Goal: Task Accomplishment & Management: Manage account settings

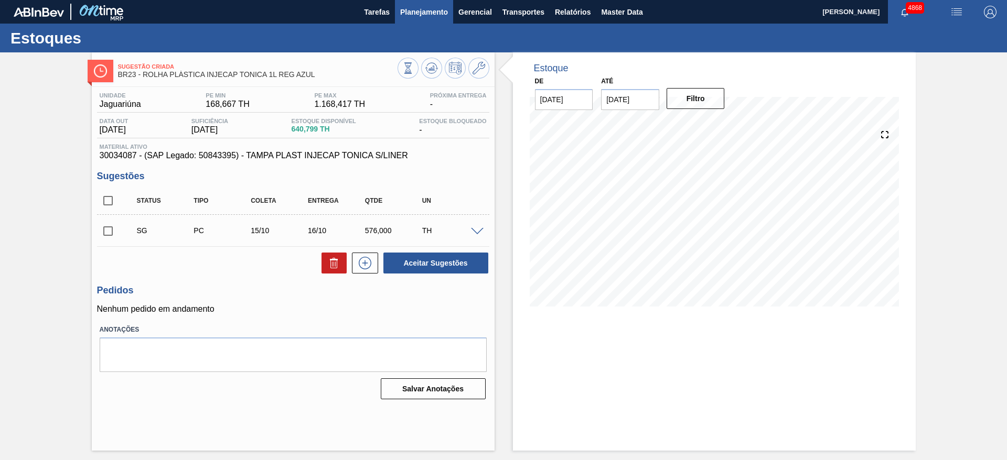
click at [422, 18] on button "Planejamento" at bounding box center [424, 12] width 58 height 24
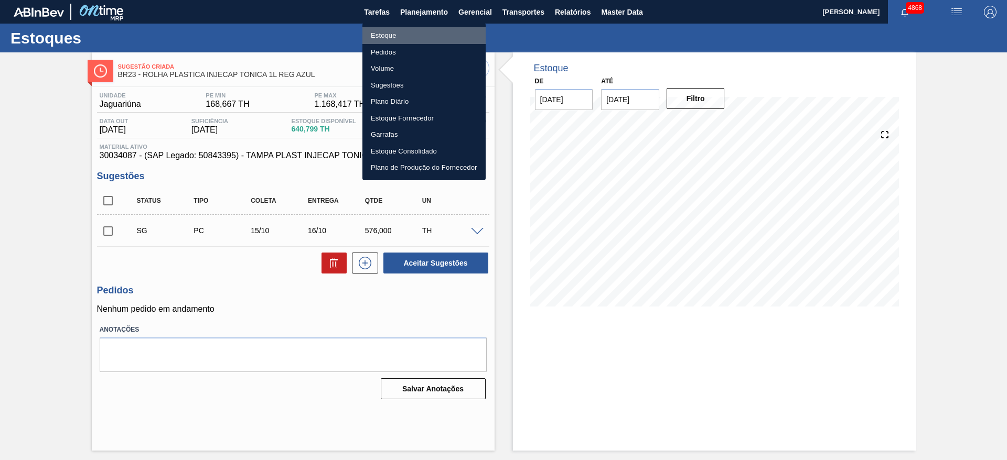
click at [407, 41] on li "Estoque" at bounding box center [423, 35] width 123 height 17
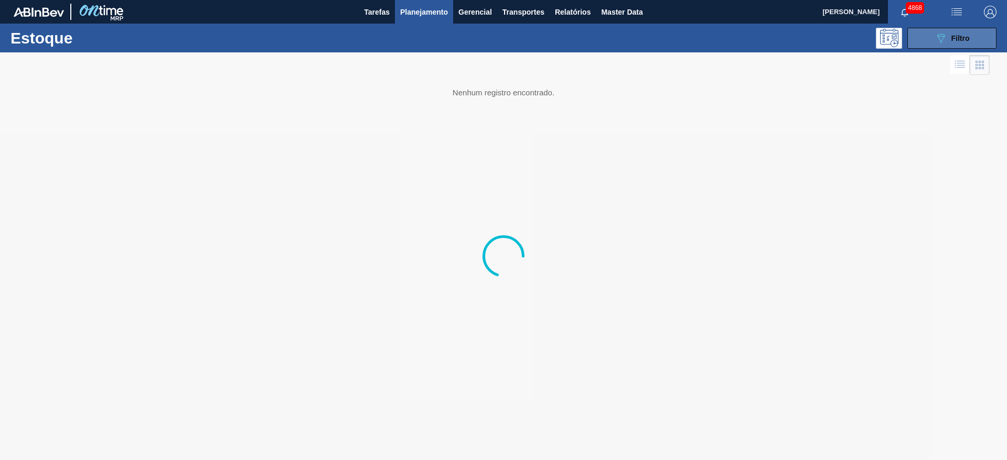
click at [671, 40] on button "089F7B8B-B2A5-4AFE-B5C0-19BA573D28AC Filtro" at bounding box center [951, 38] width 89 height 21
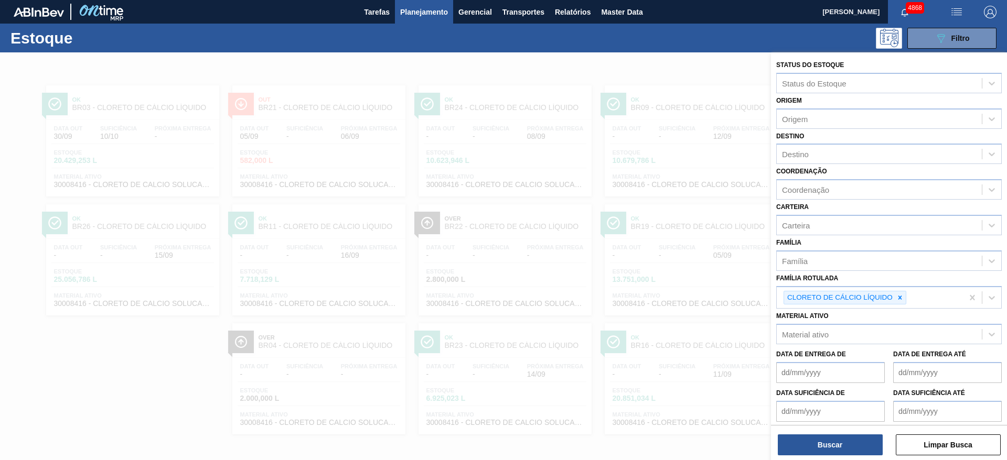
click at [466, 191] on div at bounding box center [503, 282] width 1007 height 460
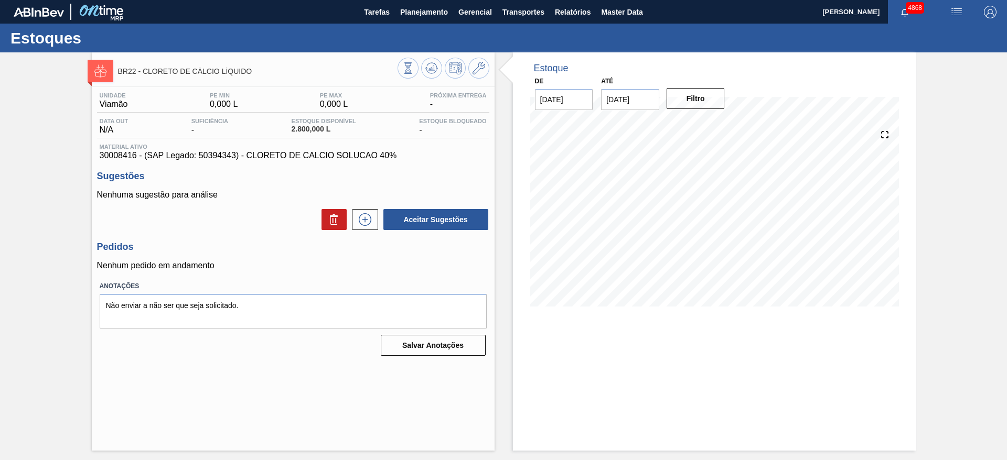
click at [61, 85] on div "BR22 - CLORETO DE CÁLCIO LÍQUIDO Unidade Viamão PE MIN 0,000 L PE MAX 0,000 L P…" at bounding box center [503, 251] width 1007 height 398
click at [365, 221] on icon at bounding box center [364, 220] width 1 height 6
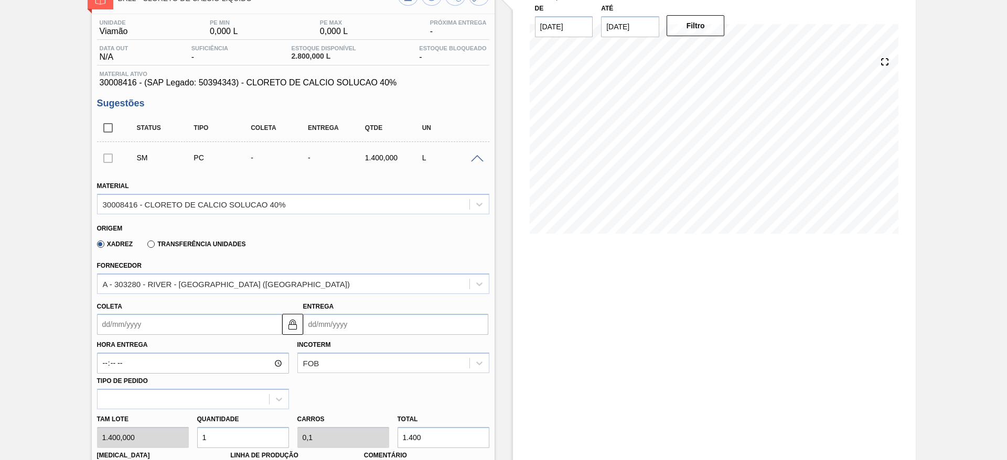
scroll to position [157, 0]
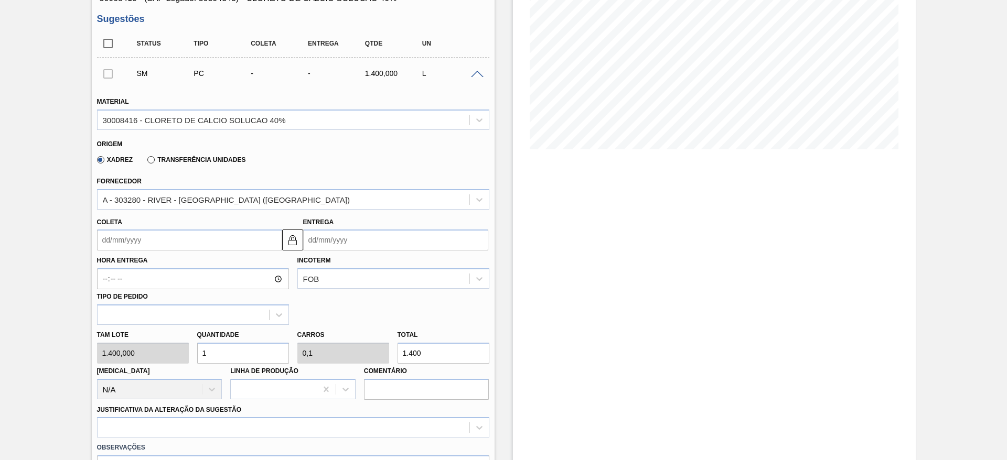
click at [171, 233] on input "Coleta" at bounding box center [189, 240] width 185 height 21
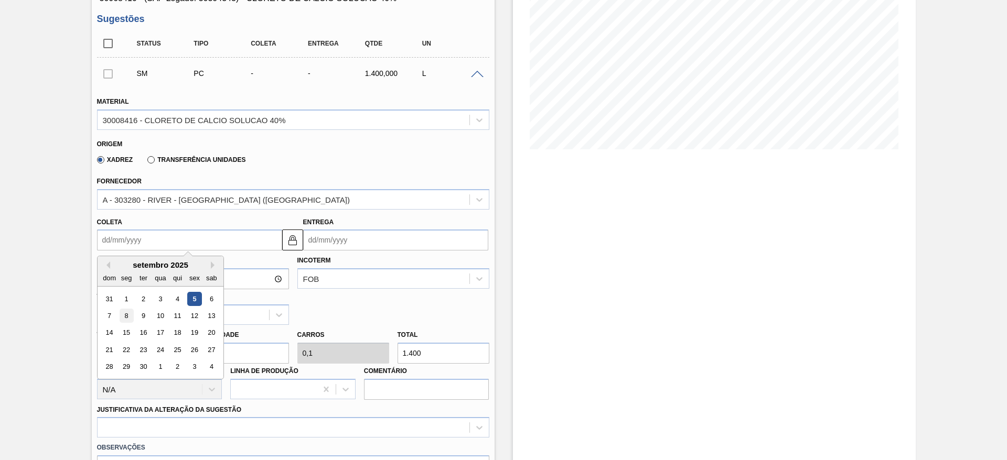
click at [123, 311] on div "8" at bounding box center [126, 316] width 14 height 14
type input "08/09/2025"
type input "13/09/2025"
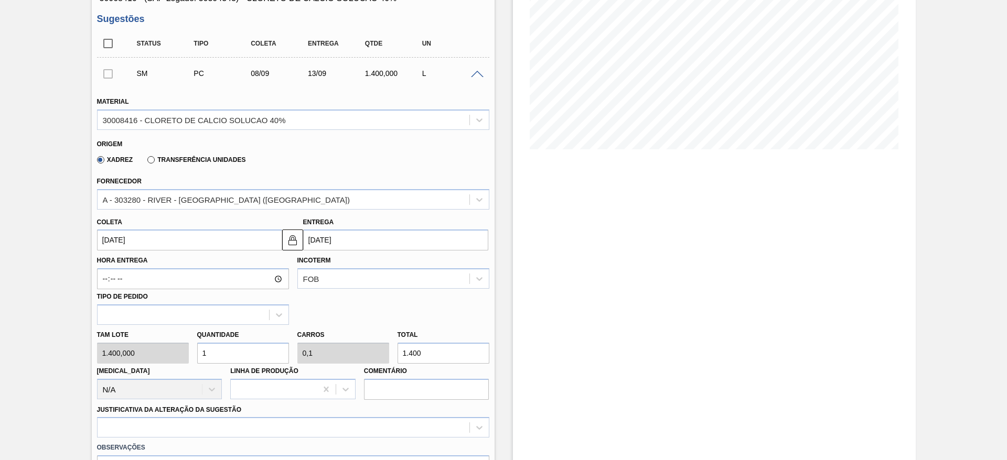
drag, startPoint x: 245, startPoint y: 351, endPoint x: 240, endPoint y: 352, distance: 5.3
click at [240, 352] on input "1" at bounding box center [243, 353] width 92 height 21
type input "10"
type input "1"
type input "14.000"
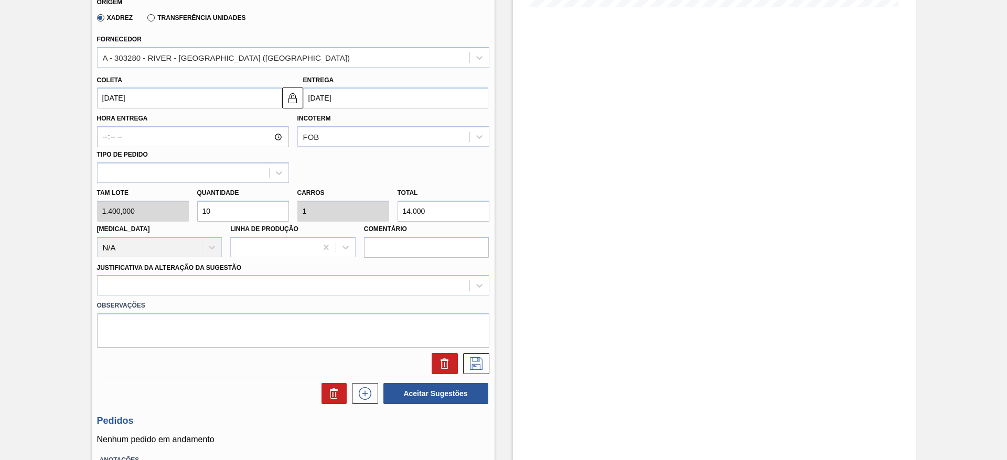
scroll to position [315, 0]
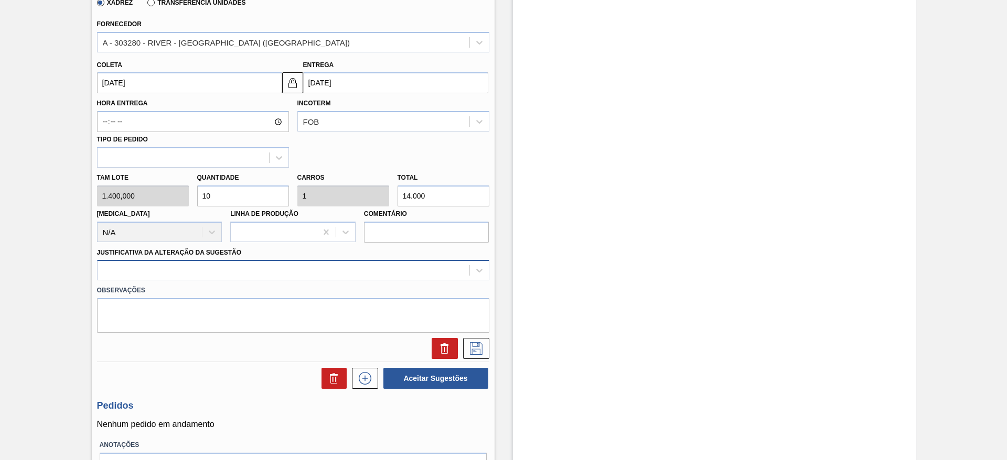
type input "10"
click at [231, 262] on div at bounding box center [293, 270] width 392 height 20
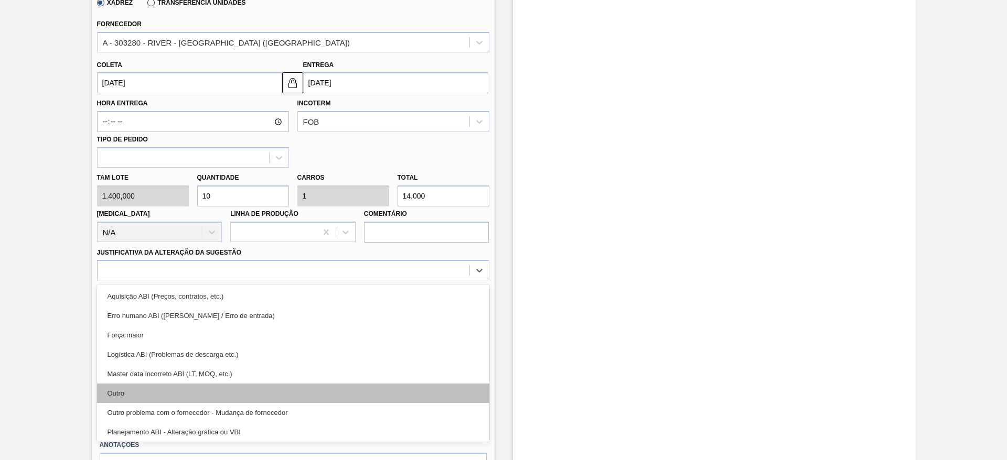
click at [215, 395] on div "Outro" at bounding box center [293, 393] width 392 height 19
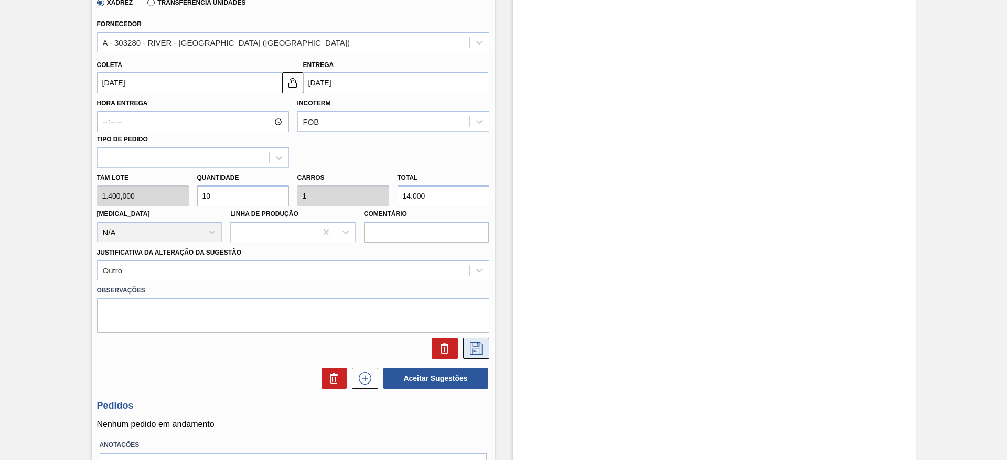
click at [476, 347] on icon at bounding box center [476, 348] width 13 height 13
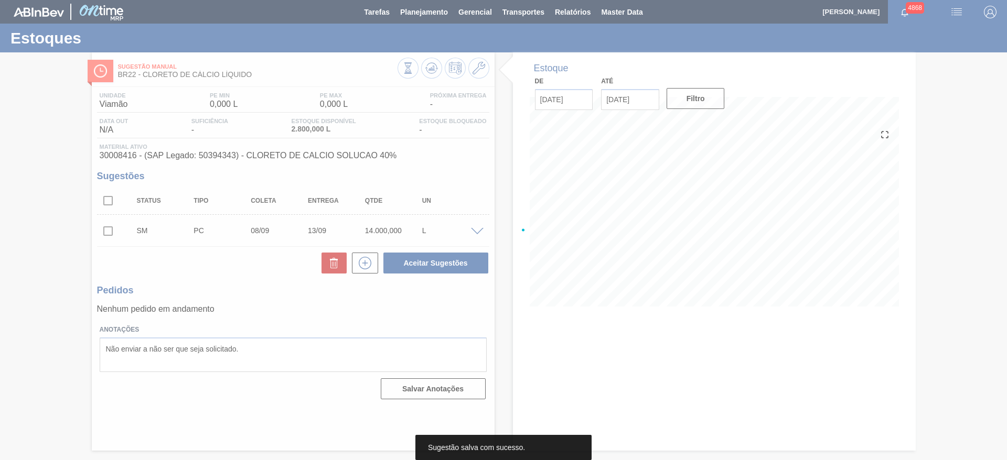
scroll to position [0, 0]
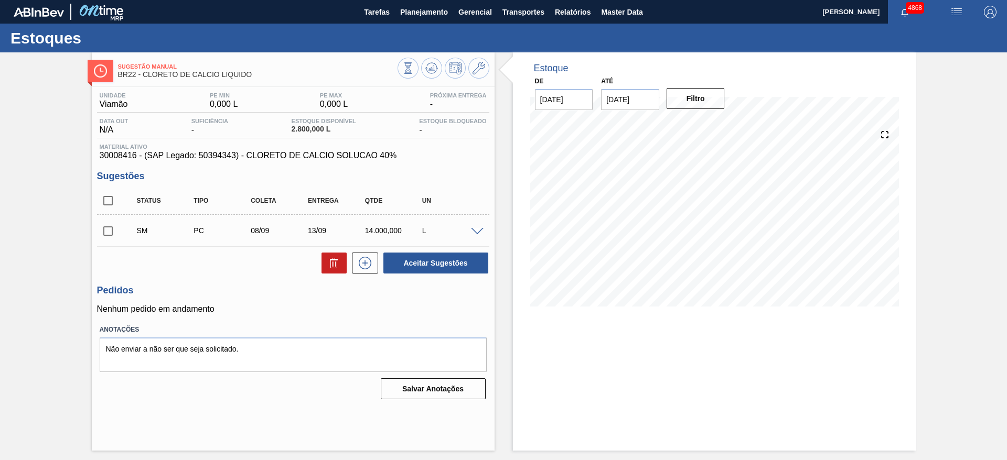
click at [105, 224] on input "checkbox" at bounding box center [108, 231] width 22 height 22
click at [483, 265] on button "Aceitar Sugestões" at bounding box center [435, 263] width 105 height 21
checkbox input "false"
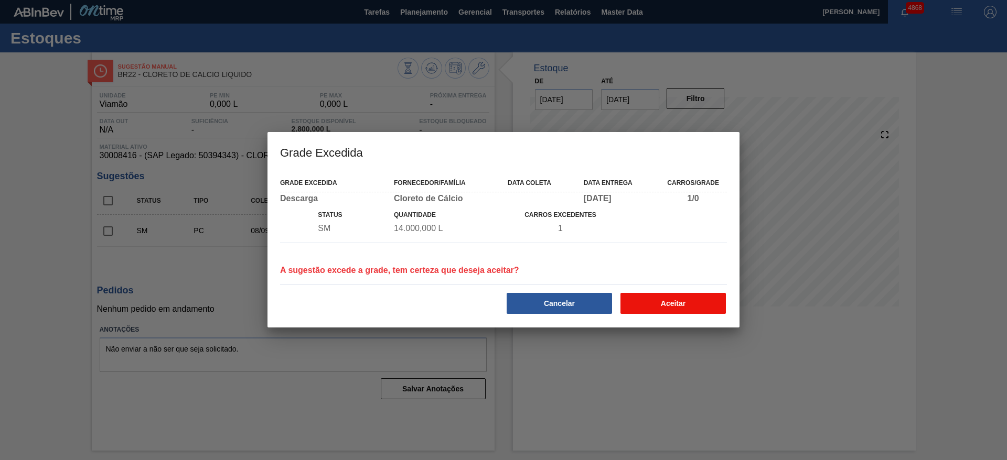
click at [685, 299] on button "Aceitar" at bounding box center [672, 303] width 105 height 21
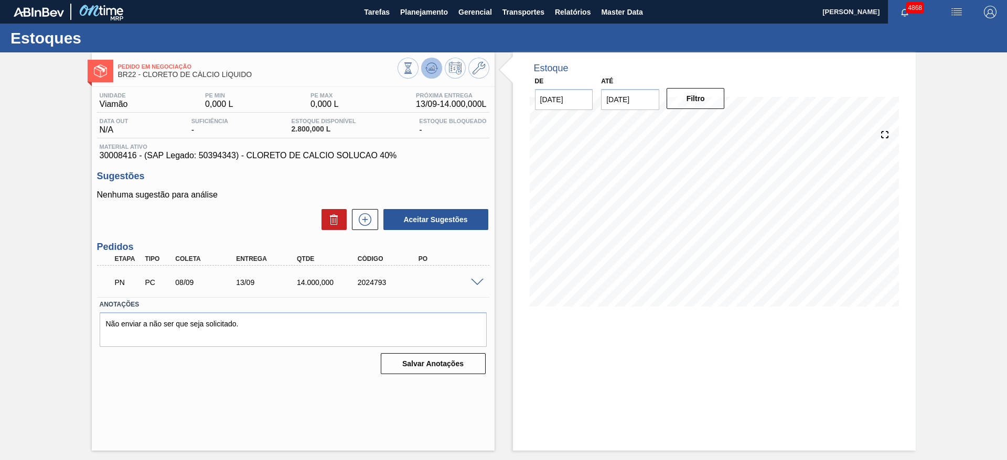
click at [434, 66] on icon at bounding box center [431, 68] width 13 height 13
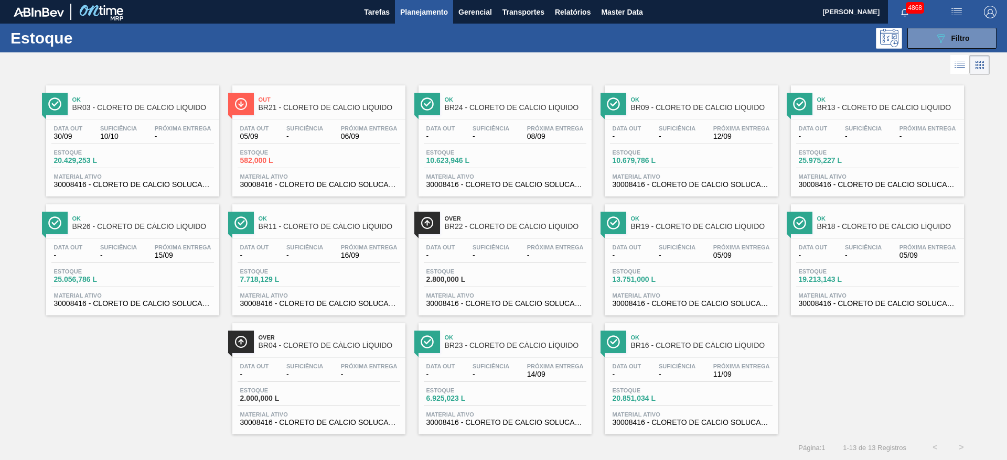
click at [857, 349] on div "Ok BR03 - CLORETO DE CÁLCIO LÍQUIDO Data out 30/09 Suficiência 10/10 Próxima En…" at bounding box center [503, 256] width 1007 height 357
click at [941, 33] on icon "089F7B8B-B2A5-4AFE-B5C0-19BA573D28AC" at bounding box center [940, 38] width 13 height 13
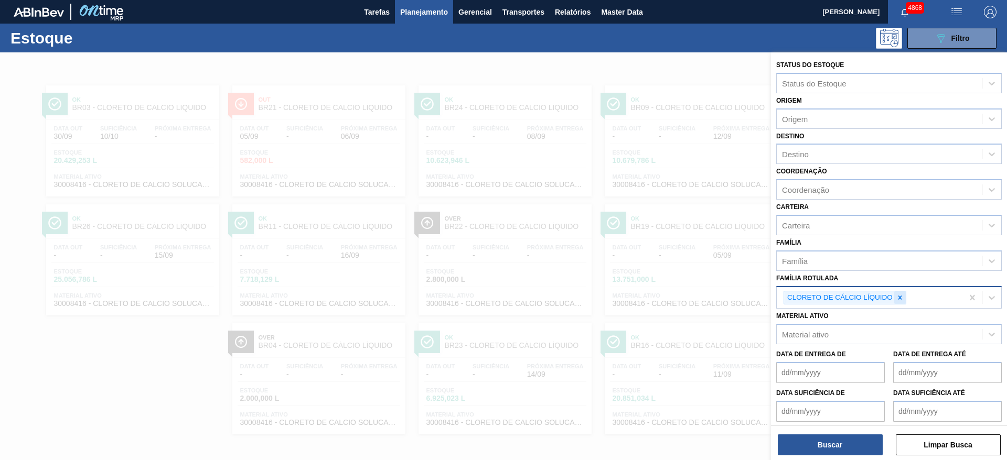
click at [901, 302] on div at bounding box center [900, 298] width 12 height 13
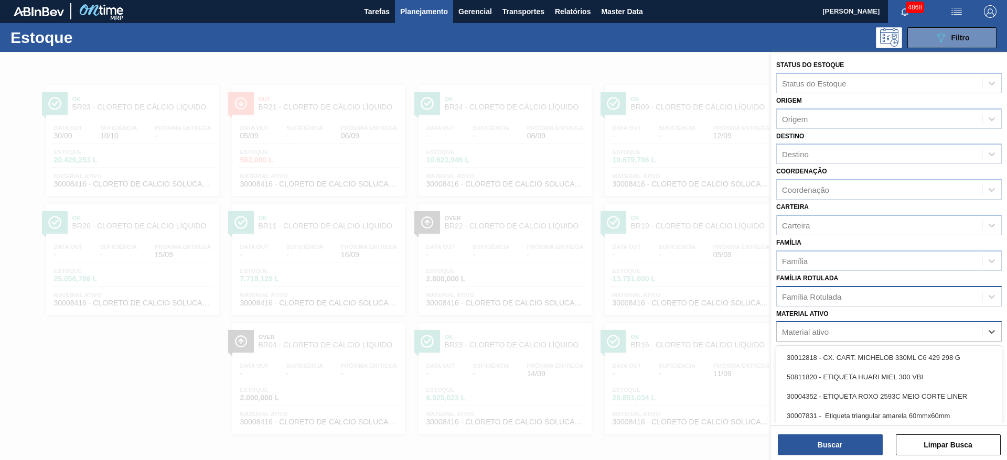
click at [878, 333] on div "Material ativo" at bounding box center [878, 332] width 205 height 15
click at [854, 299] on div "Família Rotulada" at bounding box center [878, 296] width 205 height 15
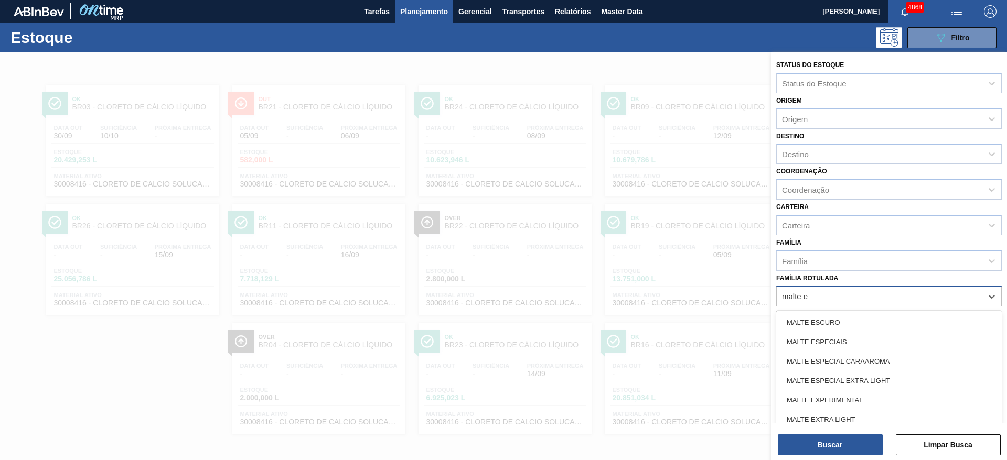
type Rotulada "malte es"
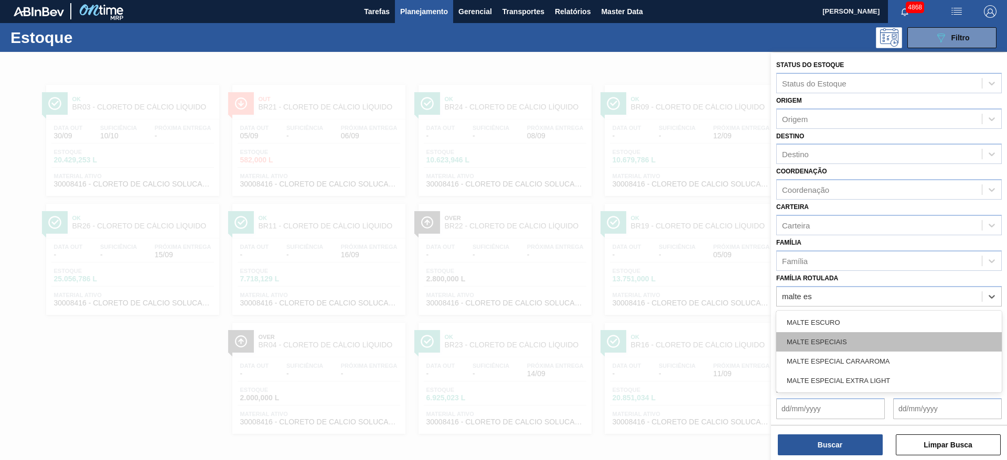
click at [855, 342] on div "MALTE ESPECIAIS" at bounding box center [888, 341] width 225 height 19
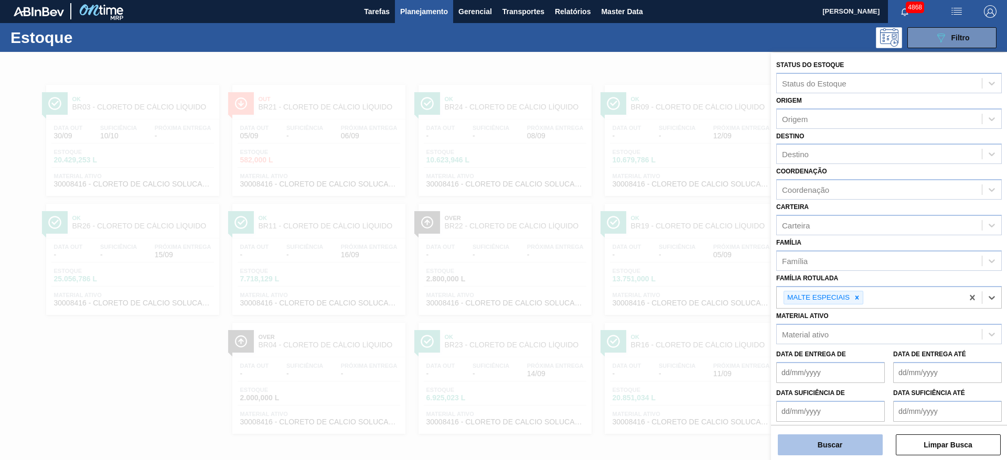
click at [854, 438] on button "Buscar" at bounding box center [830, 445] width 105 height 21
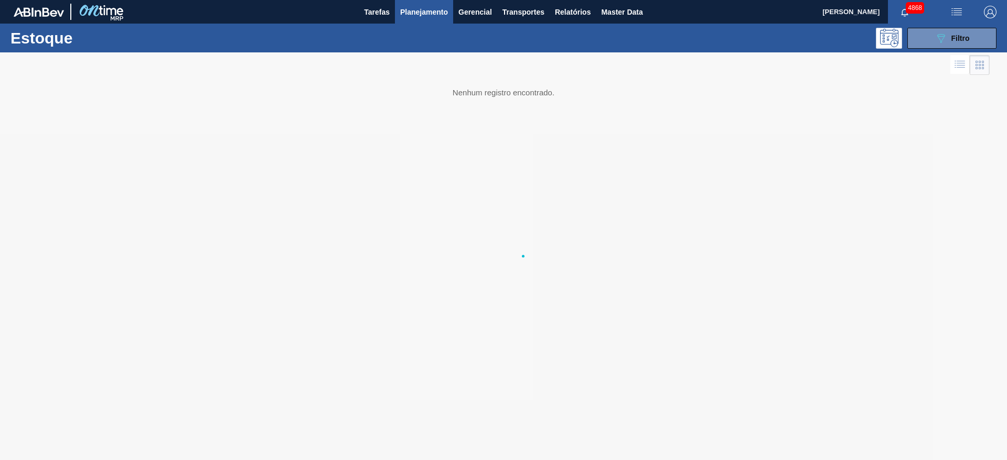
scroll to position [0, 0]
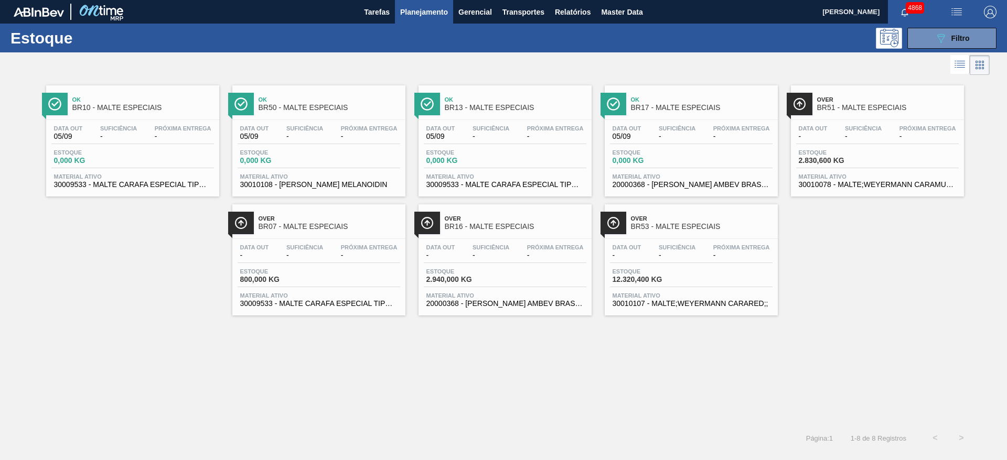
click at [340, 286] on div "Data out - Suficiência - Próxima Entrega - Estoque 800,000 KG Material ativo 30…" at bounding box center [318, 274] width 173 height 71
click at [434, 288] on div "Data out - Suficiência - Próxima Entrega - Estoque 2.940,000 KG Material ativo …" at bounding box center [504, 274] width 173 height 71
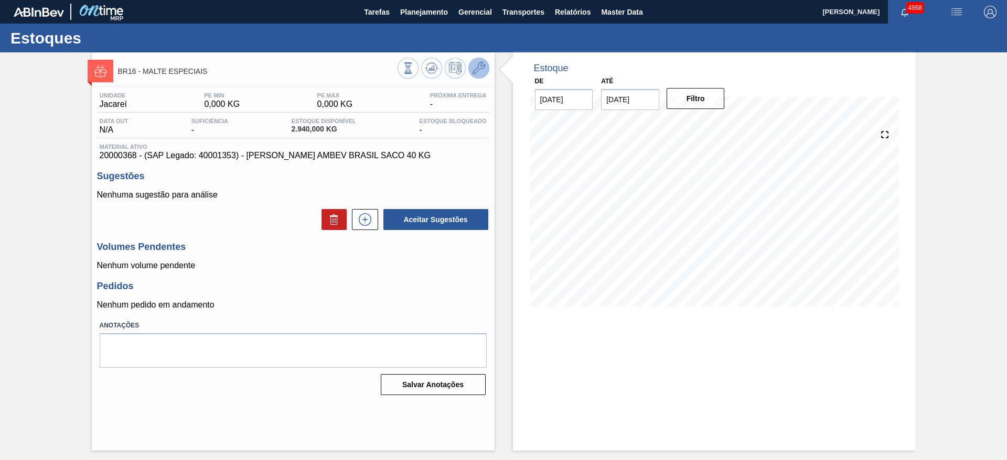
click at [473, 67] on icon at bounding box center [478, 68] width 13 height 13
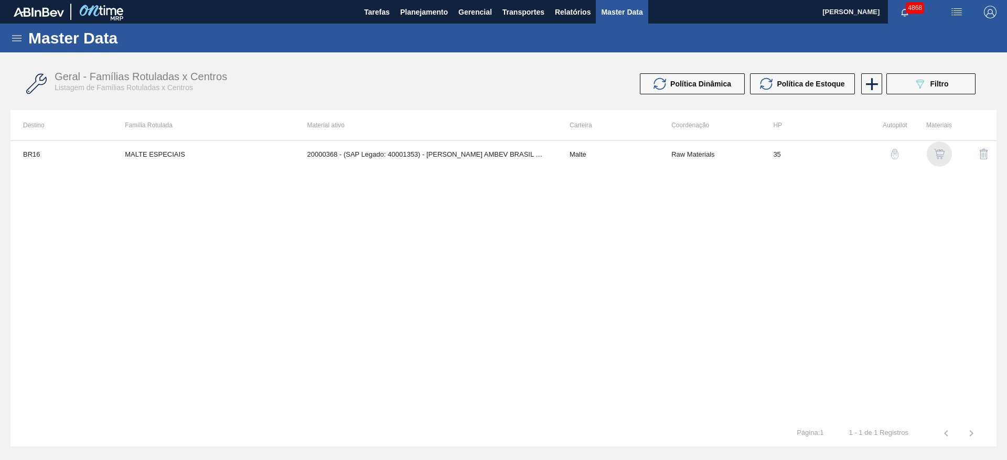
click at [942, 155] on img "button" at bounding box center [939, 154] width 10 height 10
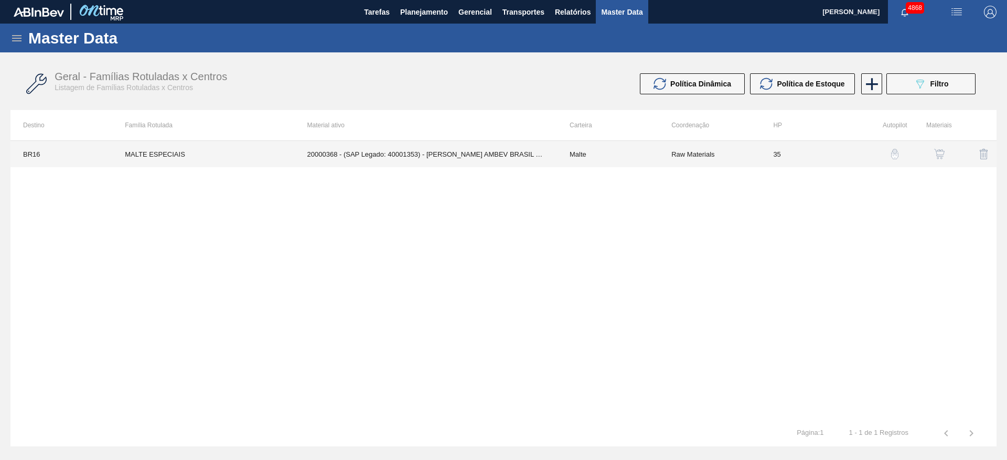
click at [613, 152] on td "Malte" at bounding box center [608, 154] width 102 height 26
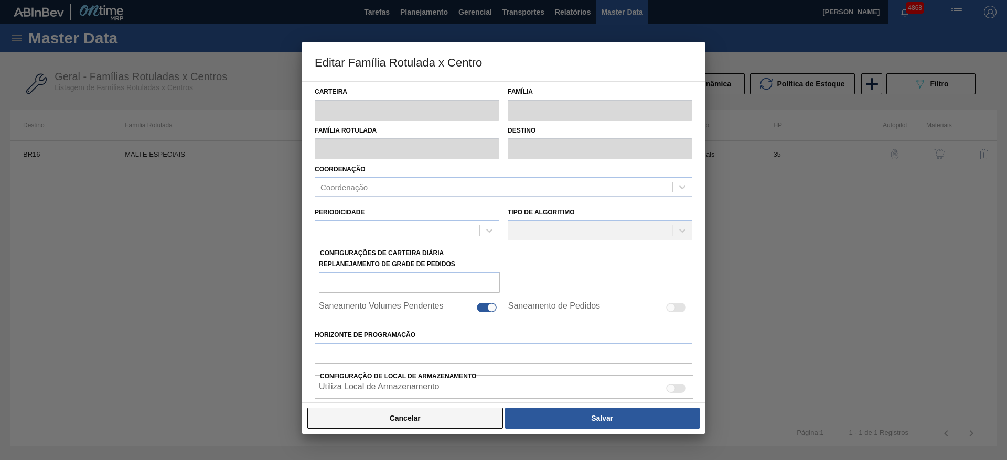
click at [409, 422] on button "Cancelar" at bounding box center [405, 418] width 196 height 21
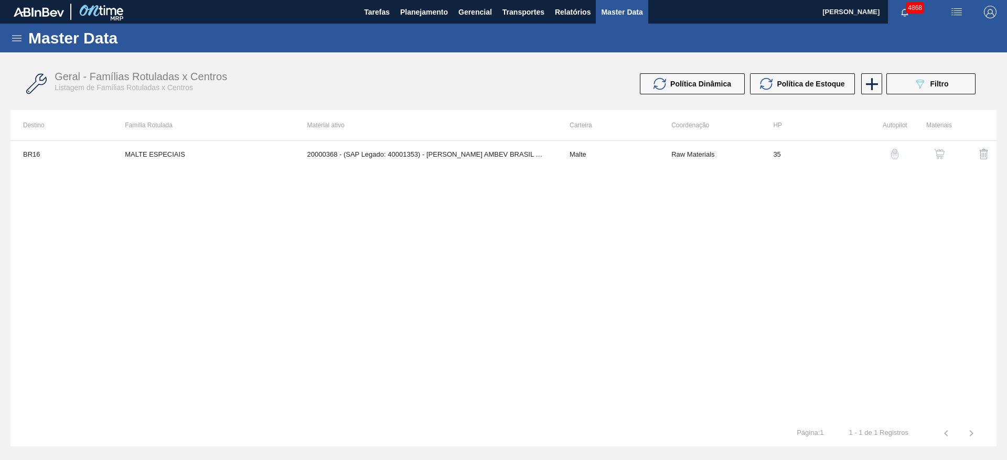
click at [937, 150] on img "button" at bounding box center [939, 154] width 10 height 10
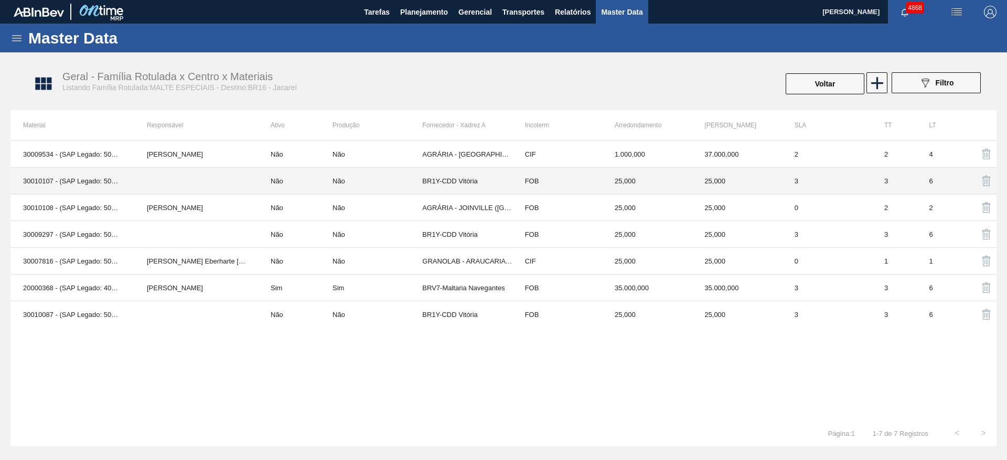
click at [25, 186] on td "30010107 - (SAP Legado: 50010423) - MALTE;WEYERMANN CARARED;;" at bounding box center [72, 181] width 124 height 27
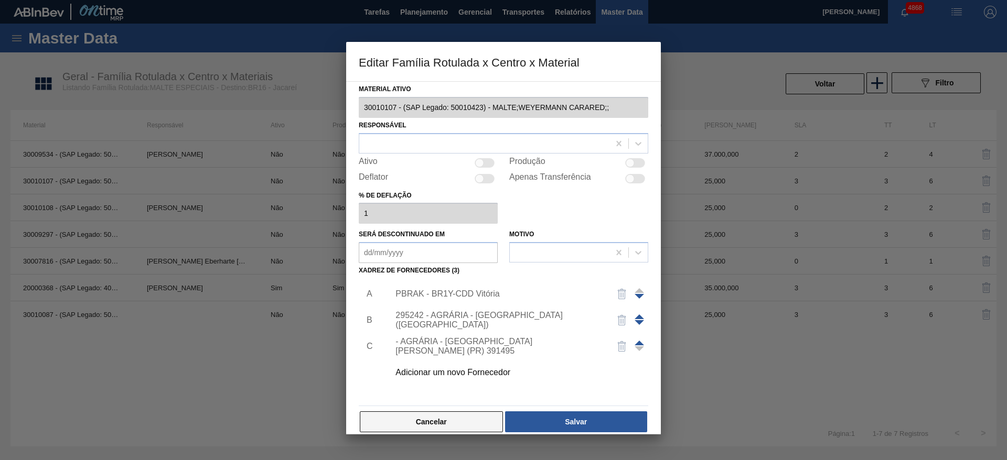
click at [402, 417] on button "Cancelar" at bounding box center [431, 422] width 143 height 21
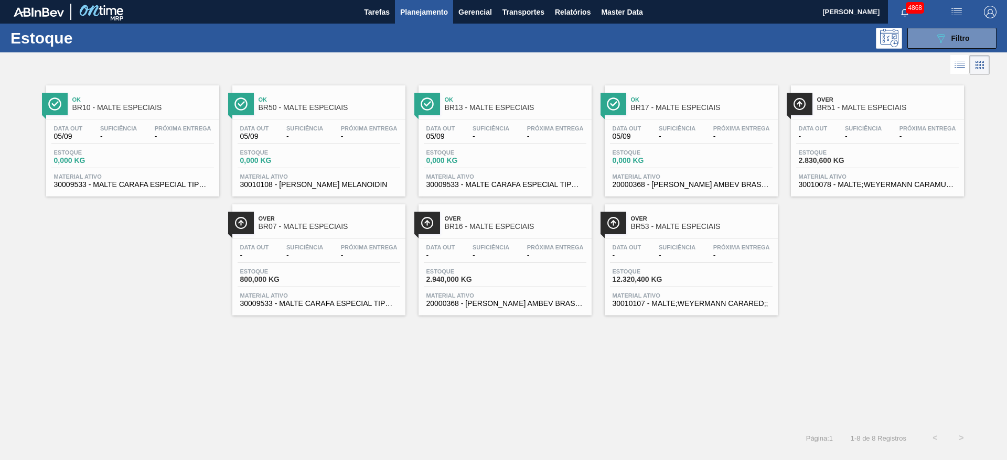
click at [753, 273] on div "Estoque 12.320,400 KG" at bounding box center [691, 277] width 163 height 19
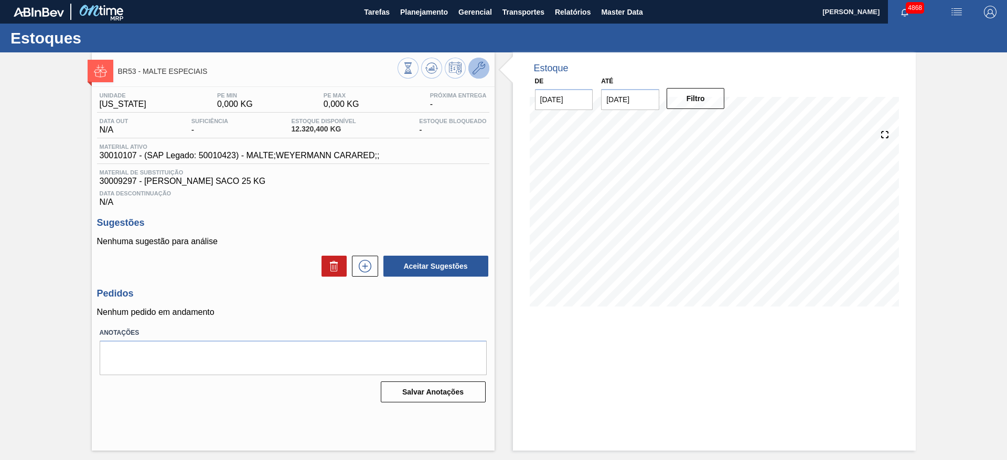
click at [483, 73] on icon at bounding box center [478, 68] width 13 height 13
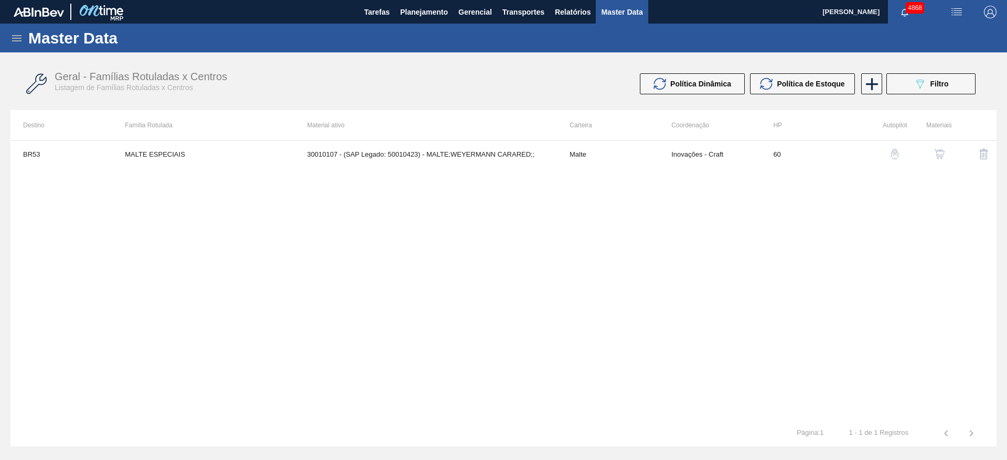
click at [937, 153] on img "button" at bounding box center [939, 154] width 10 height 10
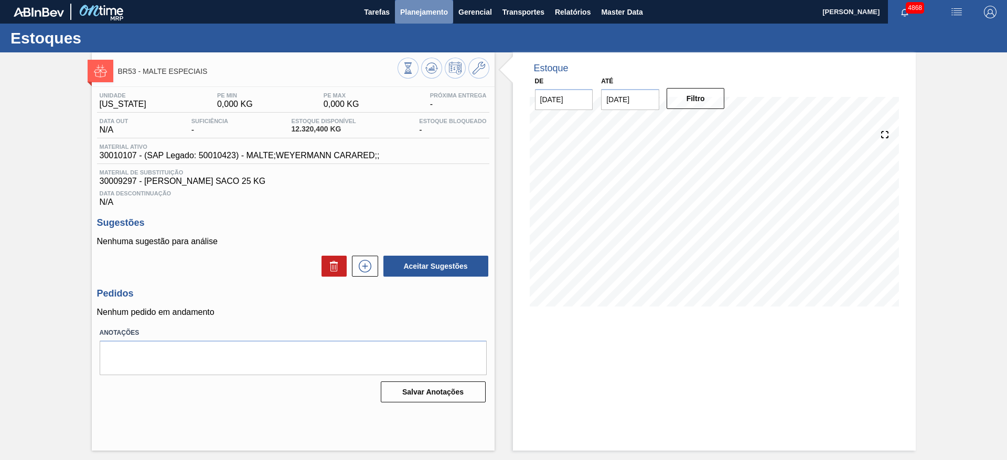
click at [407, 12] on span "Planejamento" at bounding box center [424, 12] width 48 height 13
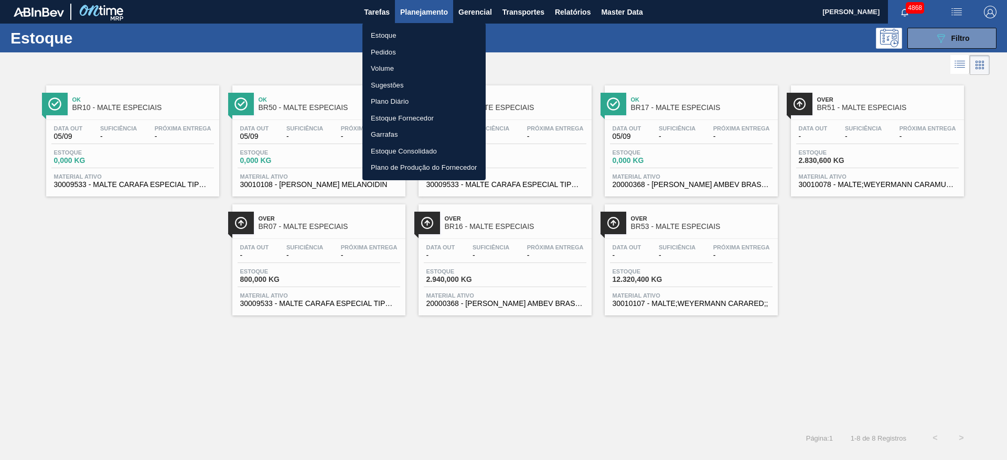
click at [891, 145] on div at bounding box center [503, 230] width 1007 height 460
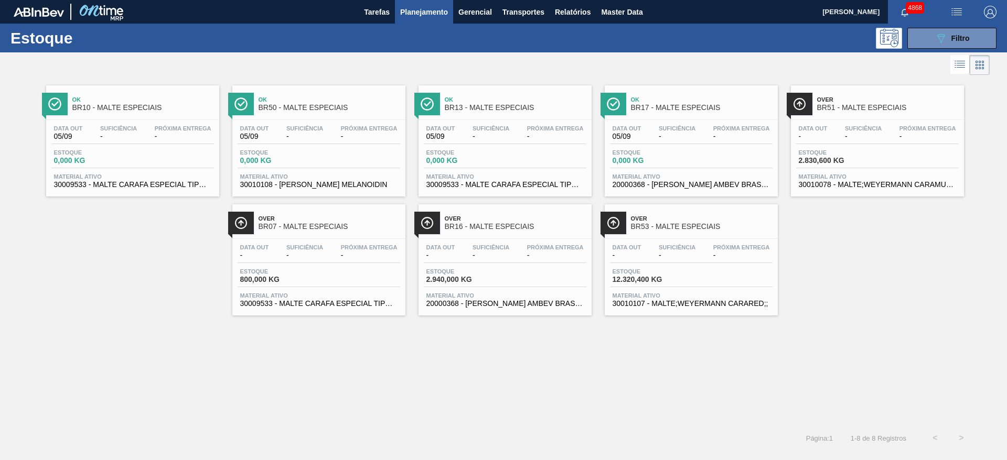
click at [882, 137] on div "Suficiência -" at bounding box center [863, 132] width 42 height 15
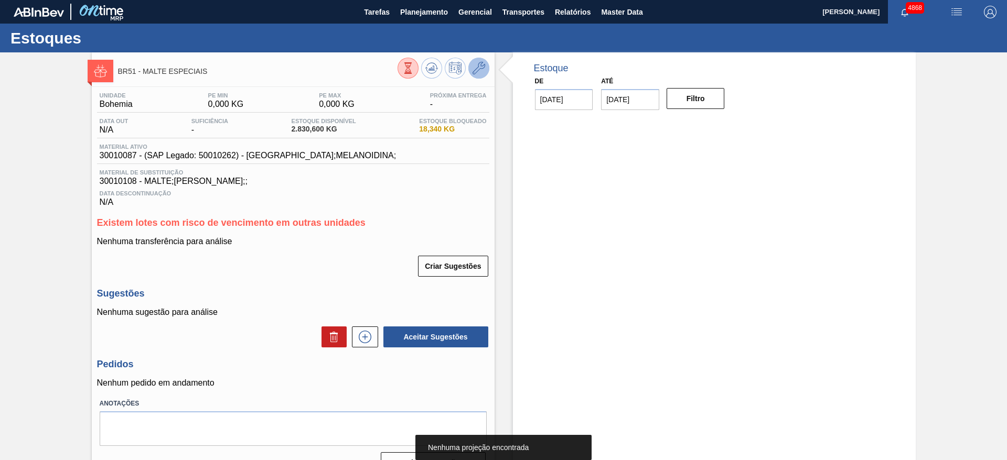
click at [475, 72] on icon at bounding box center [478, 68] width 13 height 13
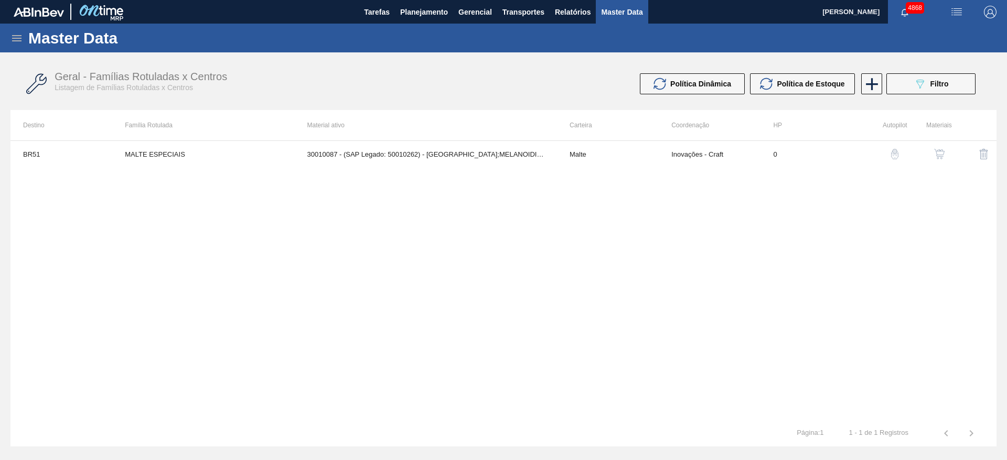
click at [936, 158] on img "button" at bounding box center [939, 154] width 10 height 10
click at [409, 18] on button "Planejamento" at bounding box center [424, 12] width 58 height 24
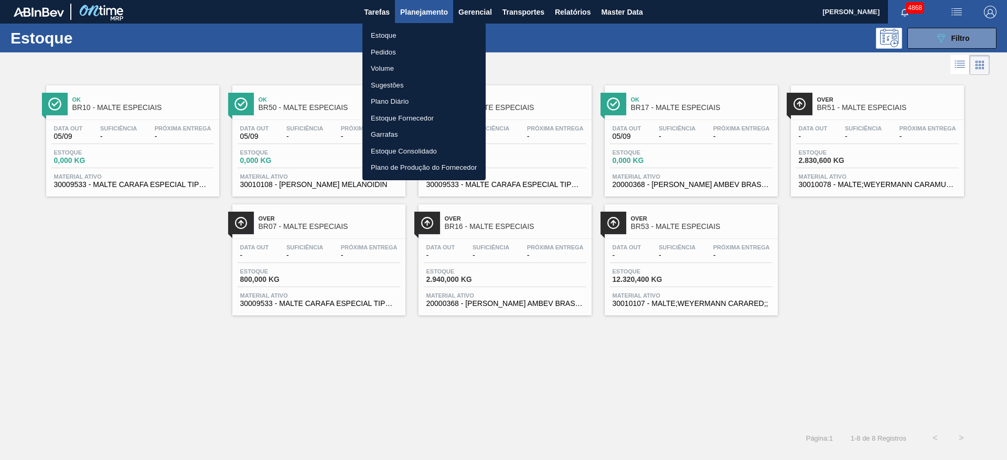
click at [959, 37] on div at bounding box center [503, 230] width 1007 height 460
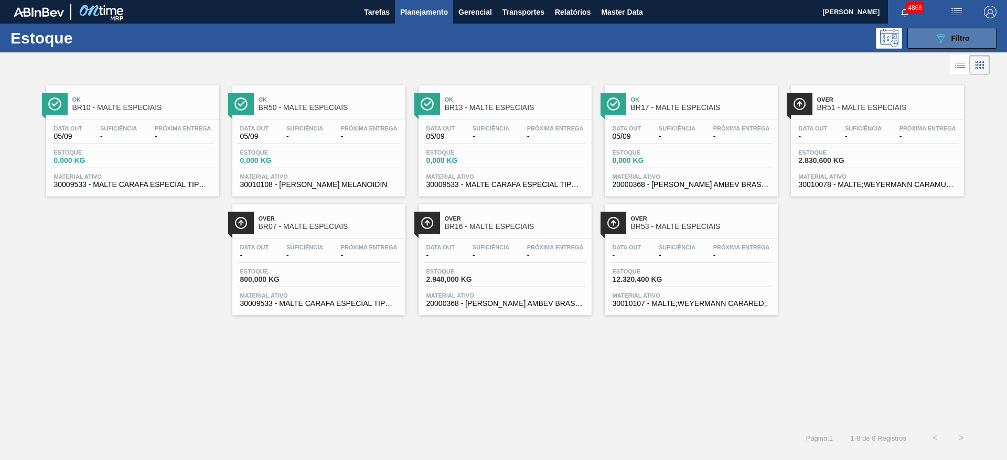
click at [943, 38] on icon at bounding box center [941, 38] width 8 height 9
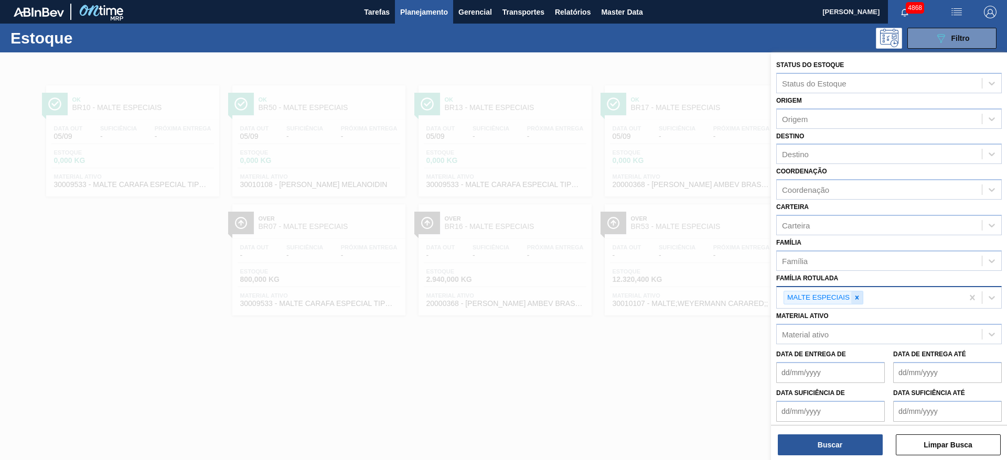
click at [858, 297] on icon at bounding box center [856, 297] width 7 height 7
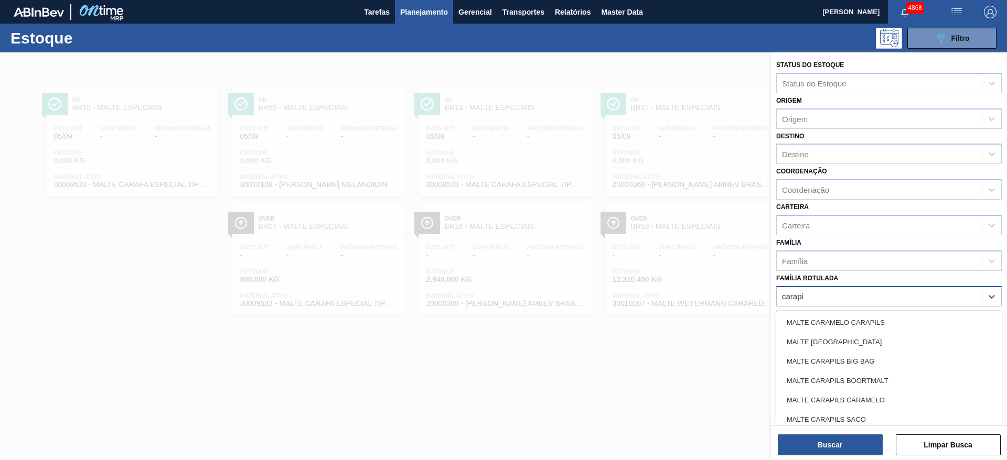
type Rotulada "carapil"
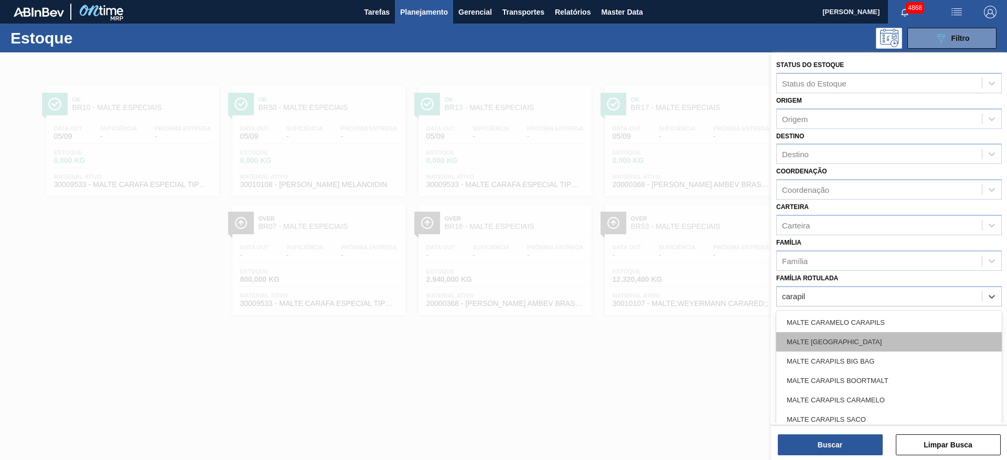
click at [858, 345] on div "MALTE CARAPILS" at bounding box center [888, 341] width 225 height 19
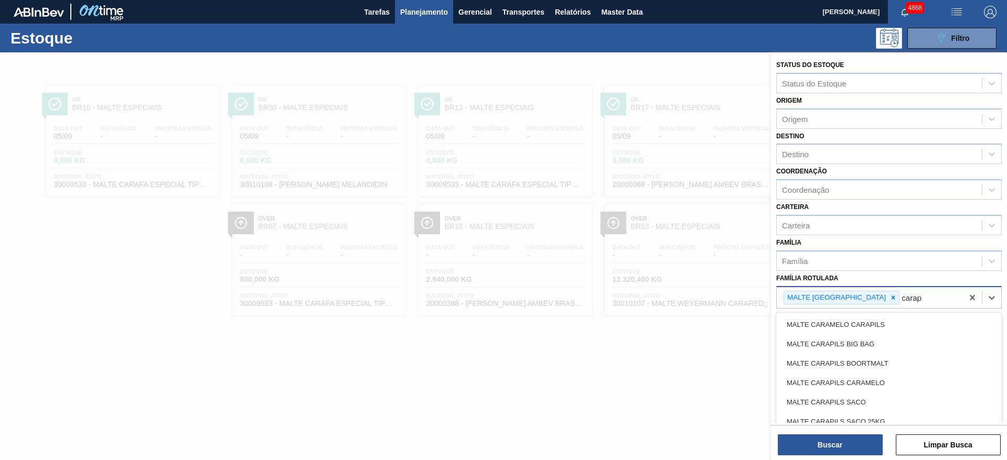
type Rotulada "carapi"
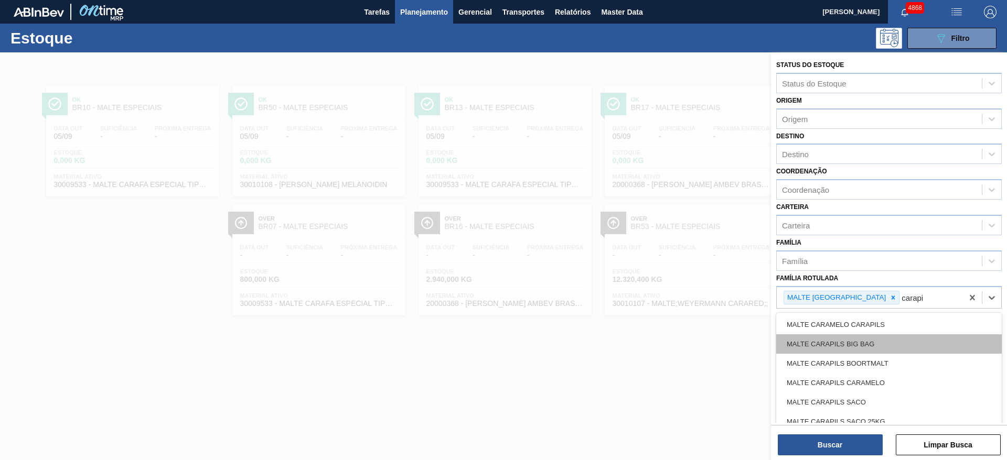
click at [885, 338] on div "MALTE CARAPILS BIG BAG" at bounding box center [888, 344] width 225 height 19
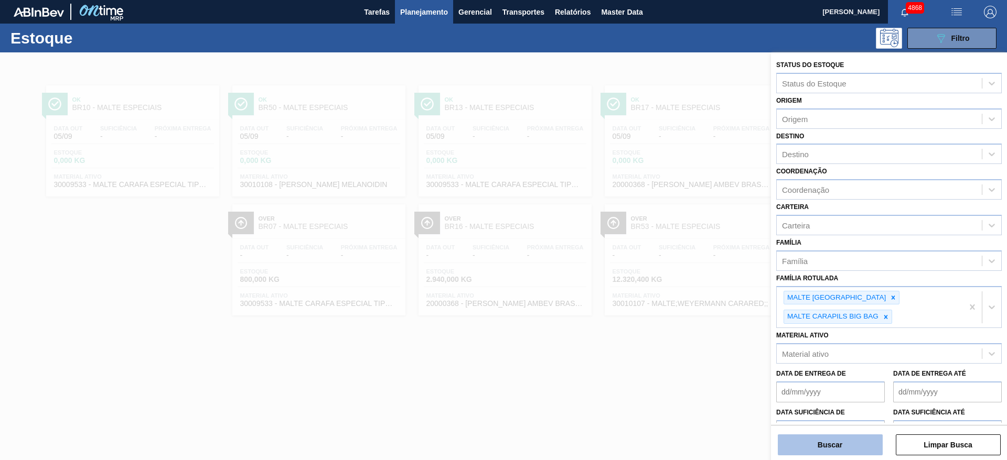
click at [826, 448] on button "Buscar" at bounding box center [830, 445] width 105 height 21
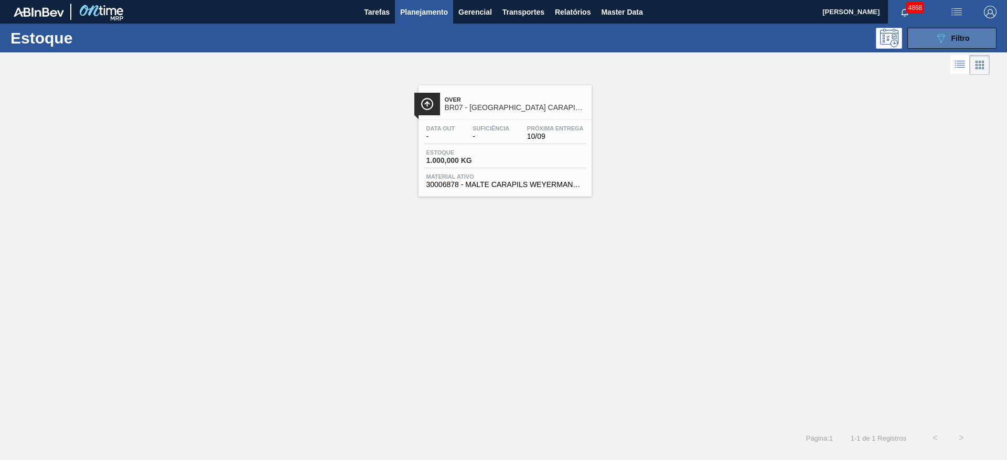
click at [946, 36] on icon "089F7B8B-B2A5-4AFE-B5C0-19BA573D28AC" at bounding box center [940, 38] width 13 height 13
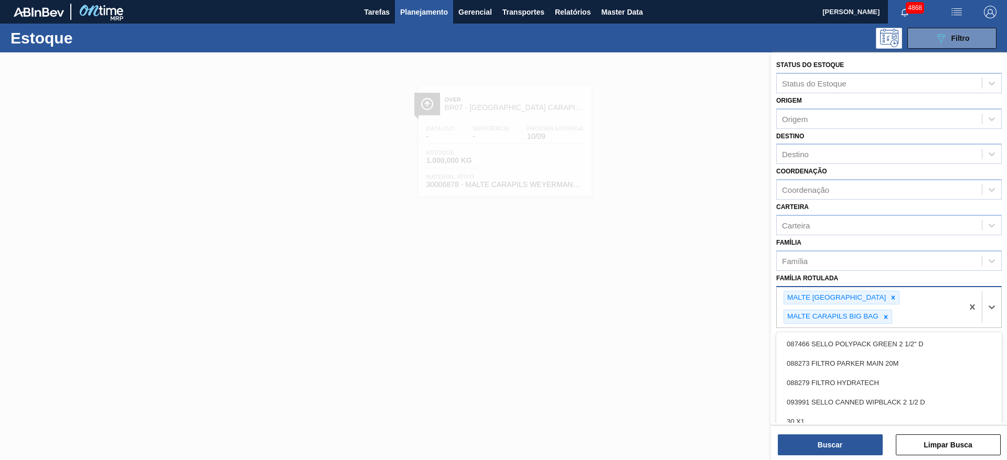
click at [917, 314] on div "MALTE CARAPILS MALTE CARAPILS BIG BAG" at bounding box center [869, 307] width 186 height 41
type Rotulada "carapils"
click at [912, 394] on div "MALTE CARAPILS SACO" at bounding box center [888, 402] width 225 height 19
type Rotulada "carapils"
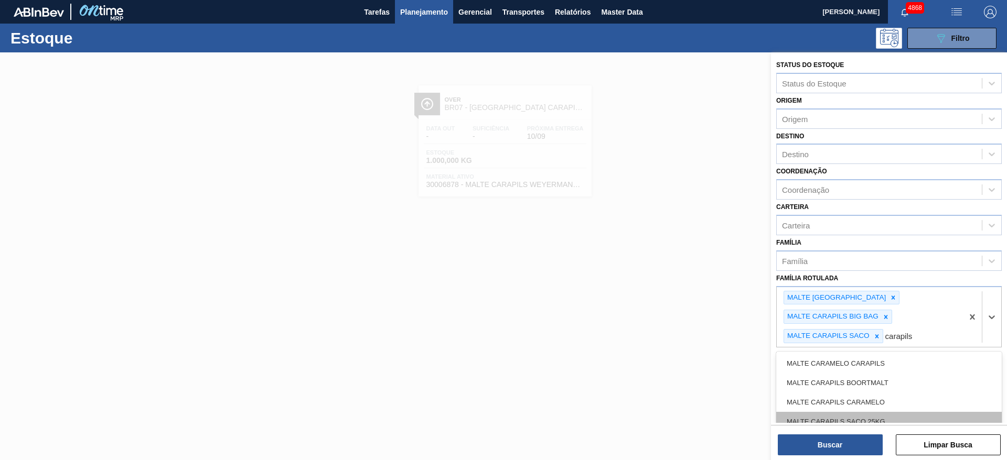
drag, startPoint x: 907, startPoint y: 413, endPoint x: 900, endPoint y: 420, distance: 10.4
click at [906, 413] on div "MALTE CARAPILS SACO 25KG" at bounding box center [888, 421] width 225 height 19
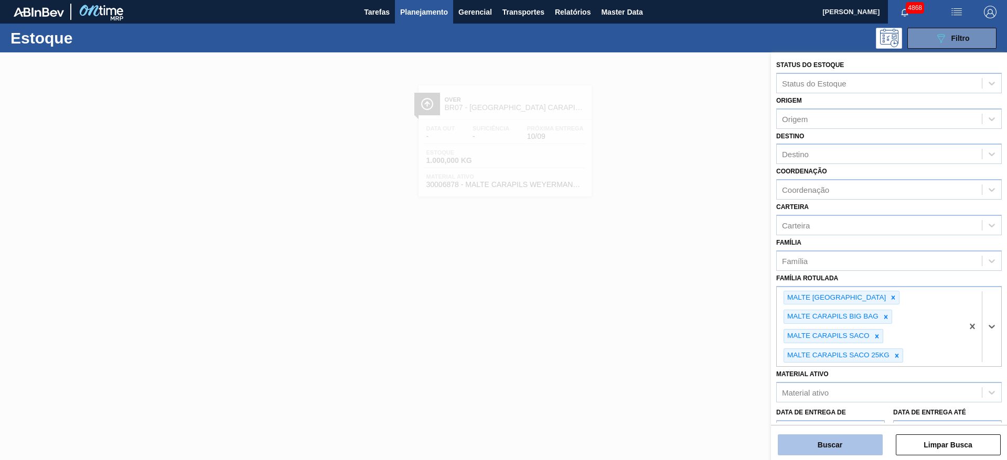
click at [867, 437] on button "Buscar" at bounding box center [830, 445] width 105 height 21
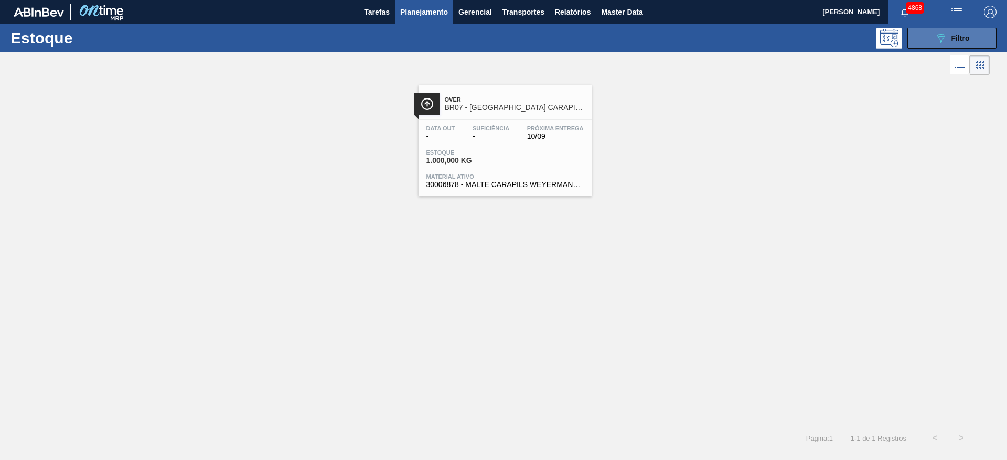
click at [959, 34] on span "Filtro" at bounding box center [960, 38] width 18 height 8
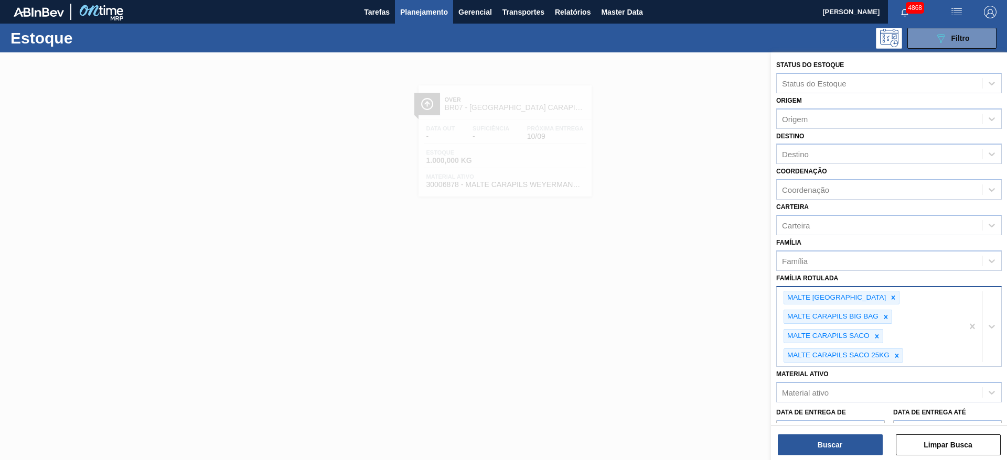
click at [931, 361] on div "MALTE CARAPILS MALTE CARAPILS BIG BAG MALTE CARAPILS SACO MALTE CARAPILS SACO 2…" at bounding box center [869, 327] width 186 height 80
type Rotulada "carapi"
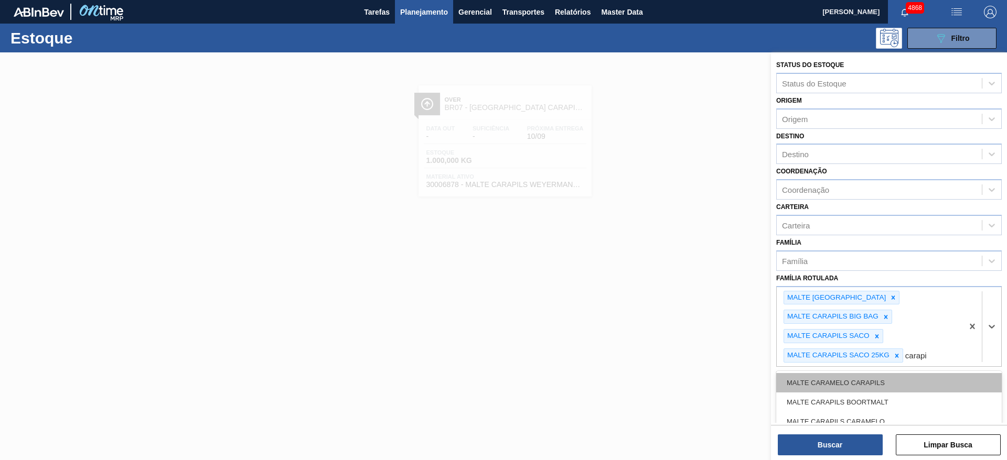
click at [916, 385] on div "MALTE CARAMELO CARAPILS" at bounding box center [888, 382] width 225 height 19
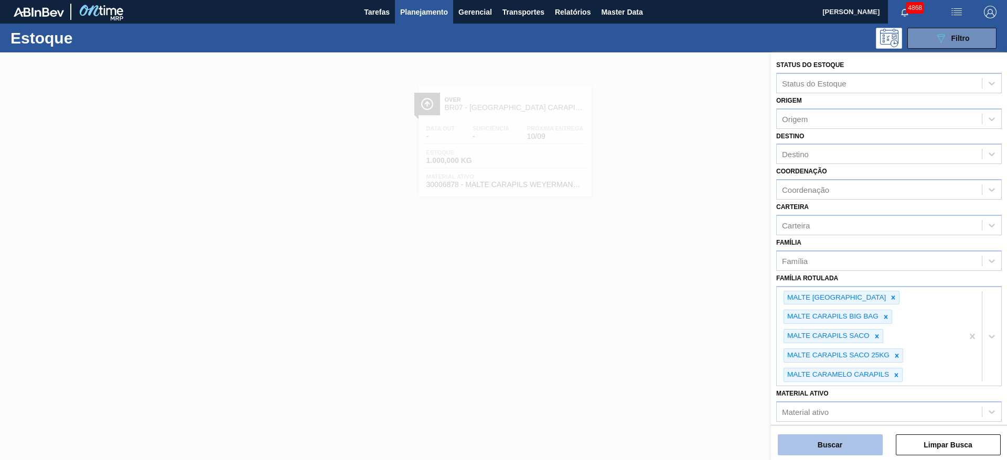
click at [846, 440] on button "Buscar" at bounding box center [830, 445] width 105 height 21
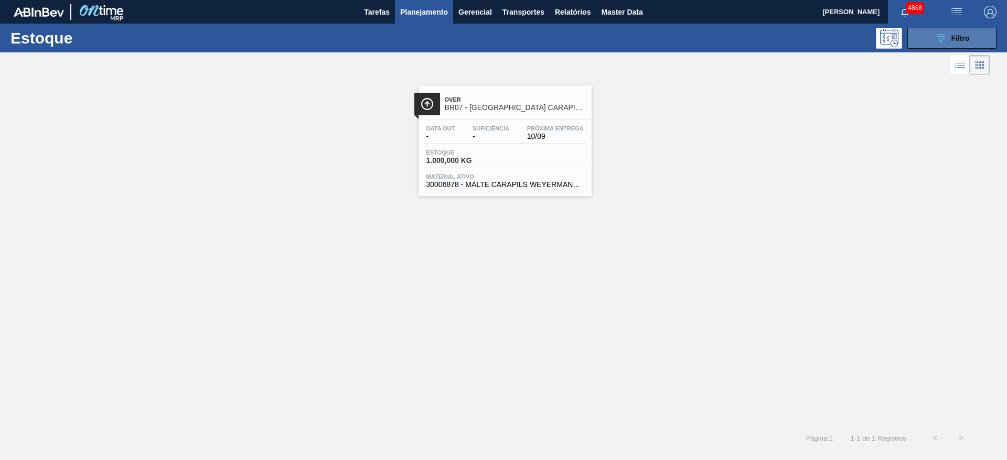
click at [955, 35] on span "Filtro" at bounding box center [960, 38] width 18 height 8
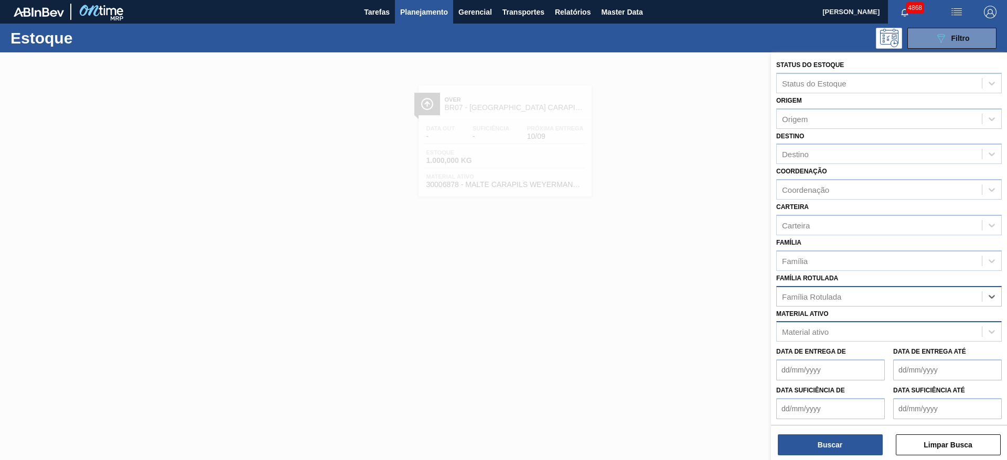
click at [850, 329] on div "Material ativo" at bounding box center [878, 332] width 205 height 15
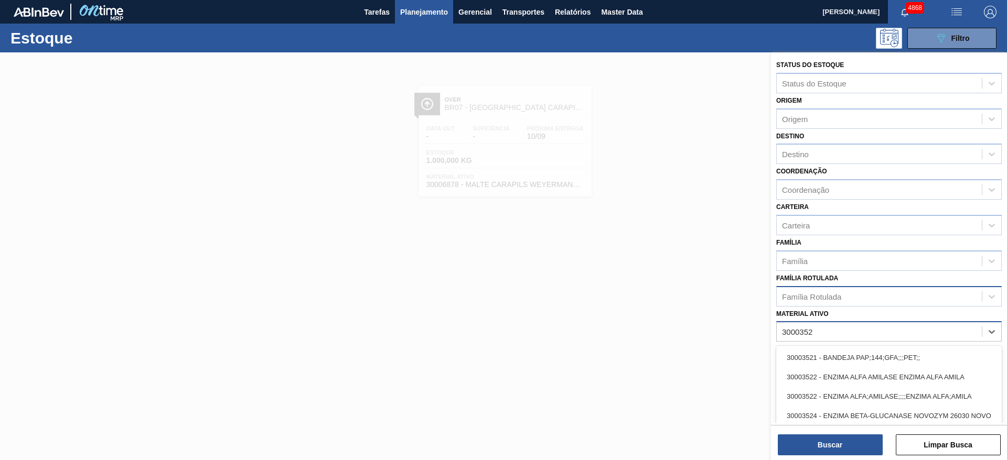
type ativo "30003528"
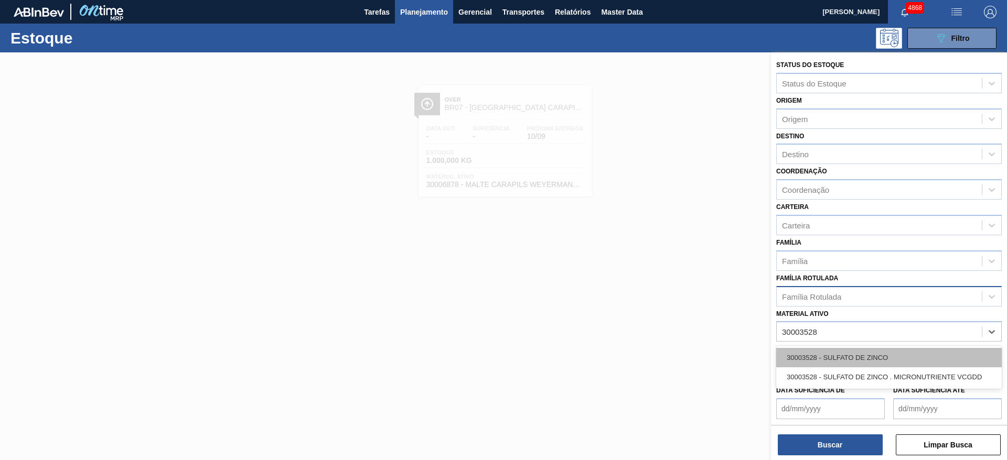
click at [845, 352] on div "30003528 - SULFATO DE ZINCO" at bounding box center [888, 357] width 225 height 19
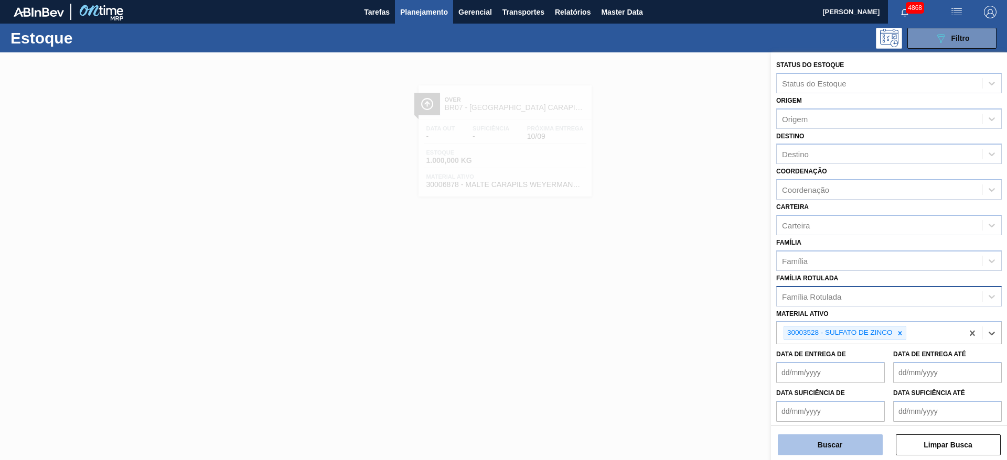
click at [846, 441] on button "Buscar" at bounding box center [830, 445] width 105 height 21
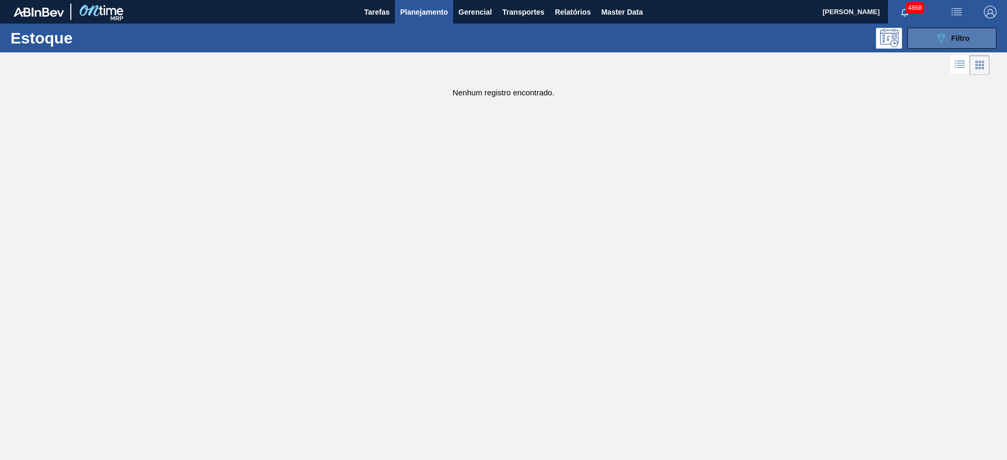
click at [979, 31] on button "089F7B8B-B2A5-4AFE-B5C0-19BA573D28AC Filtro" at bounding box center [951, 38] width 89 height 21
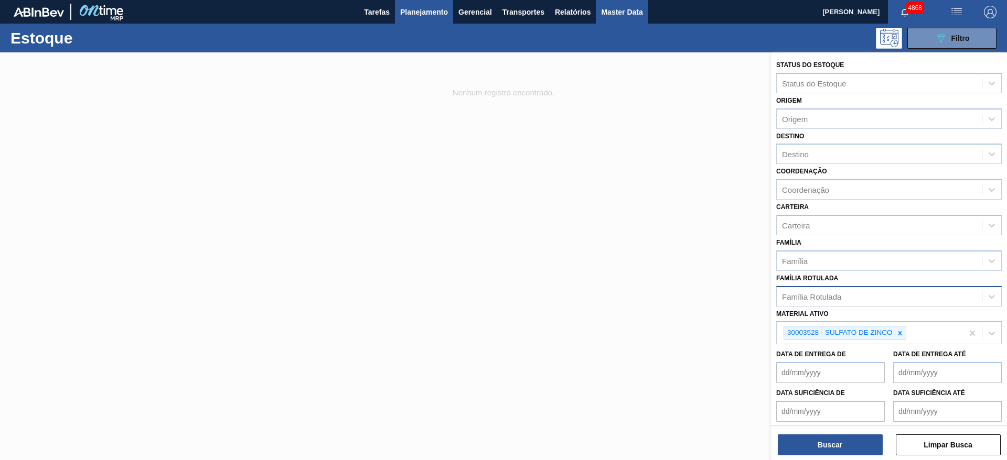
click at [624, 13] on span "Master Data" at bounding box center [621, 12] width 41 height 13
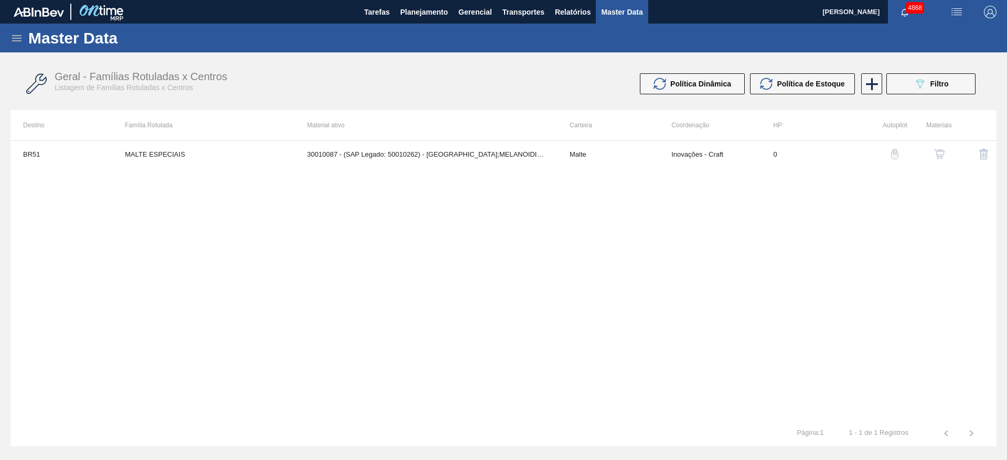
drag, startPoint x: 6, startPoint y: 38, endPoint x: 11, endPoint y: 37, distance: 5.3
click at [7, 38] on div "Master Data" at bounding box center [503, 38] width 1007 height 29
click at [11, 37] on icon at bounding box center [16, 38] width 13 height 13
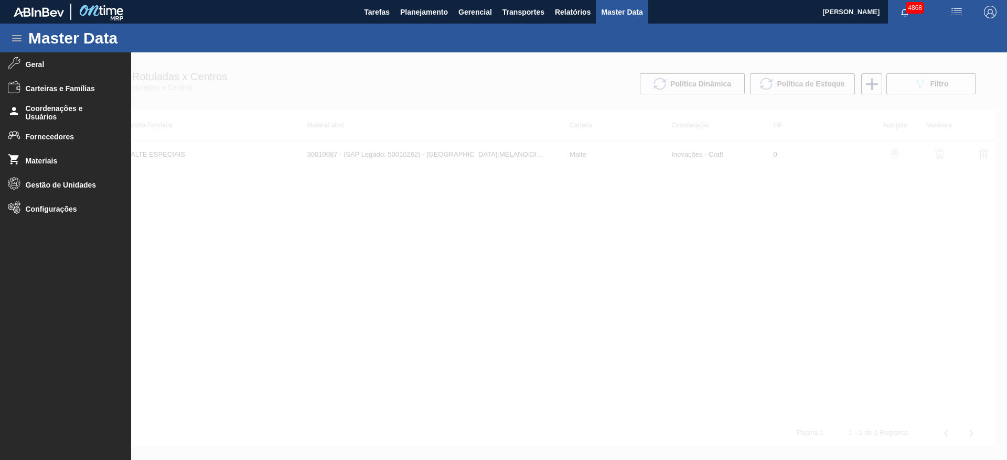
click at [909, 242] on div at bounding box center [503, 256] width 1007 height 408
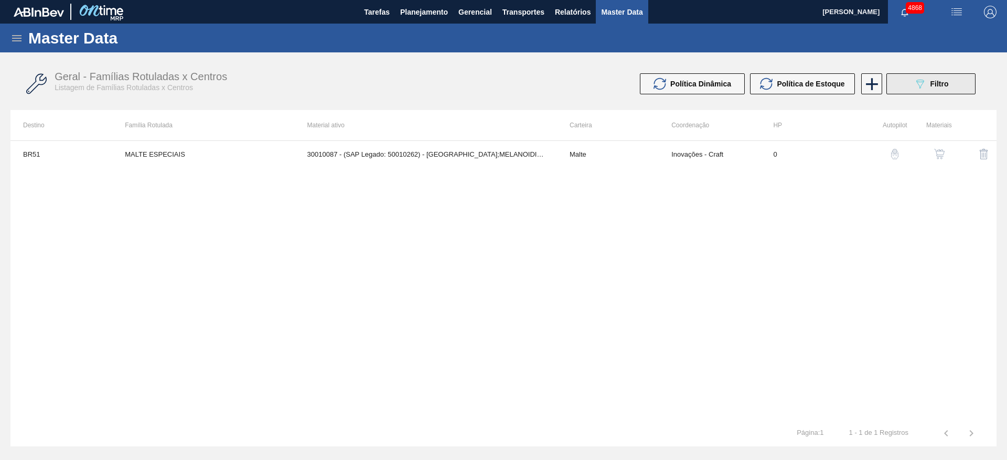
click at [946, 80] on span "Filtro" at bounding box center [939, 84] width 18 height 8
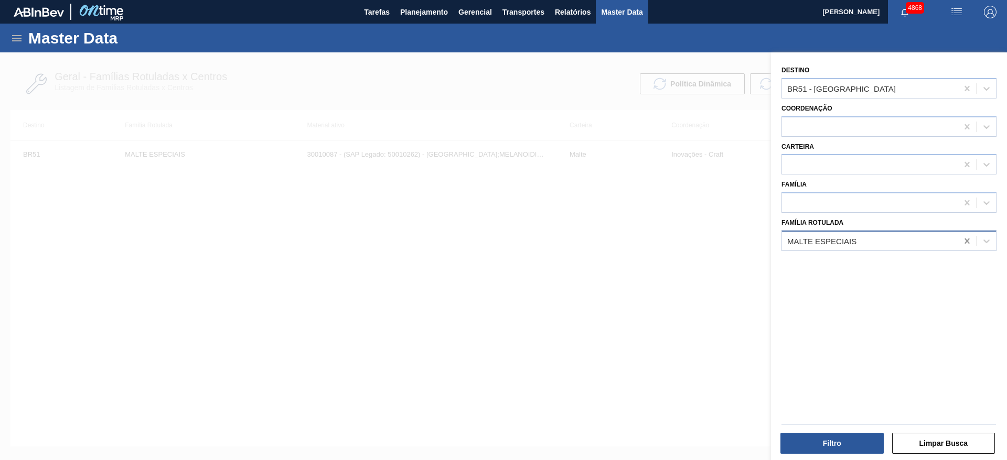
click at [962, 242] on icon at bounding box center [967, 241] width 10 height 10
type Rotulada "s"
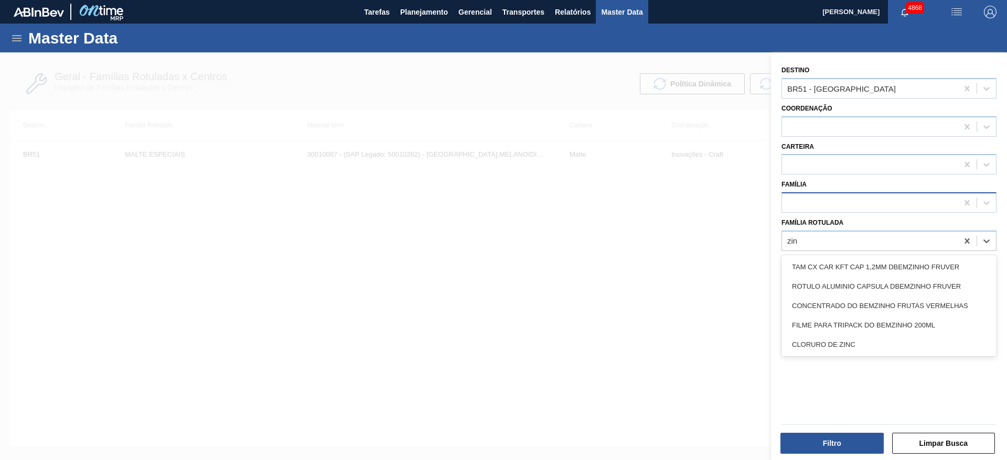
type Rotulada "zin"
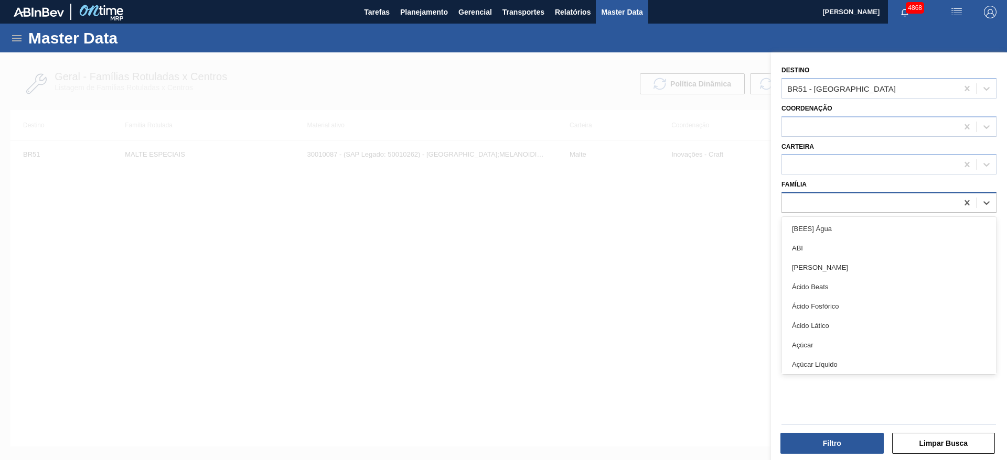
click at [797, 202] on div at bounding box center [870, 203] width 176 height 15
type input "zinc"
click at [13, 42] on icon at bounding box center [16, 38] width 13 height 13
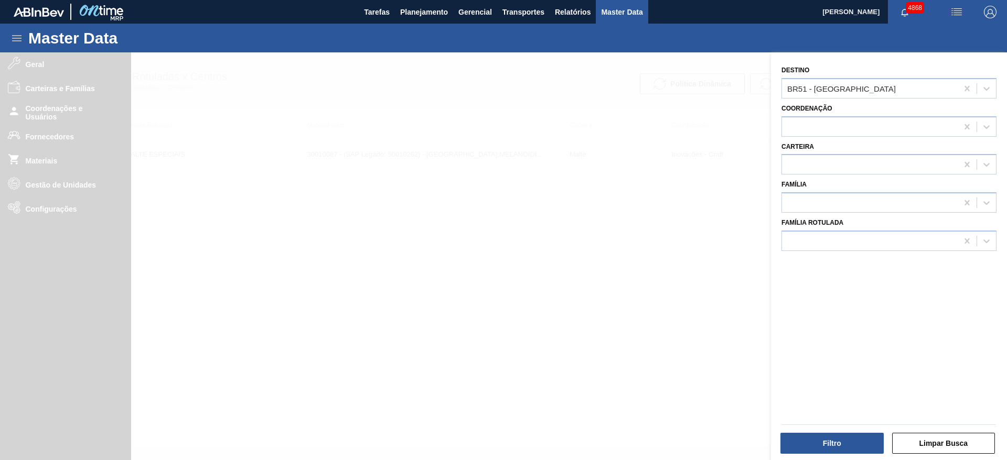
click at [47, 161] on div at bounding box center [503, 282] width 1007 height 460
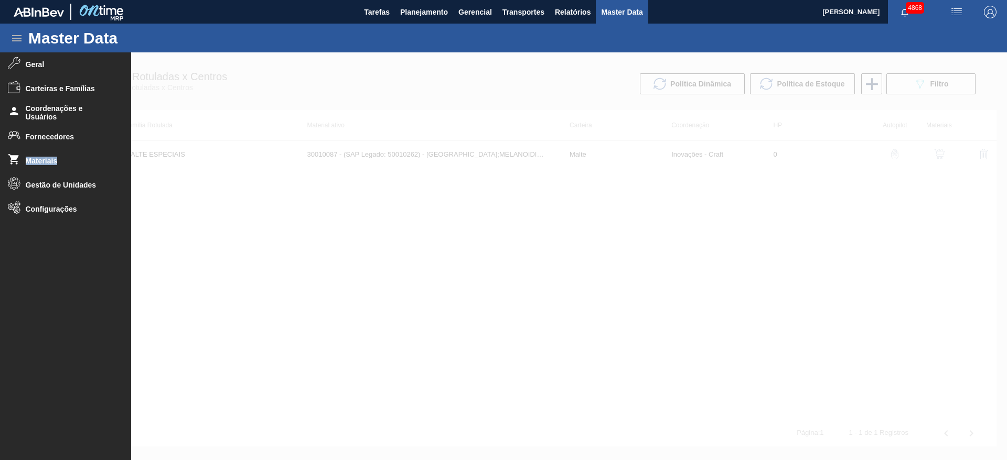
click at [47, 161] on span "Materiais" at bounding box center [69, 161] width 87 height 8
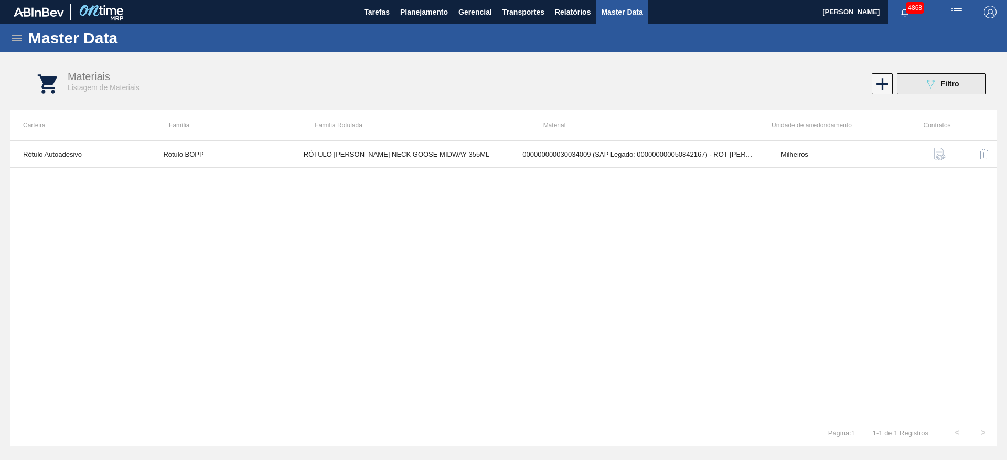
click at [917, 86] on button "089F7B8B-B2A5-4AFE-B5C0-19BA573D28AC Filtro" at bounding box center [941, 83] width 89 height 21
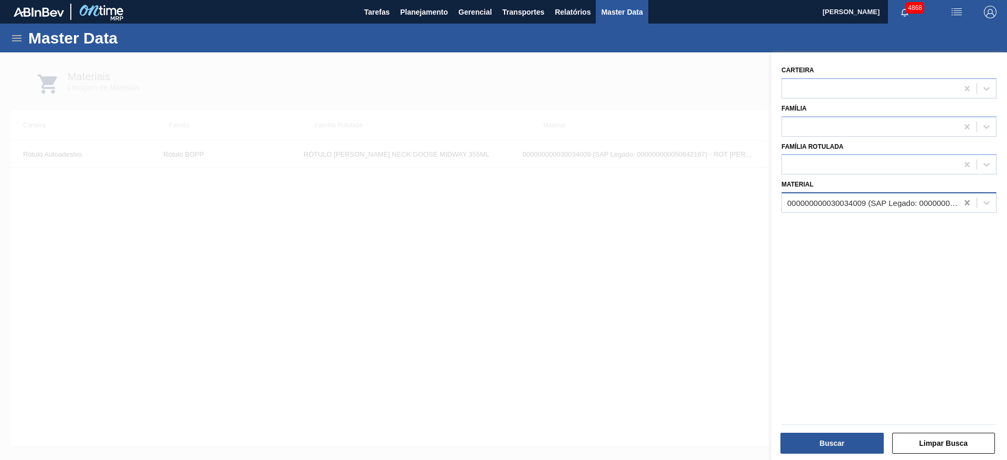
click at [967, 203] on icon at bounding box center [967, 203] width 10 height 10
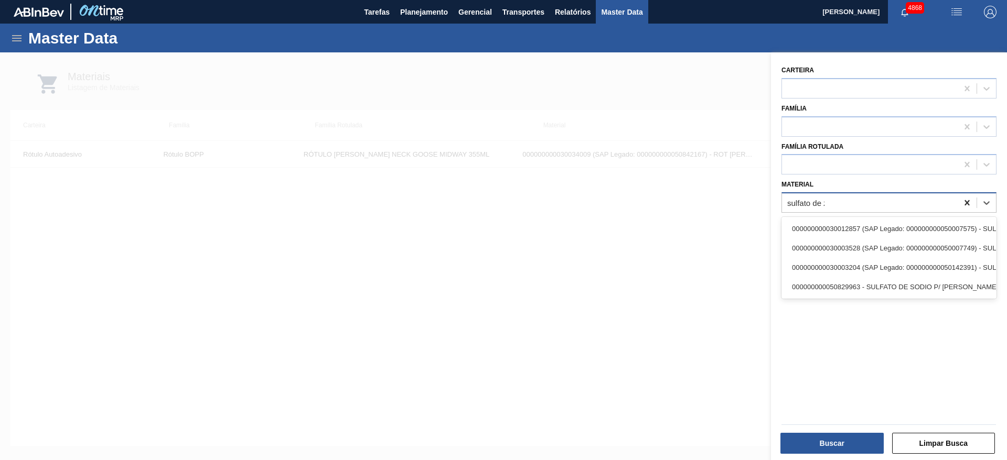
type input "sulfato de zi"
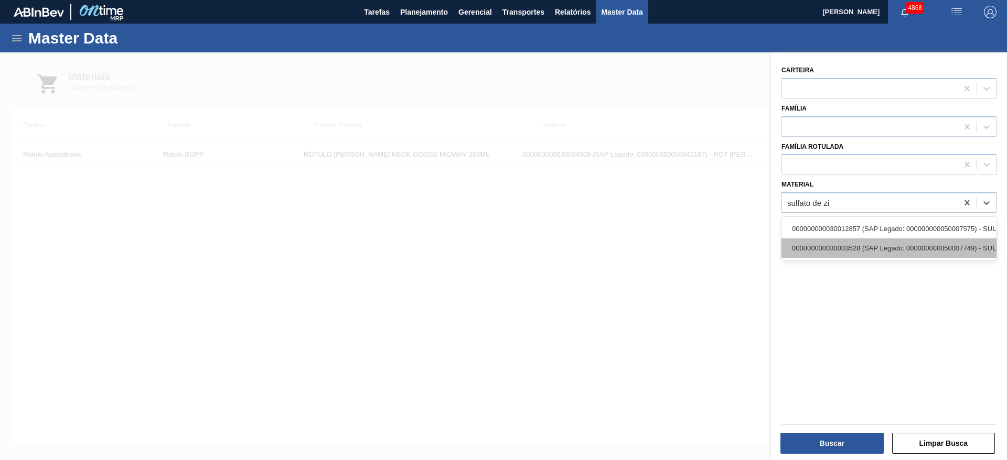
click at [879, 247] on div "000000000030003528 (SAP Legado: 000000000050007749) - SULFATO DE ZINCO" at bounding box center [888, 248] width 215 height 19
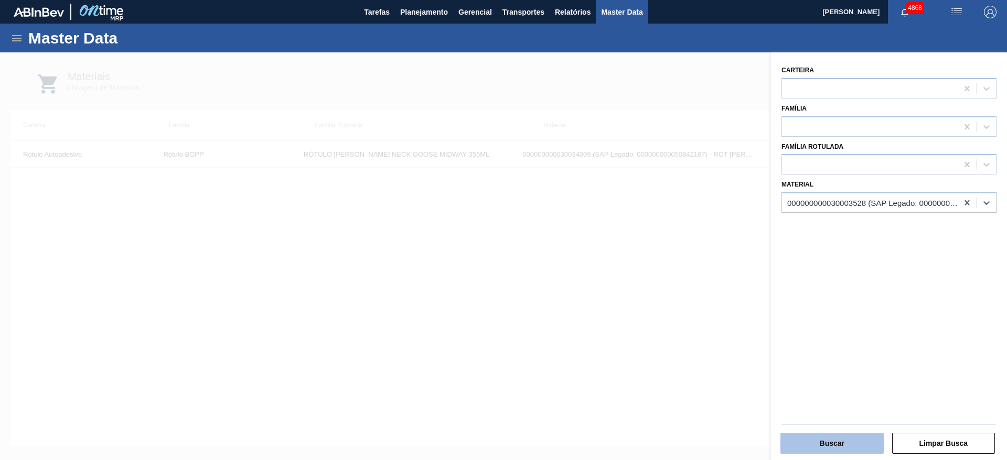
click at [845, 441] on button "Buscar" at bounding box center [831, 443] width 103 height 21
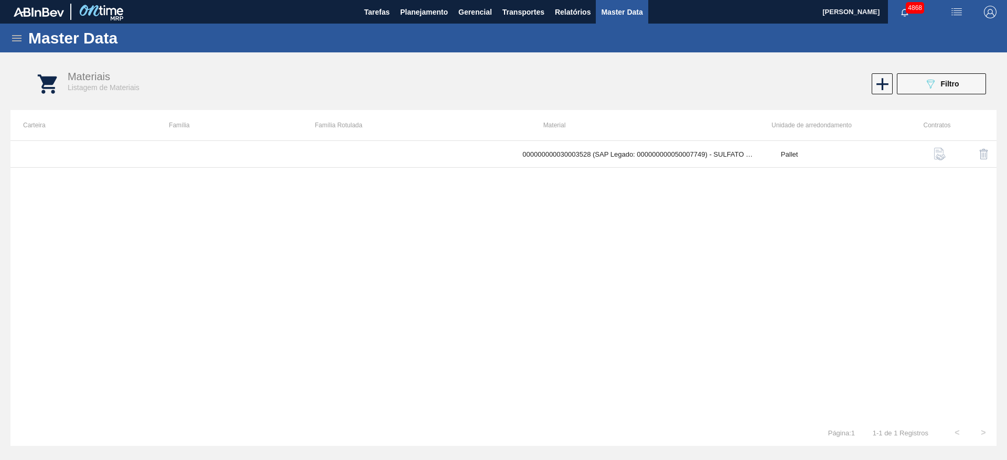
click at [944, 153] on img "button" at bounding box center [939, 154] width 13 height 13
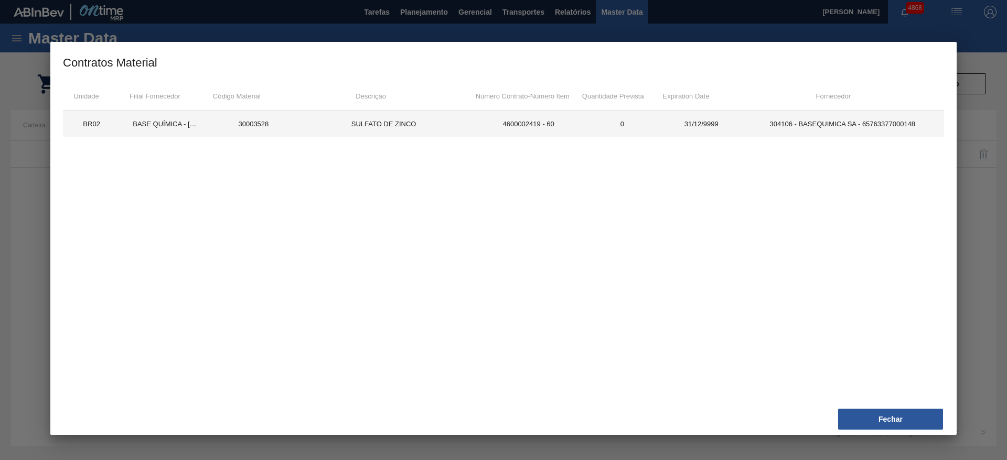
click at [828, 125] on td "304106 - BASEQUIMICA SA - 65763377000148" at bounding box center [842, 124] width 203 height 26
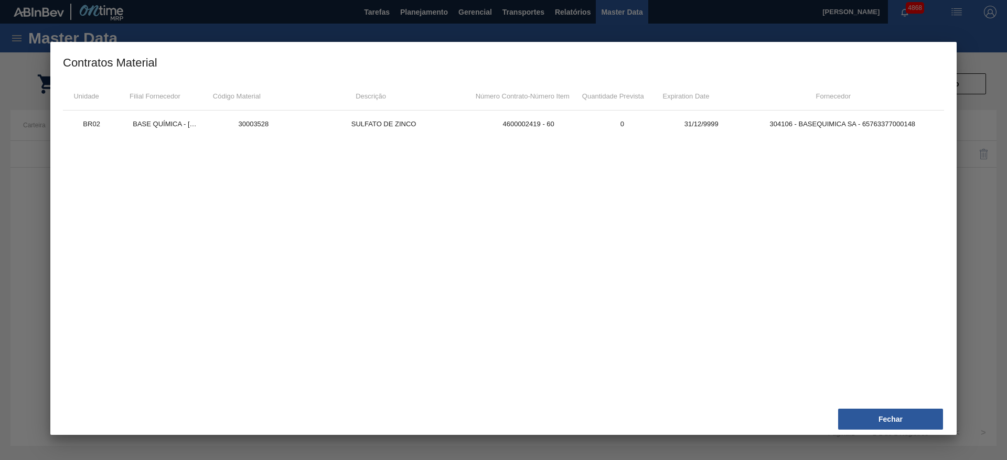
click at [855, 159] on div "BR02 BASE QUÍMICA - RIBEIRÃO PRETO (SP) 30003528 SULFATO DE ZINCO 4600002419 - …" at bounding box center [503, 252] width 881 height 283
click at [916, 418] on button "Fechar" at bounding box center [890, 419] width 105 height 21
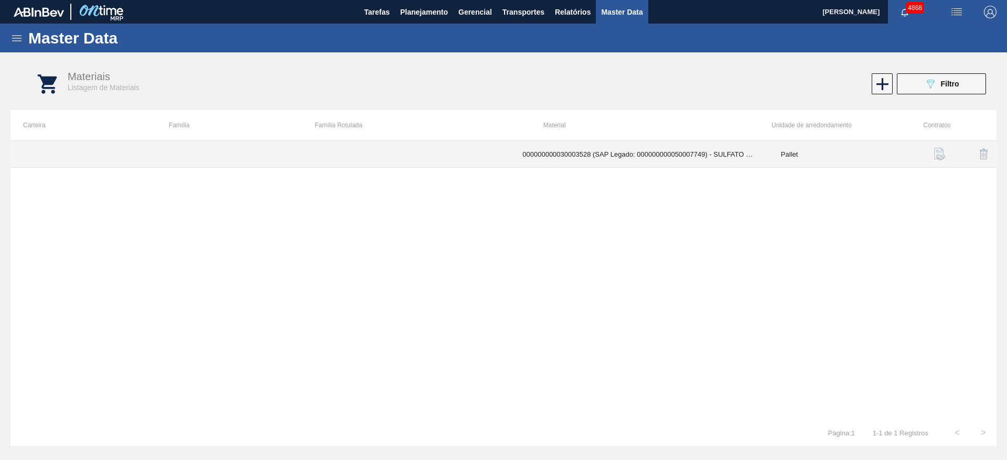
click at [510, 159] on td "000000000030003528 (SAP Legado: 000000000050007749) - SULFATO DE ZINCO" at bounding box center [639, 154] width 258 height 27
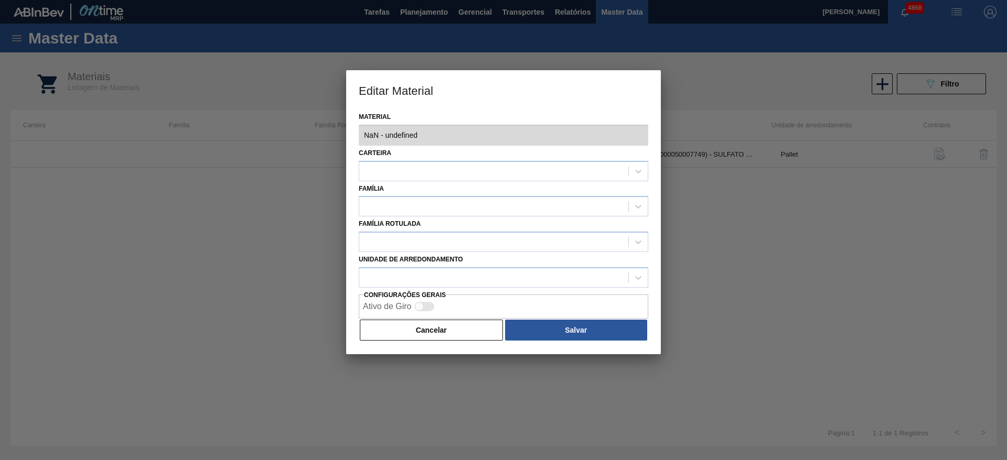
type input "30003528 - 000000000030003528 (SAP Legado: 000000000050007749) - SULFATO DE ZIN…"
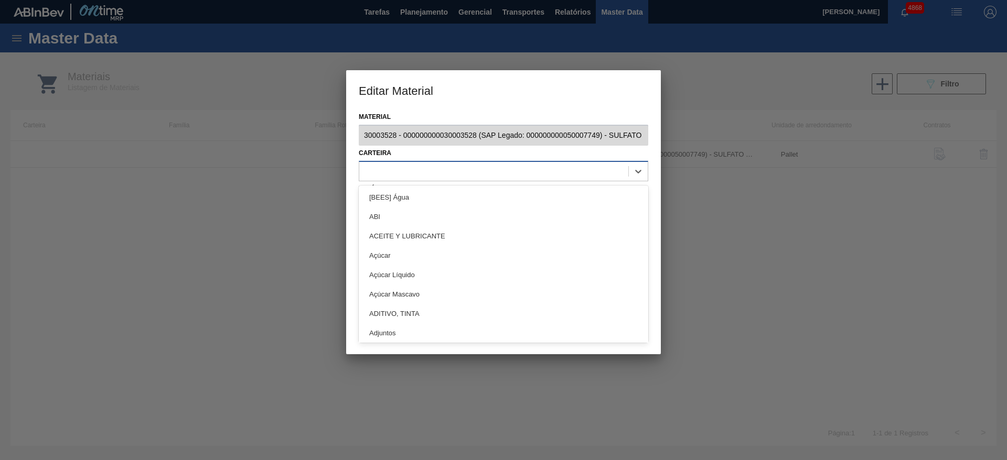
click at [600, 166] on div at bounding box center [493, 171] width 269 height 15
type input "q"
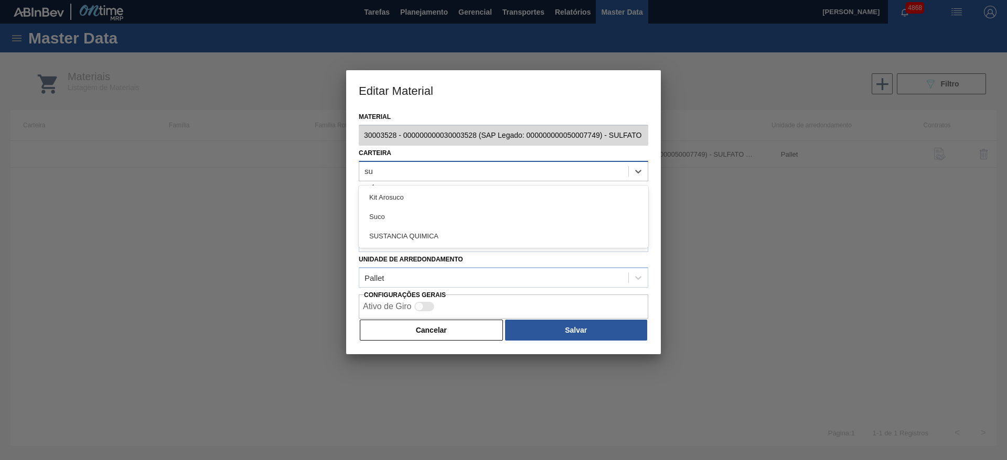
type input "s"
type input "a"
type input "químicos"
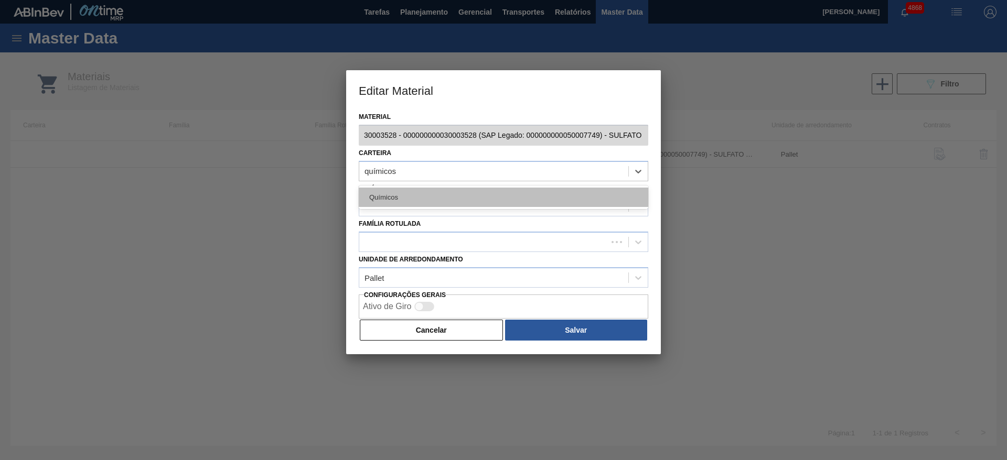
click at [565, 190] on div "Químicos" at bounding box center [503, 197] width 289 height 19
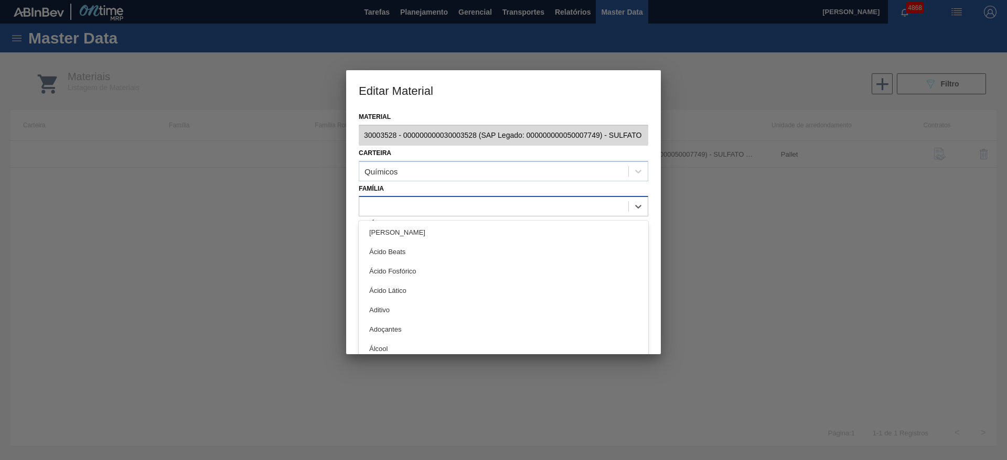
click at [537, 206] on div at bounding box center [493, 206] width 269 height 15
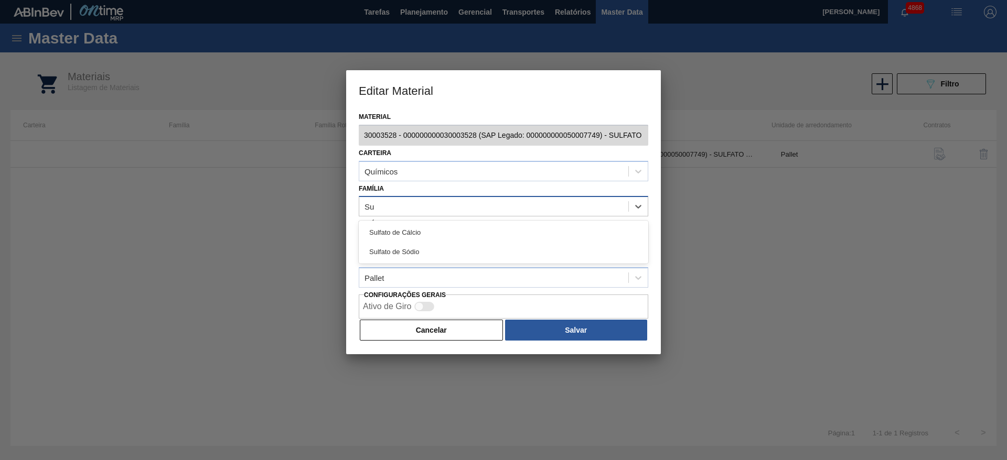
type input "Sul"
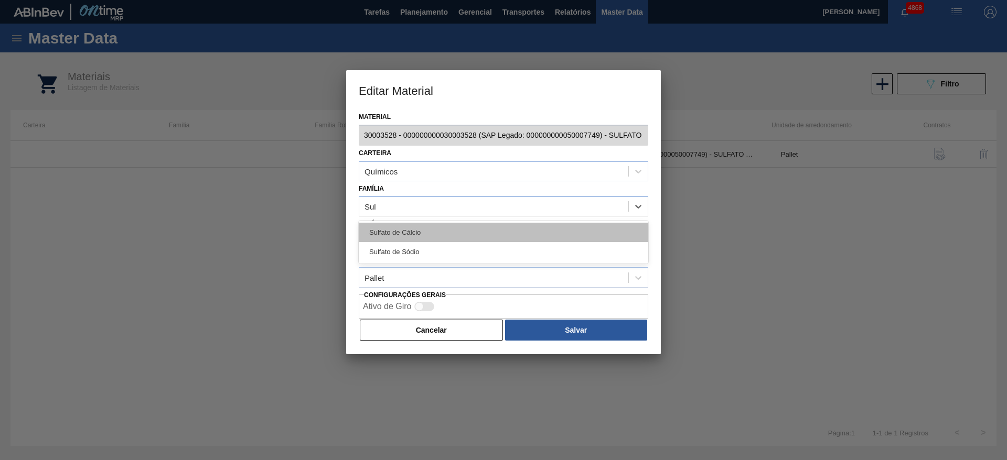
click at [524, 224] on div "Sulfato de Cálcio" at bounding box center [503, 232] width 289 height 19
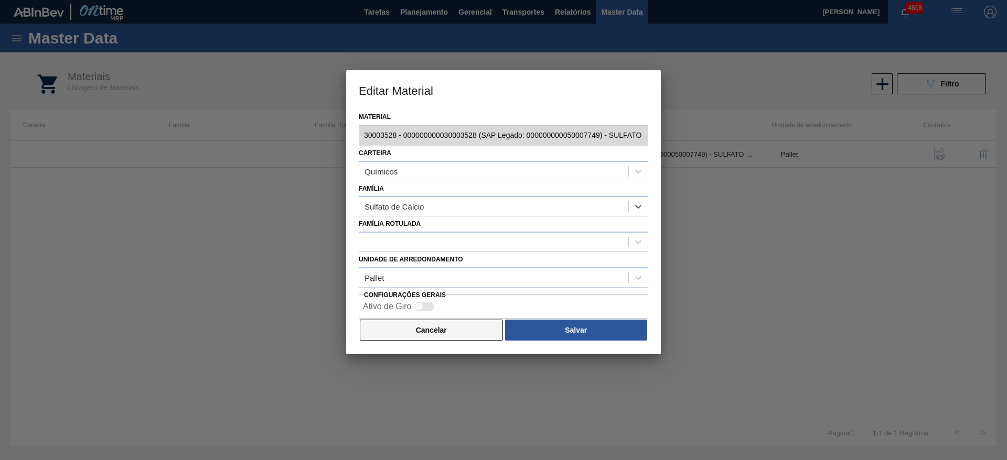
click at [486, 331] on button "Cancelar" at bounding box center [431, 330] width 143 height 21
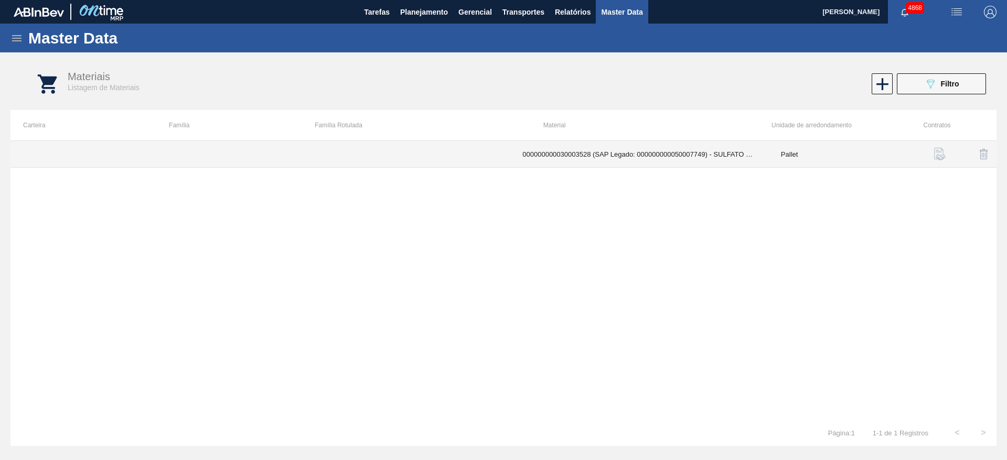
click at [771, 147] on td "Pallet" at bounding box center [838, 154] width 140 height 27
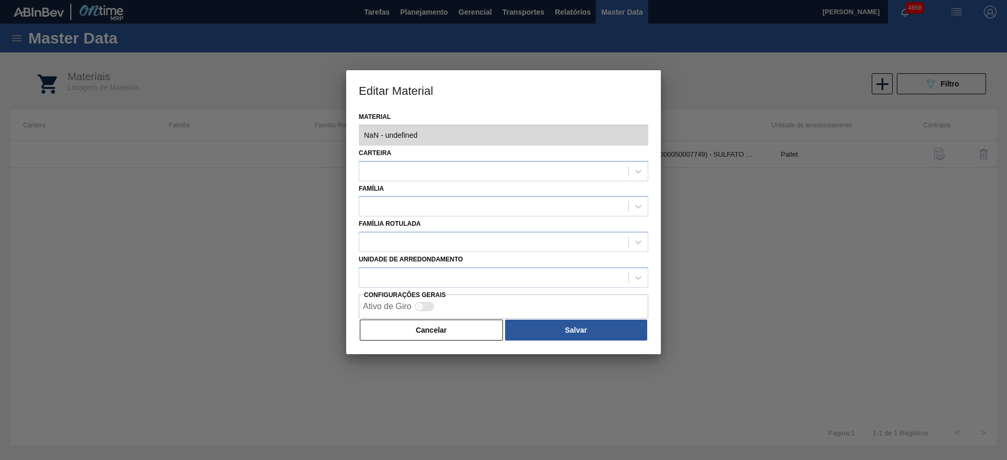
type input "30003528 - 000000000030003528 (SAP Legado: 000000000050007749) - SULFATO DE ZIN…"
click at [481, 325] on button "Cancelar" at bounding box center [431, 330] width 143 height 21
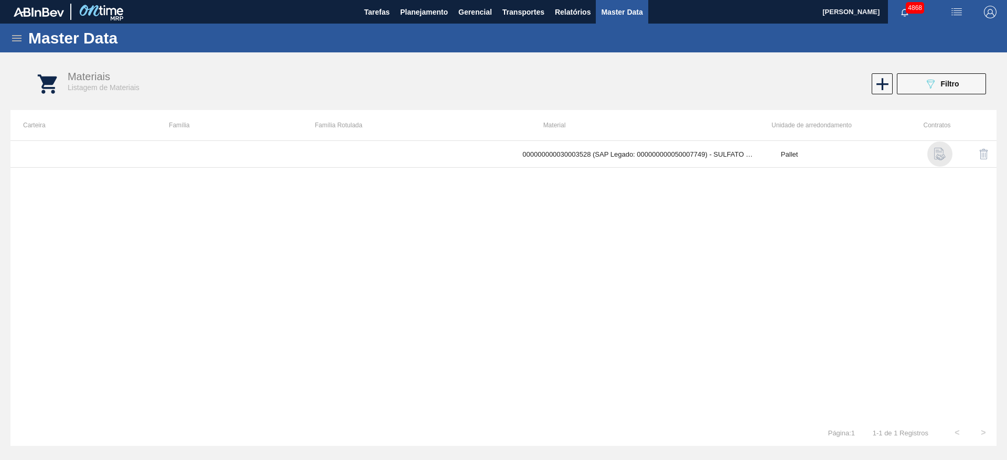
click at [941, 153] on img "button" at bounding box center [939, 154] width 13 height 13
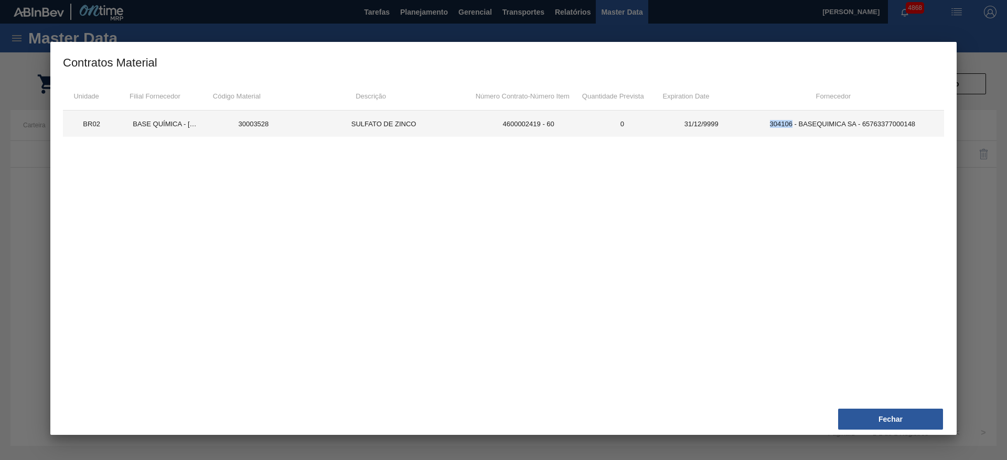
drag, startPoint x: 765, startPoint y: 124, endPoint x: 792, endPoint y: 127, distance: 26.9
click at [792, 127] on td "304106 - BASEQUIMICA SA - 65763377000148" at bounding box center [842, 124] width 203 height 26
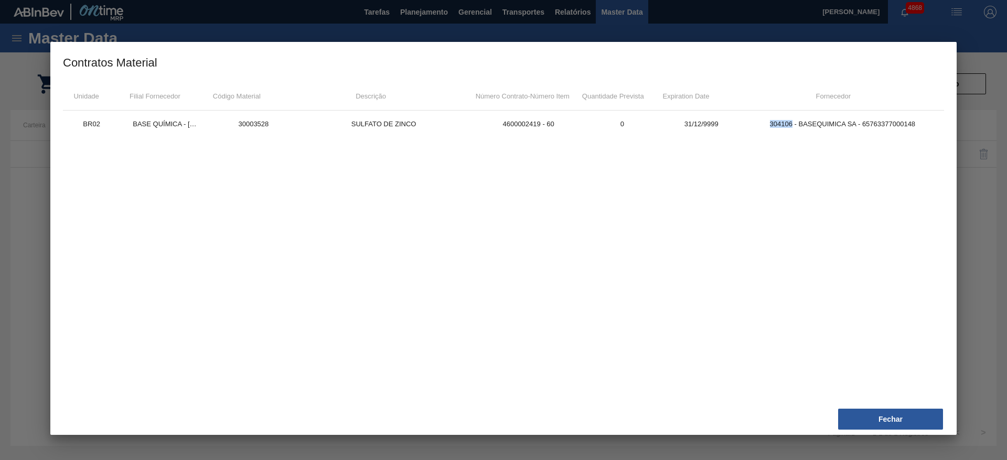
copy td "304106"
click at [777, 192] on div "BR02 BASE QUÍMICA - RIBEIRÃO PRETO (SP) 30003528 SULFATO DE ZINCO 4600002419 - …" at bounding box center [503, 252] width 881 height 283
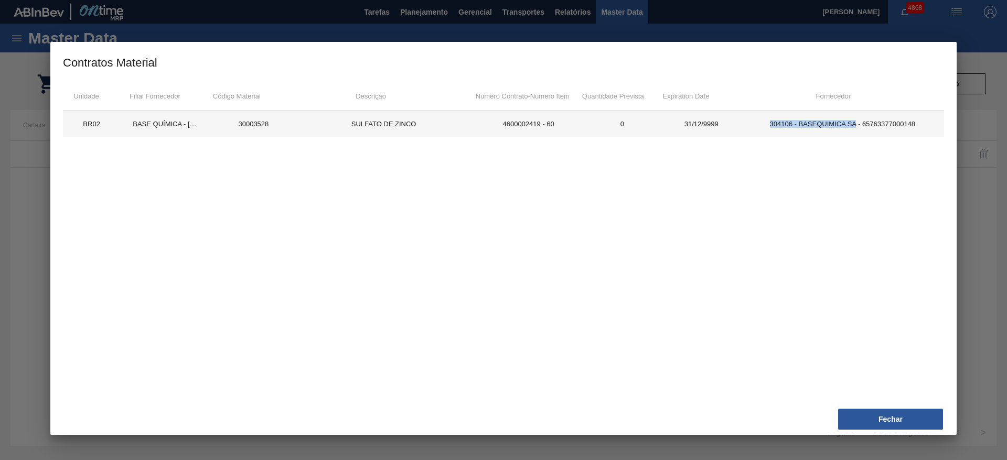
drag, startPoint x: 760, startPoint y: 124, endPoint x: 857, endPoint y: 130, distance: 97.2
click at [857, 130] on td "304106 - BASEQUIMICA SA - 65763377000148" at bounding box center [842, 124] width 203 height 26
copy td "304106 - BASEQUIMICA SA"
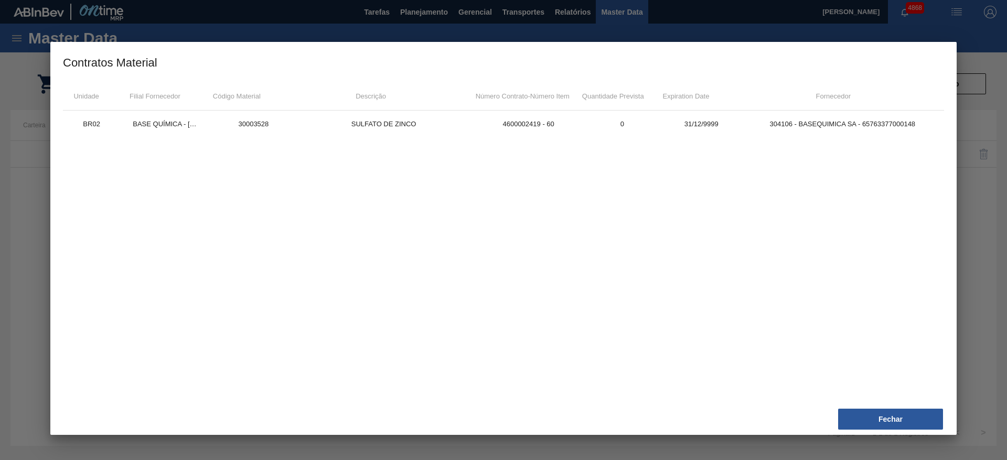
click at [976, 144] on div at bounding box center [503, 230] width 1007 height 460
click at [441, 19] on div at bounding box center [503, 230] width 1007 height 460
click at [921, 420] on button "Fechar" at bounding box center [890, 419] width 105 height 21
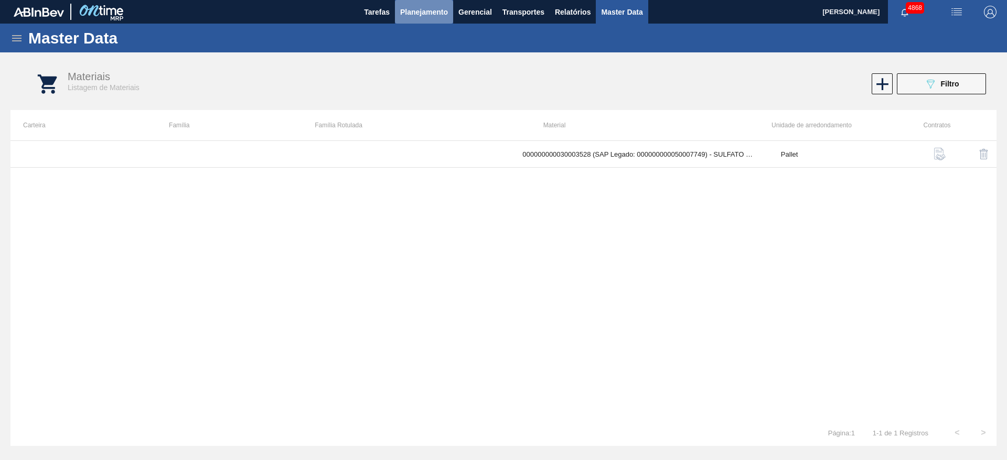
click at [436, 12] on span "Planejamento" at bounding box center [424, 12] width 48 height 13
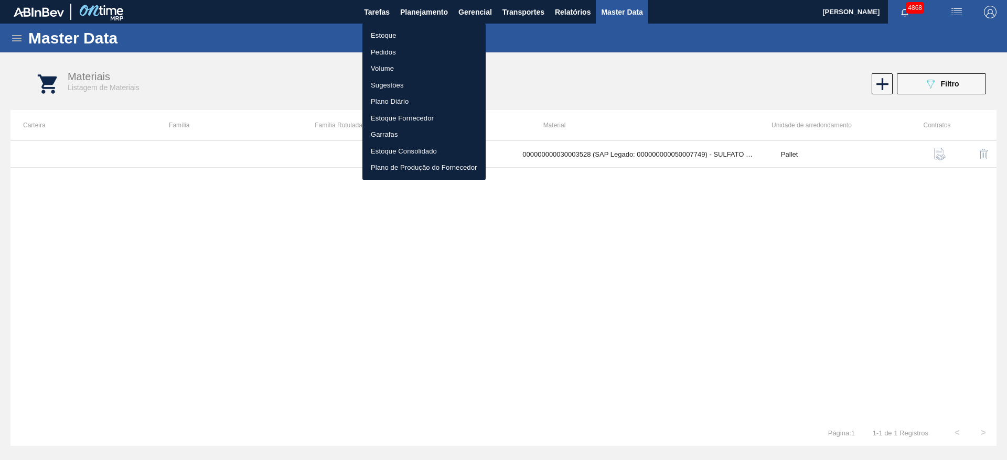
click at [413, 14] on div at bounding box center [503, 230] width 1007 height 460
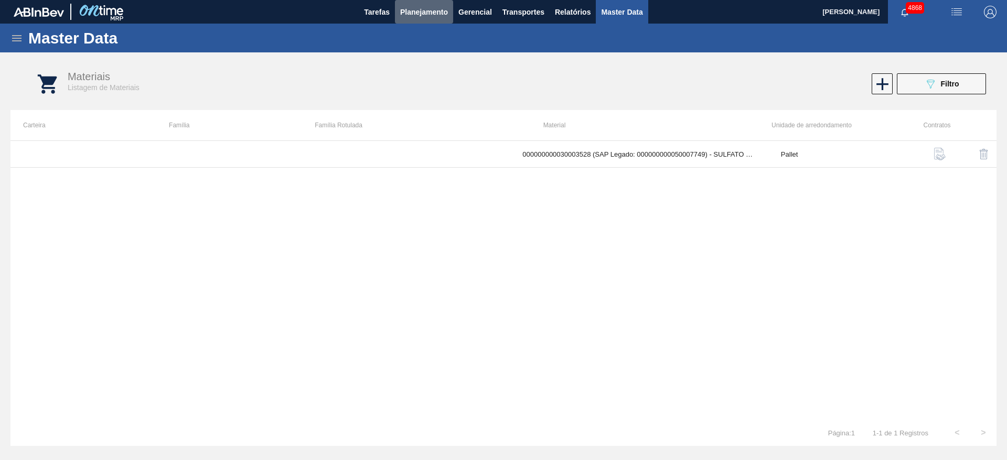
click at [412, 10] on span "Planejamento" at bounding box center [424, 12] width 48 height 13
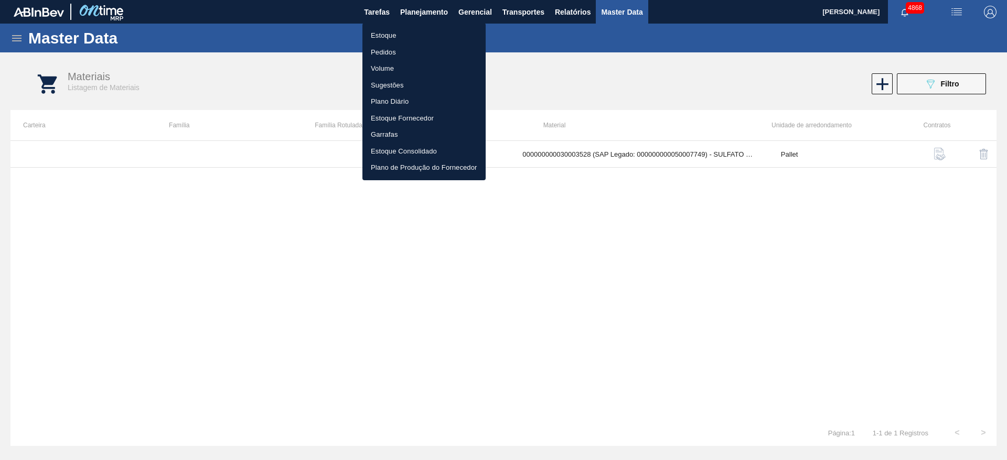
click at [402, 35] on li "Estoque" at bounding box center [423, 35] width 123 height 17
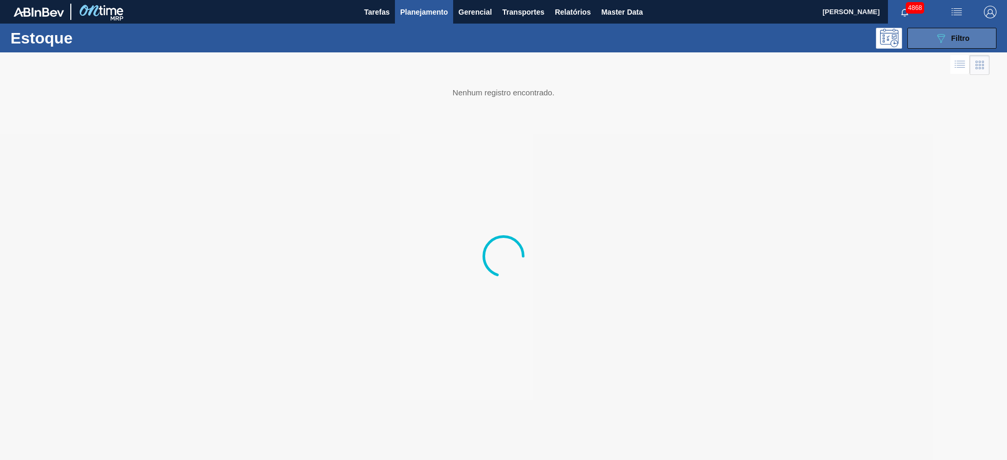
click at [959, 34] on span "Filtro" at bounding box center [960, 38] width 18 height 8
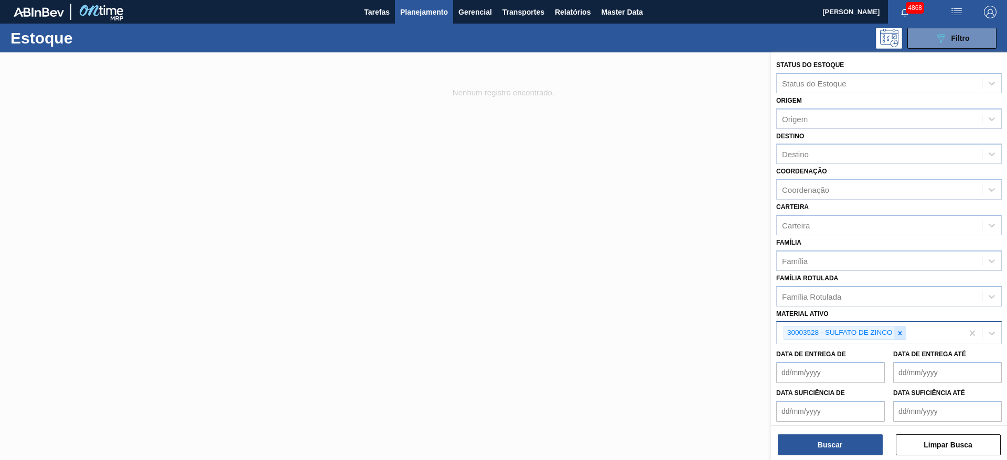
drag, startPoint x: 907, startPoint y: 336, endPoint x: 904, endPoint y: 329, distance: 7.3
click at [906, 335] on div "30003528 - SULFATO DE ZINCO" at bounding box center [869, 332] width 186 height 21
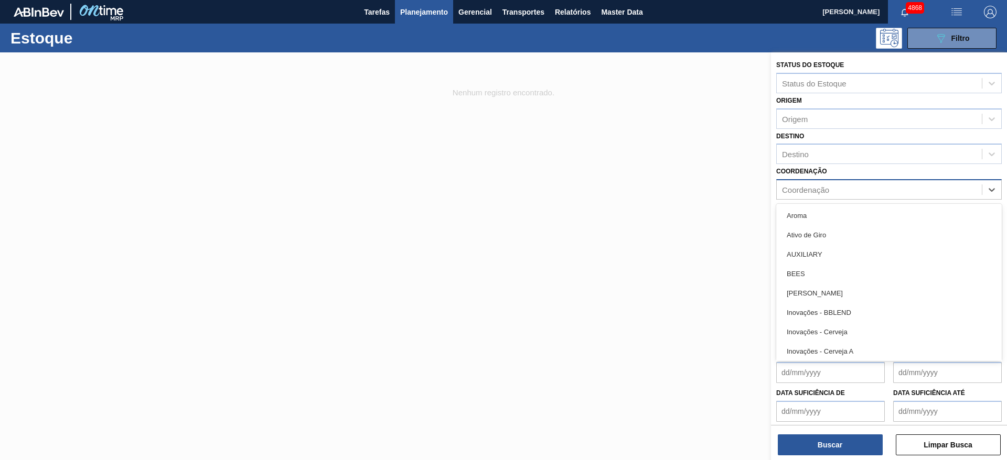
click at [827, 193] on div "Coordenação" at bounding box center [805, 190] width 47 height 9
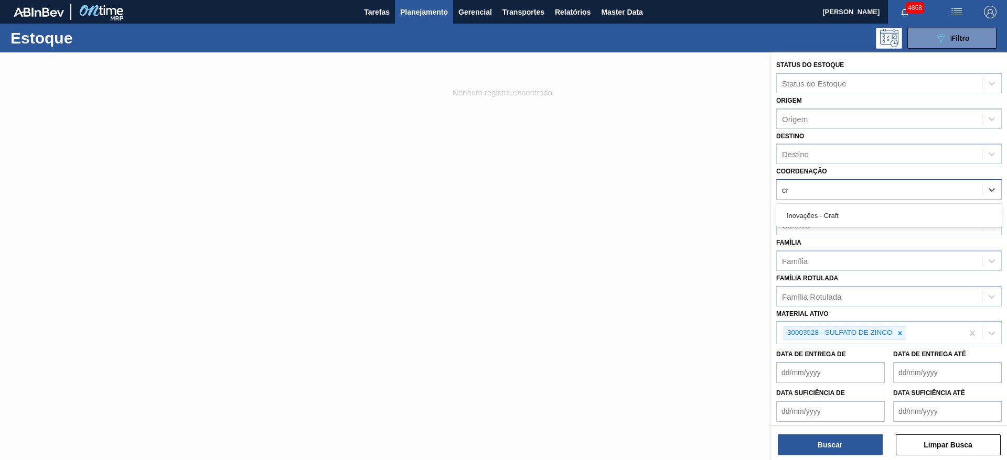
type input "cra"
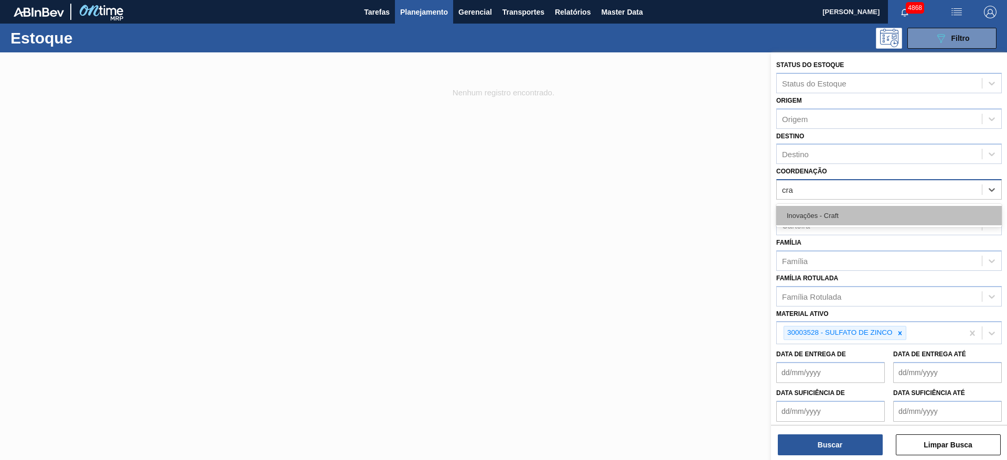
click at [822, 218] on div "Inovações - Craft" at bounding box center [888, 215] width 225 height 19
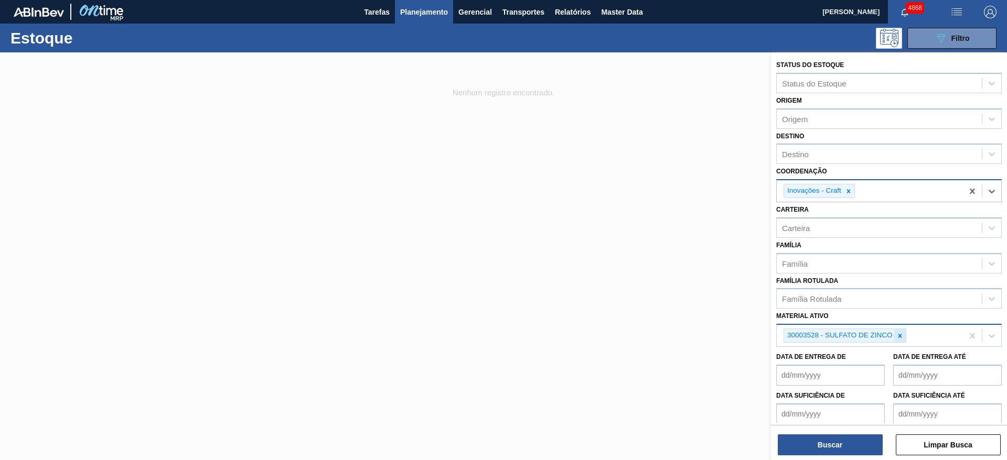
click at [900, 339] on div at bounding box center [900, 335] width 12 height 13
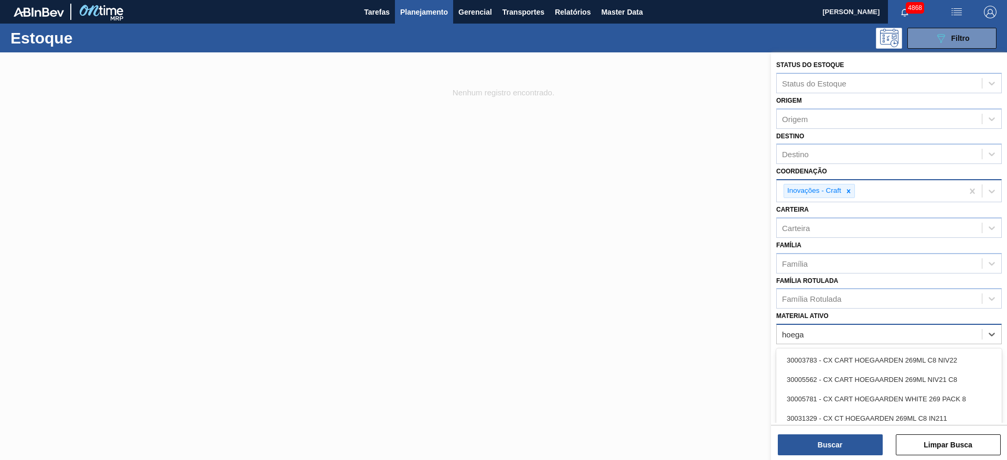
type ativo "hoegaa"
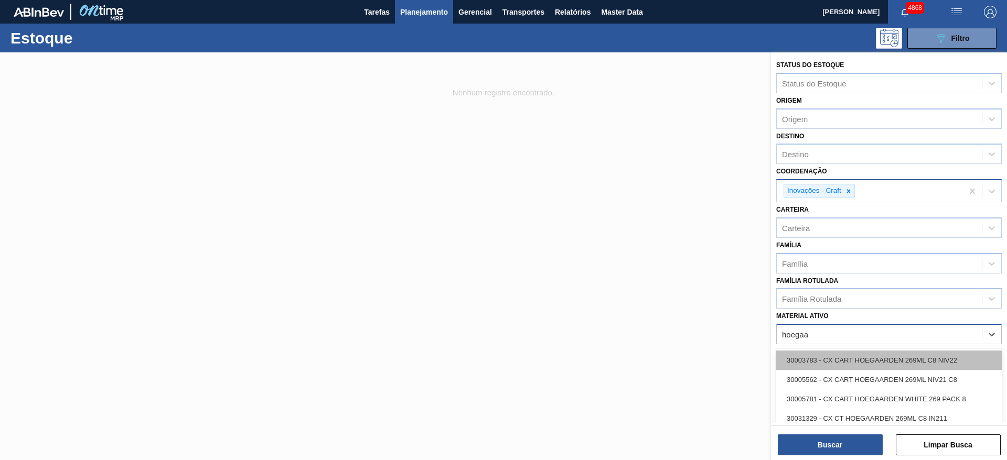
click at [919, 361] on div "30003783 - CX CART HOEGAARDEN 269ML C8 NIV22" at bounding box center [888, 360] width 225 height 19
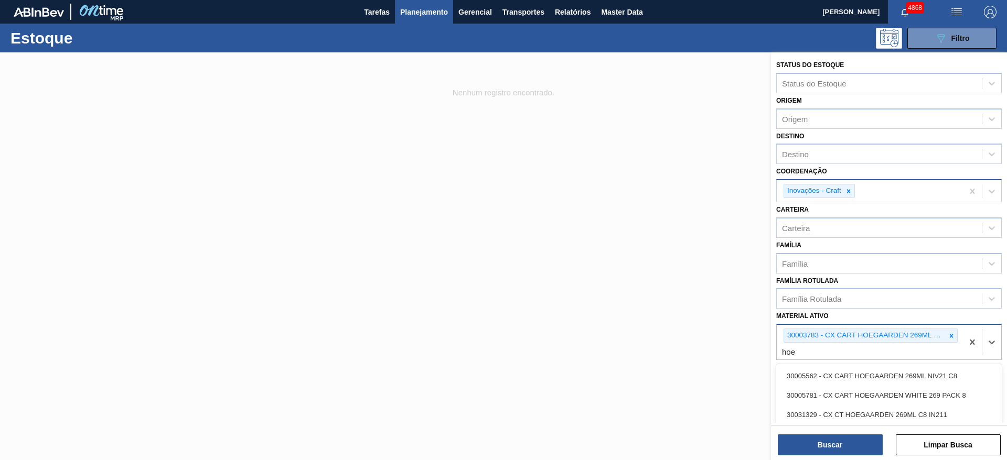
type ativo "hoeg"
click at [917, 371] on div "30005562 - CX CART HOEGAARDEN 269ML NIV21 C8" at bounding box center [888, 375] width 225 height 19
type ativo "hoeg"
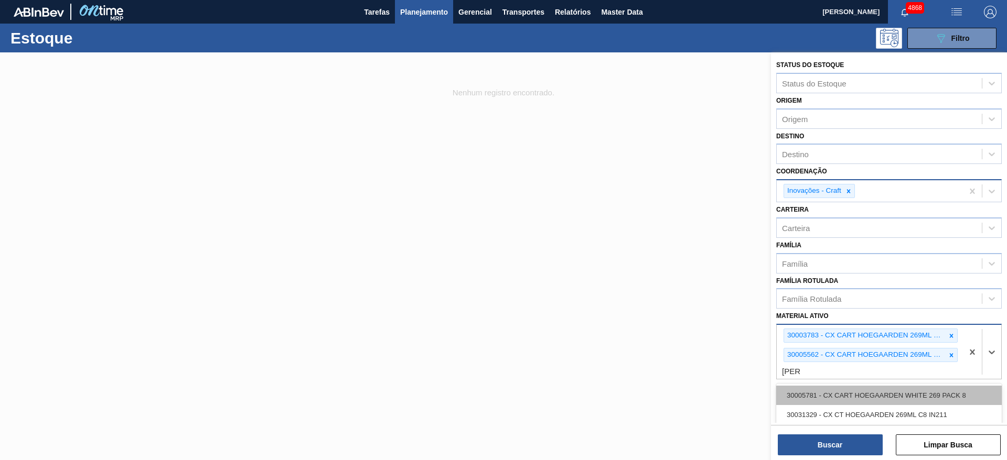
click at [903, 395] on div "30005781 - CX CART HOEGAARDEN WHITE 269 PACK 8" at bounding box center [888, 395] width 225 height 19
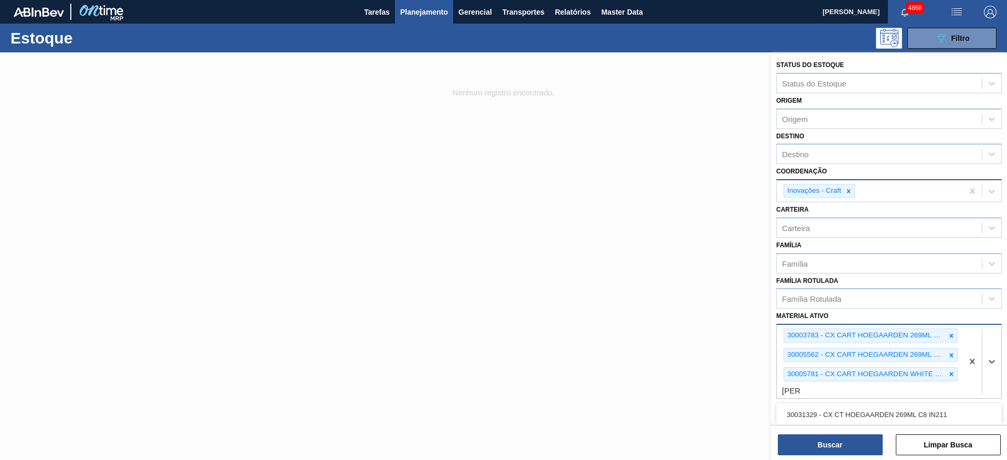
type ativo "hoega"
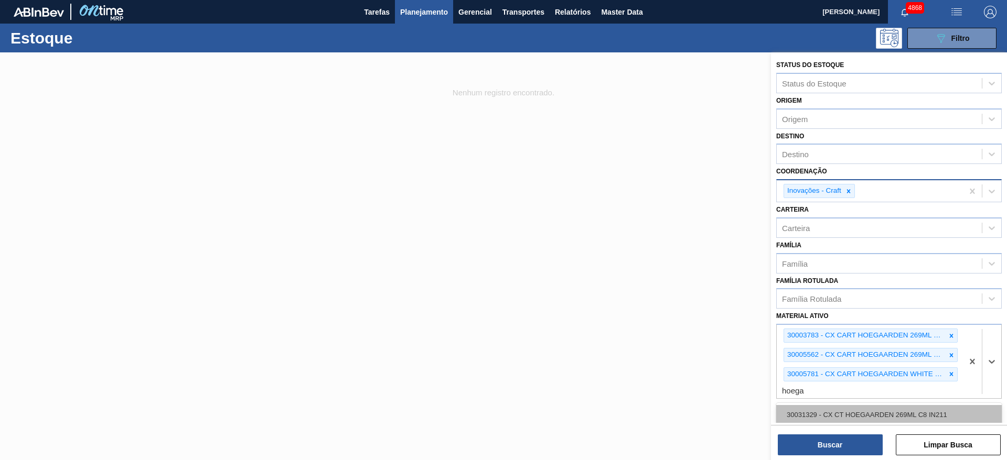
click at [902, 413] on div "30031329 - CX CT HOEGAARDEN 269ML C8 IN211" at bounding box center [888, 414] width 225 height 19
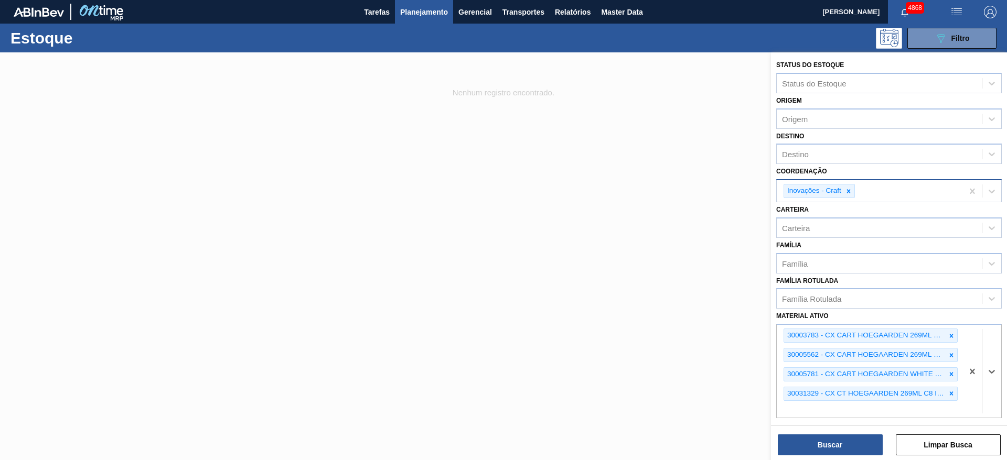
scroll to position [79, 0]
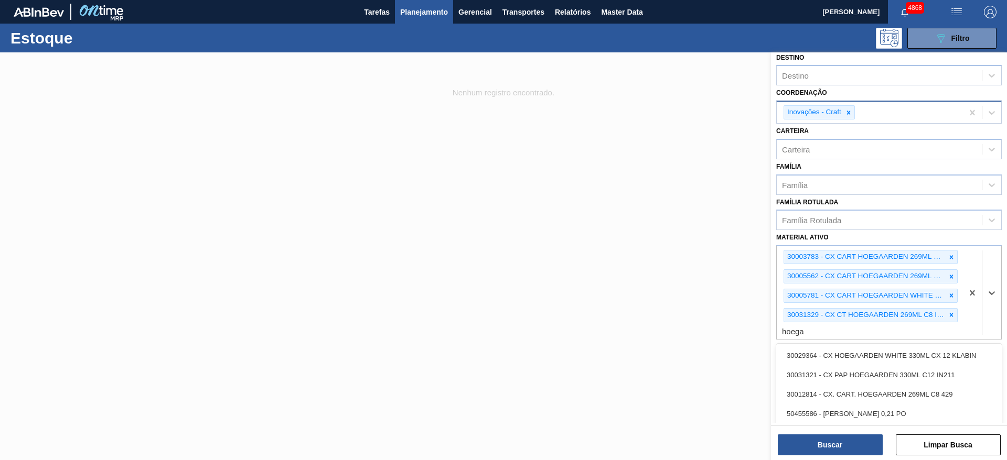
type ativo "hoegaa"
click at [869, 411] on div "30033605 - ROT NECK HOEGAARDEN 330ML NIV24" at bounding box center [888, 405] width 225 height 19
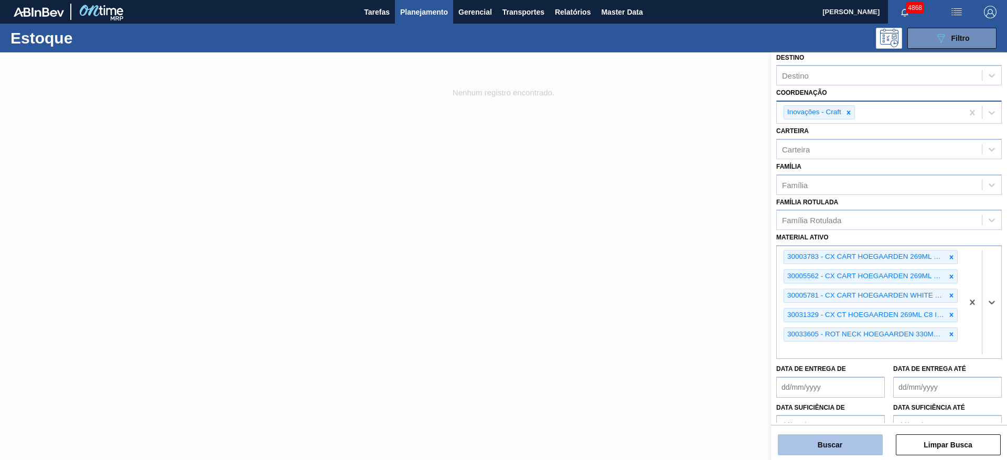
click at [825, 448] on button "Buscar" at bounding box center [830, 445] width 105 height 21
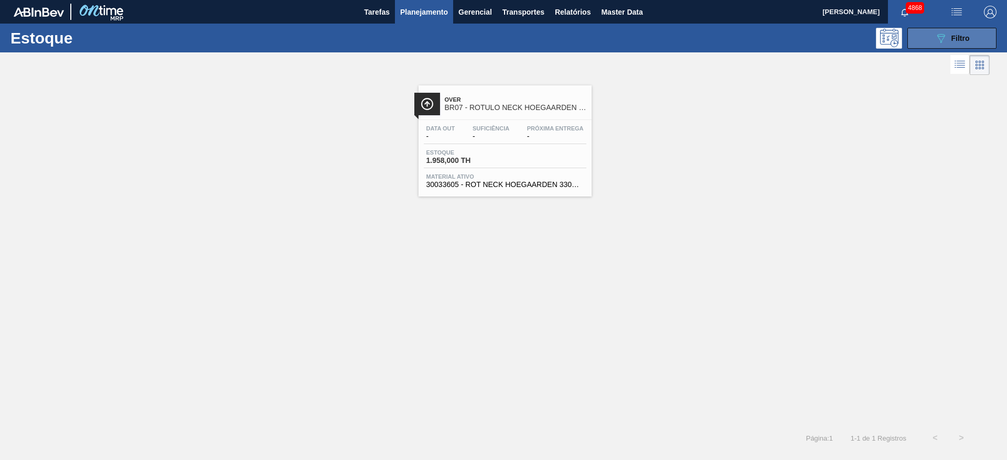
click at [929, 43] on button "089F7B8B-B2A5-4AFE-B5C0-19BA573D28AC Filtro" at bounding box center [951, 38] width 89 height 21
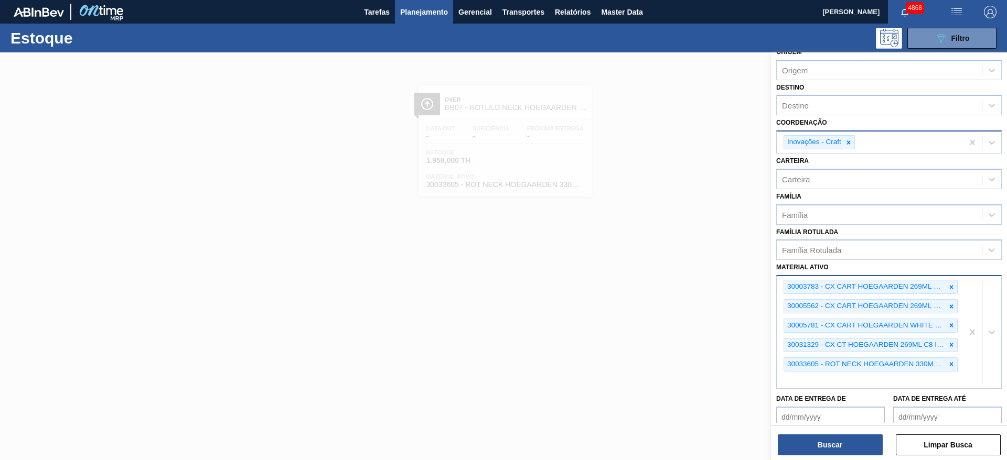
scroll to position [136, 0]
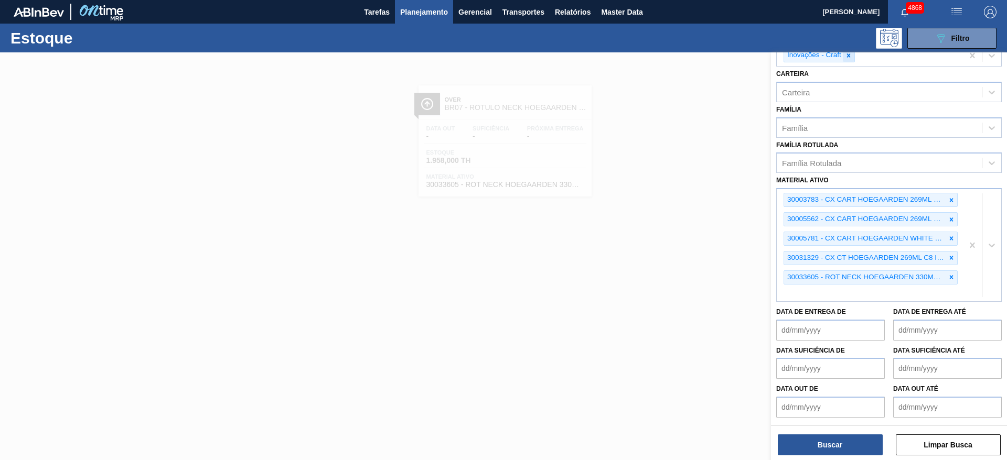
click at [849, 58] on icon at bounding box center [848, 55] width 7 height 7
click at [840, 439] on button "Buscar" at bounding box center [830, 445] width 105 height 21
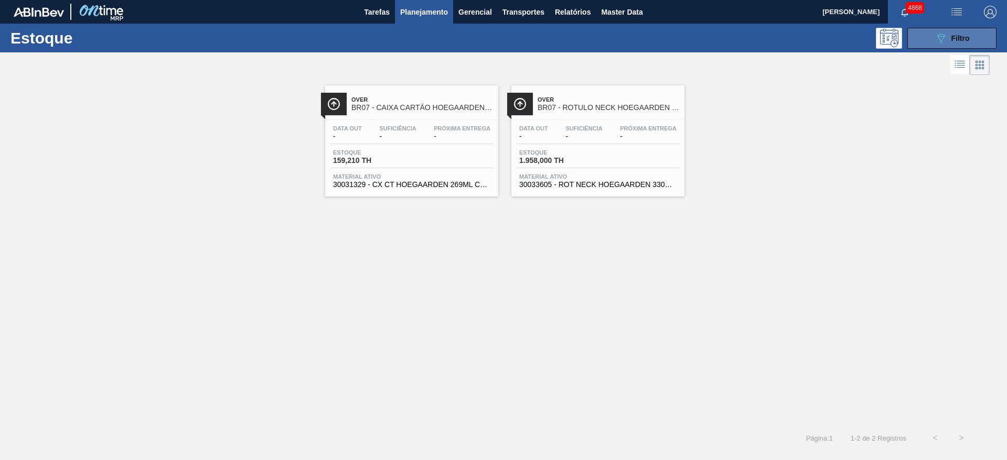
click at [923, 34] on button "089F7B8B-B2A5-4AFE-B5C0-19BA573D28AC Filtro" at bounding box center [951, 38] width 89 height 21
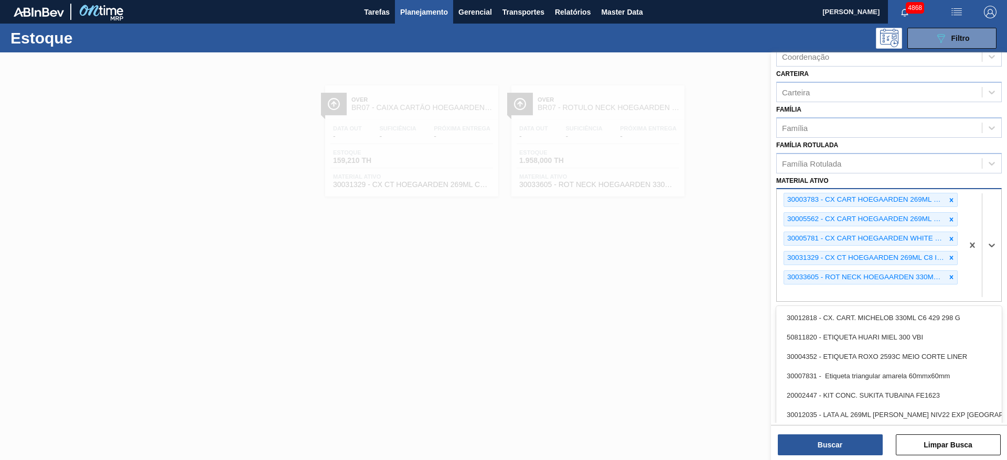
click at [893, 300] on div "30003783 - CX CART HOEGAARDEN 269ML C8 NIV22 30005562 - CX CART HOEGAARDEN 269M…" at bounding box center [869, 245] width 186 height 112
type ativo "hoegaarde"
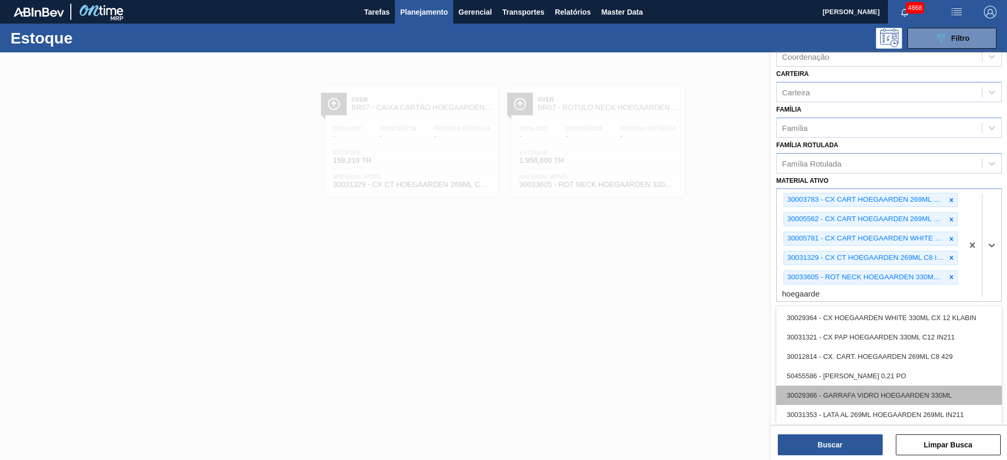
click at [936, 391] on div "30029366 - GARRAFA VIDRO HOEGAARDEN 330ML" at bounding box center [888, 395] width 225 height 19
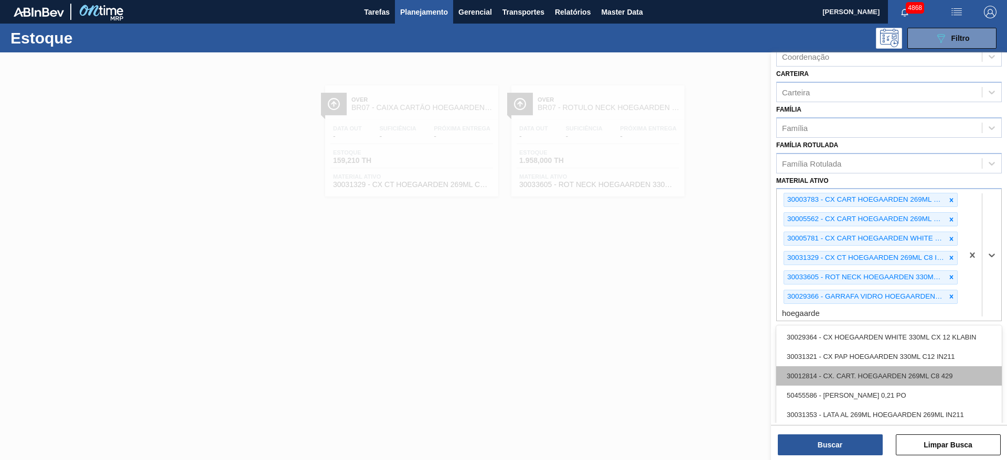
type ativo "hoegaarden"
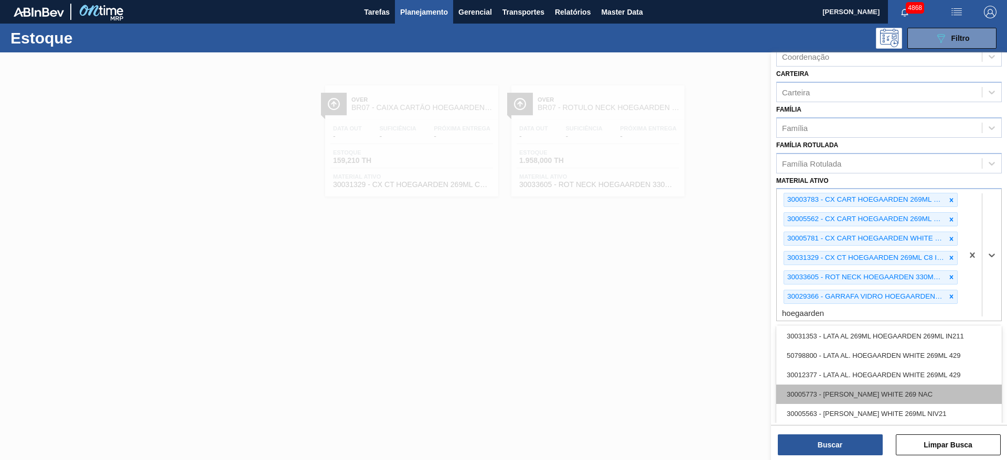
scroll to position [203, 0]
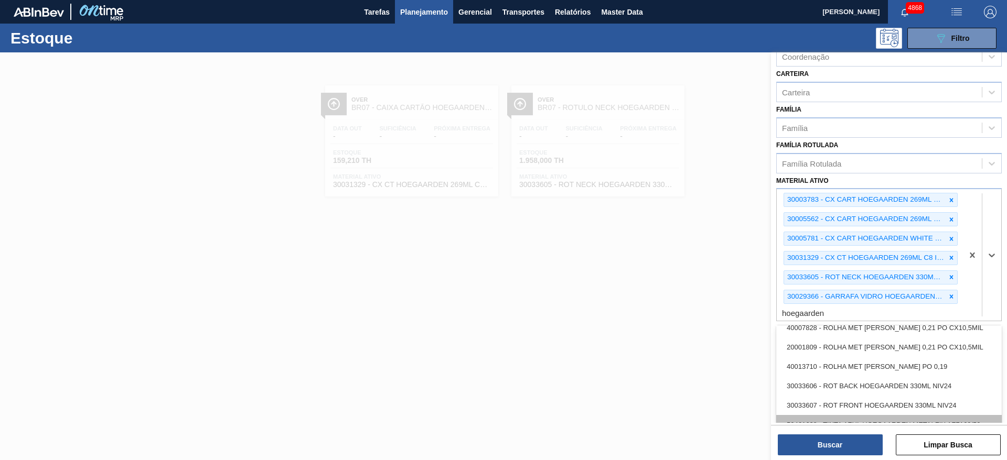
click at [908, 418] on div "50461638 - TINTA AZUL HOEGAARDEN METALFIX AZ7169/50" at bounding box center [888, 424] width 225 height 19
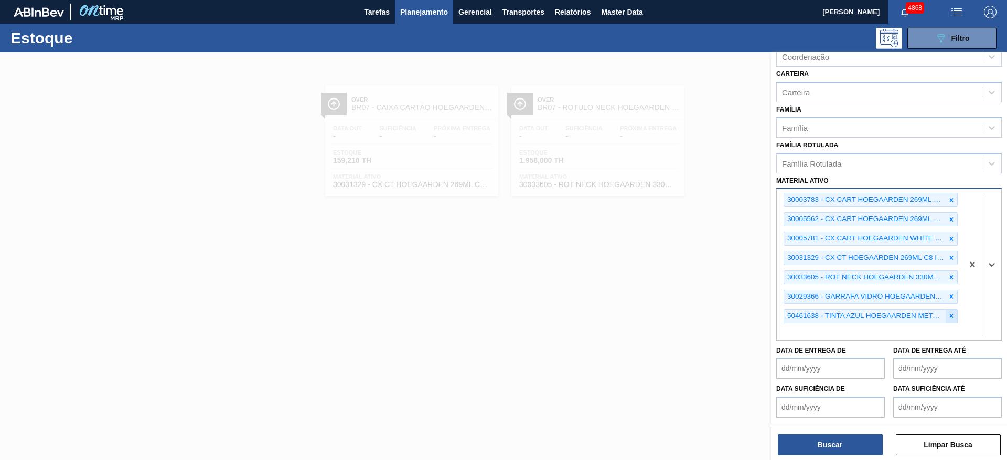
click at [945, 316] on div at bounding box center [951, 316] width 12 height 13
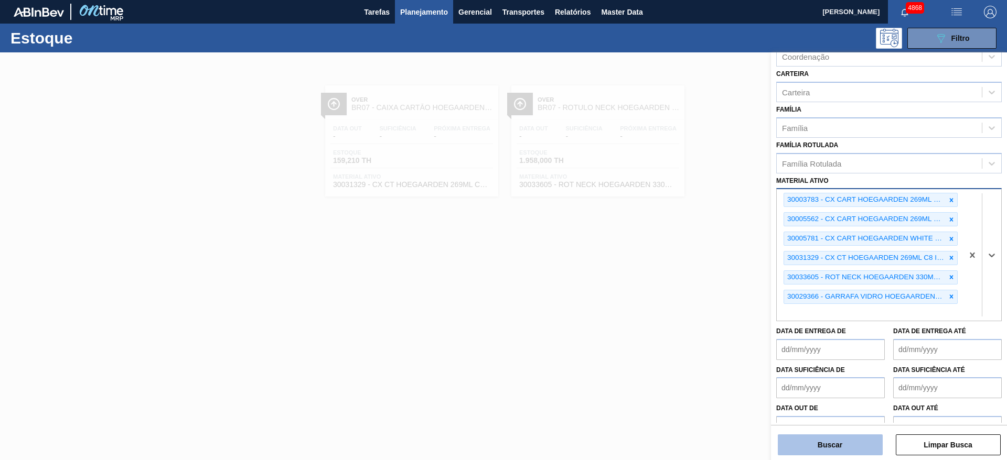
click at [817, 440] on button "Buscar" at bounding box center [830, 445] width 105 height 21
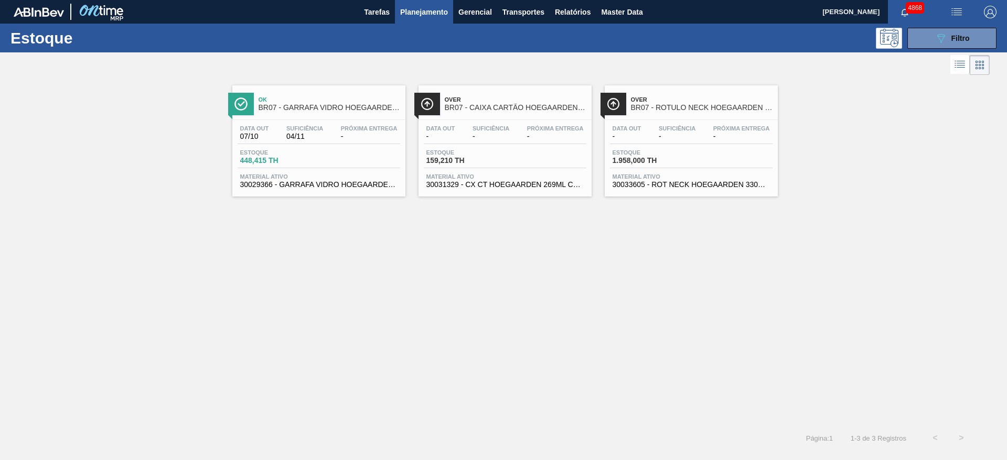
click at [382, 160] on div "Estoque 448,415 TH" at bounding box center [319, 158] width 163 height 19
drag, startPoint x: 652, startPoint y: 179, endPoint x: 694, endPoint y: 167, distance: 43.8
drag, startPoint x: 694, startPoint y: 167, endPoint x: 953, endPoint y: 29, distance: 293.9
click at [950, 26] on div "Estoque 089F7B8B-B2A5-4AFE-B5C0-19BA573D28AC Filtro" at bounding box center [503, 38] width 1007 height 29
click at [954, 31] on button "089F7B8B-B2A5-4AFE-B5C0-19BA573D28AC Filtro" at bounding box center [951, 38] width 89 height 21
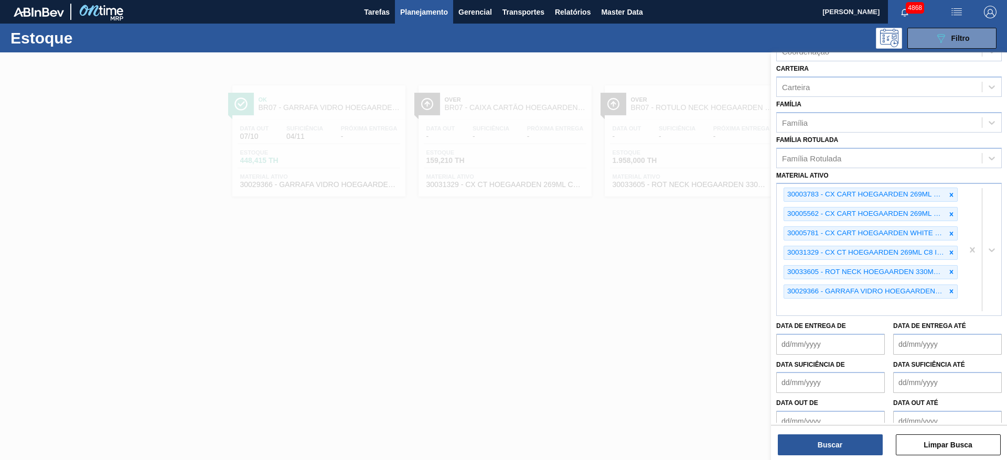
scroll to position [153, 0]
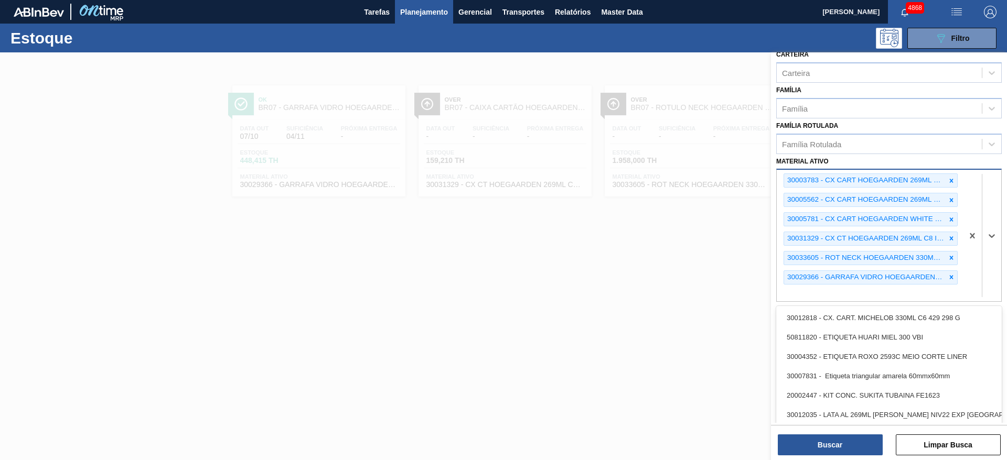
click at [929, 294] on div "30003783 - CX CART HOEGAARDEN 269ML C8 NIV22 30005562 - CX CART HOEGAARDEN 269M…" at bounding box center [869, 235] width 186 height 131
type ativo "hoegaarden"
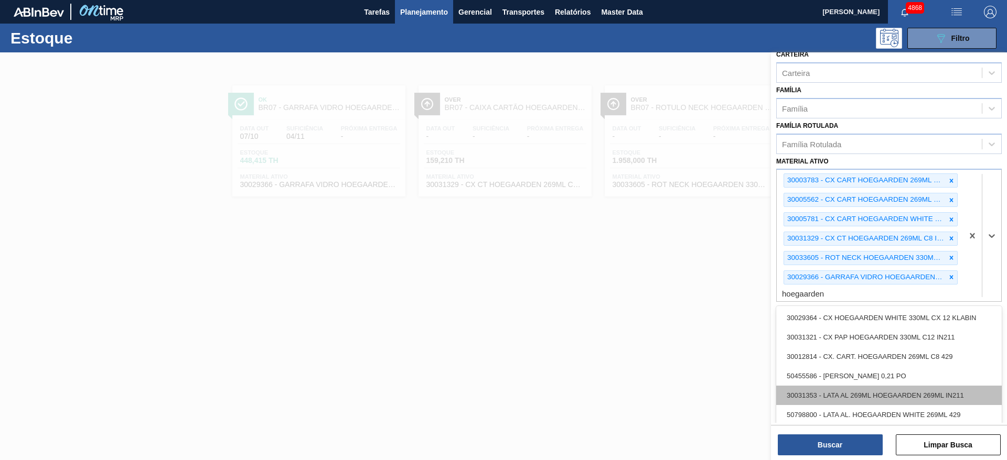
scroll to position [79, 0]
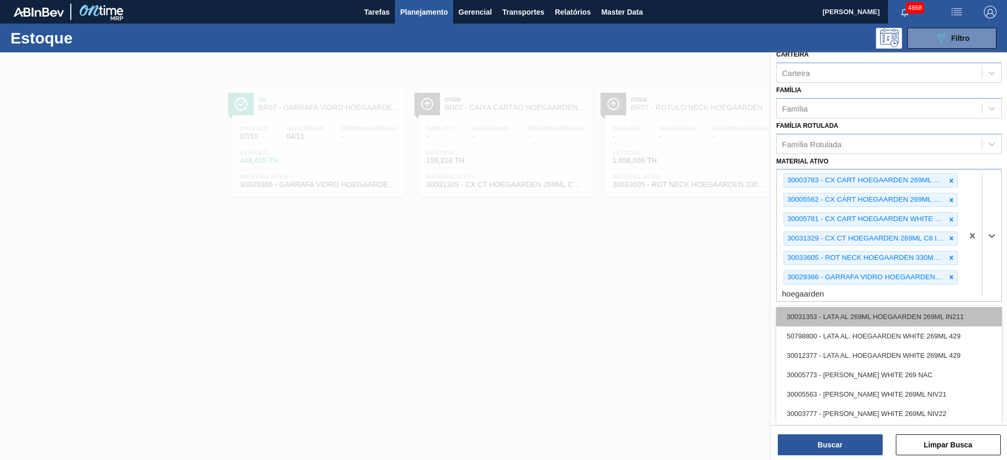
click at [873, 323] on div "30031353 - LATA AL 269ML HOEGAARDEN 269ML IN211" at bounding box center [888, 316] width 225 height 19
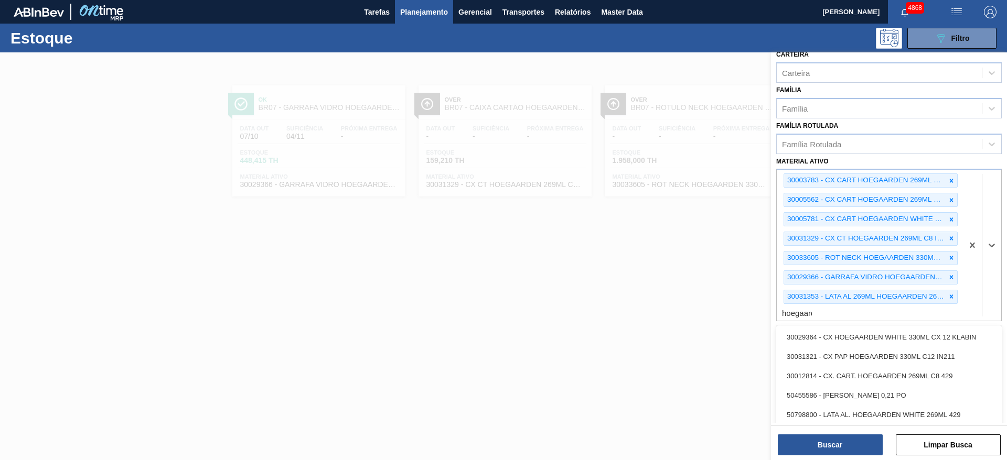
type ativo "hoegaarde"
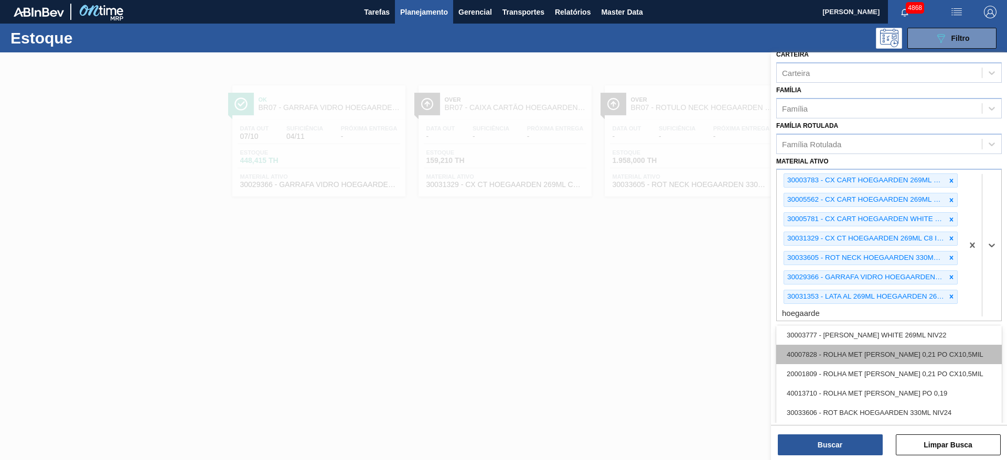
scroll to position [184, 0]
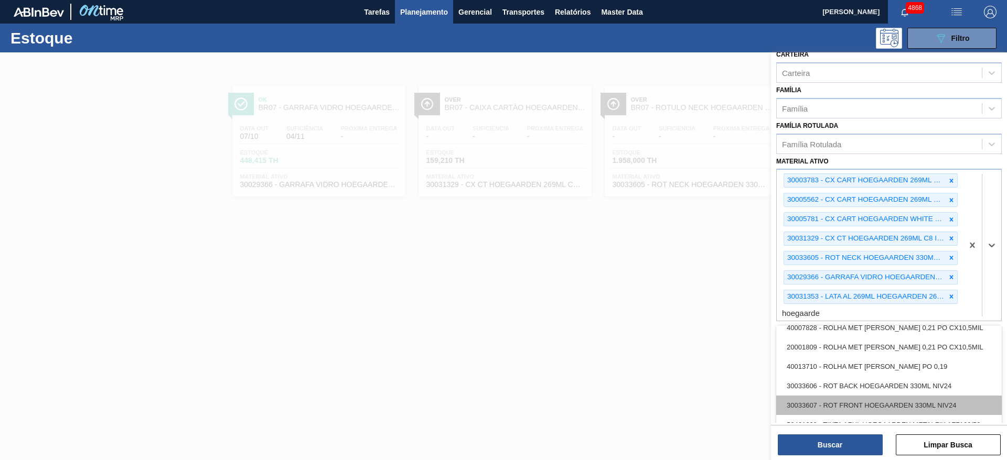
click at [928, 409] on div "30033607 - ROT FRONT HOEGAARDEN 330ML NIV24" at bounding box center [888, 405] width 225 height 19
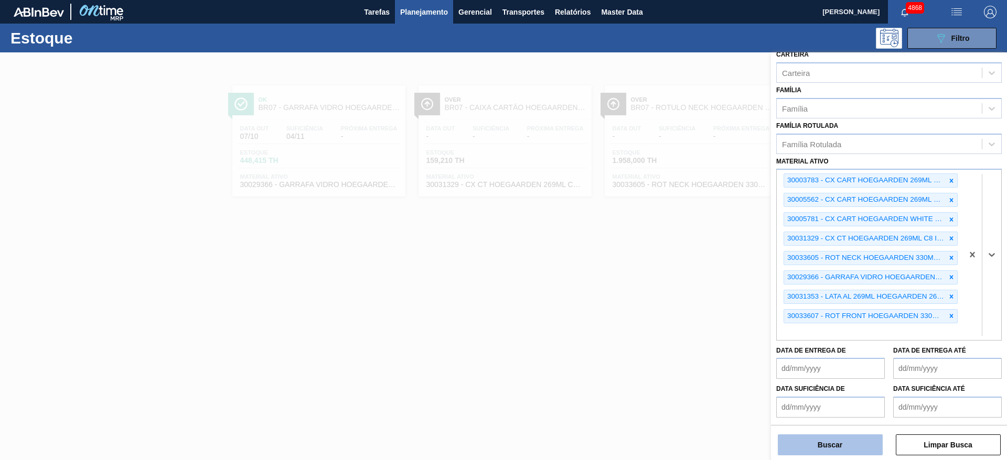
click at [844, 449] on button "Buscar" at bounding box center [830, 445] width 105 height 21
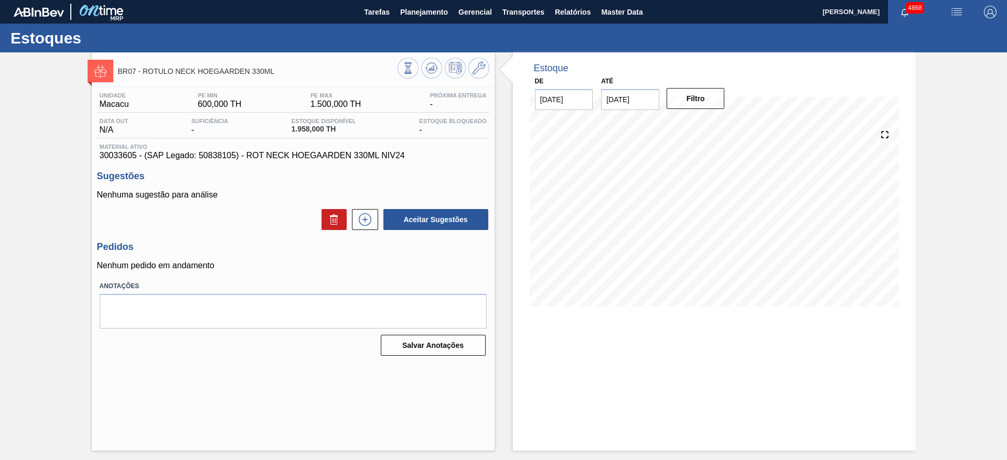
click at [632, 100] on input "[DATE]" at bounding box center [630, 99] width 58 height 21
click at [710, 224] on div "4" at bounding box center [715, 226] width 14 height 14
click at [703, 94] on button "Filtro" at bounding box center [695, 98] width 58 height 21
click at [616, 110] on input "04/10/2025" at bounding box center [630, 99] width 58 height 21
click at [661, 229] on div "29" at bounding box center [664, 226] width 14 height 14
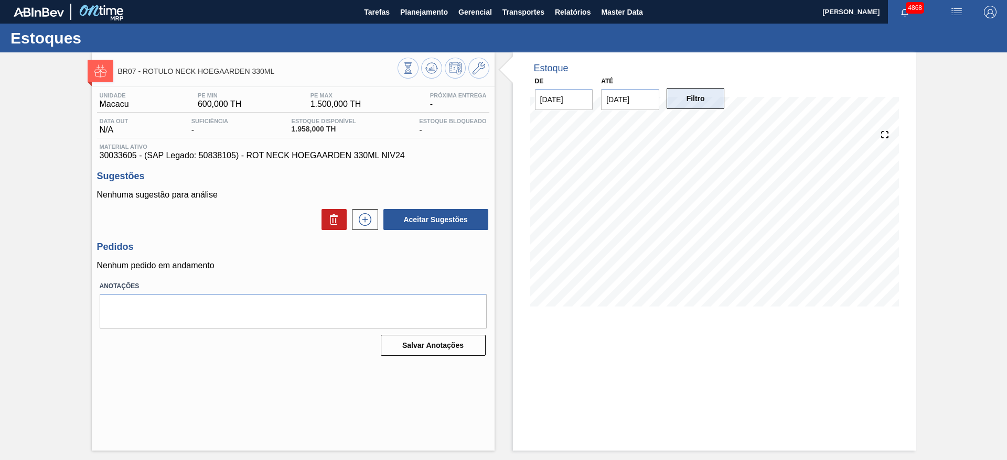
drag, startPoint x: 697, startPoint y: 81, endPoint x: 696, endPoint y: 96, distance: 15.8
click at [697, 82] on div "De 05/09/2025 Até 29/10/2025 Filtro" at bounding box center [630, 92] width 210 height 36
click at [696, 96] on button "Filtro" at bounding box center [695, 98] width 58 height 21
click at [642, 94] on input "29/10/2025" at bounding box center [630, 99] width 58 height 21
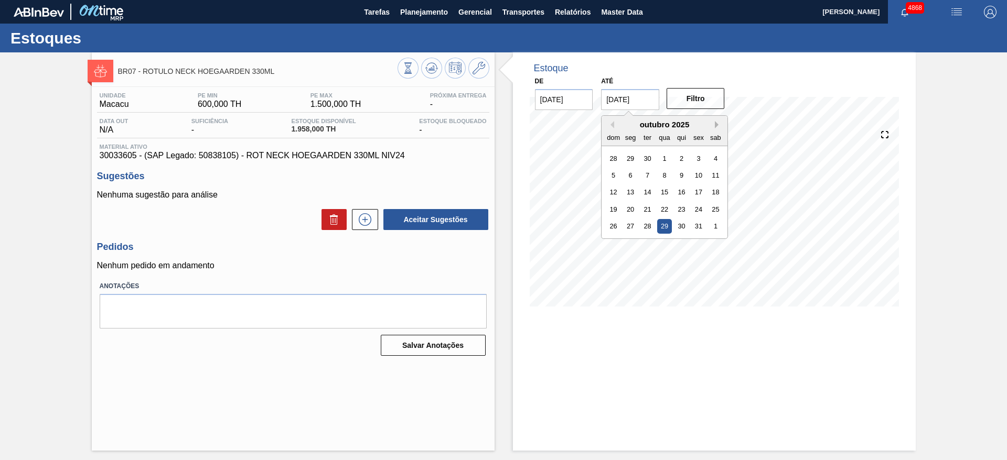
click at [717, 125] on button "Next Month" at bounding box center [718, 124] width 7 height 7
click at [657, 228] on div "26" at bounding box center [664, 226] width 14 height 14
type input "[DATE]"
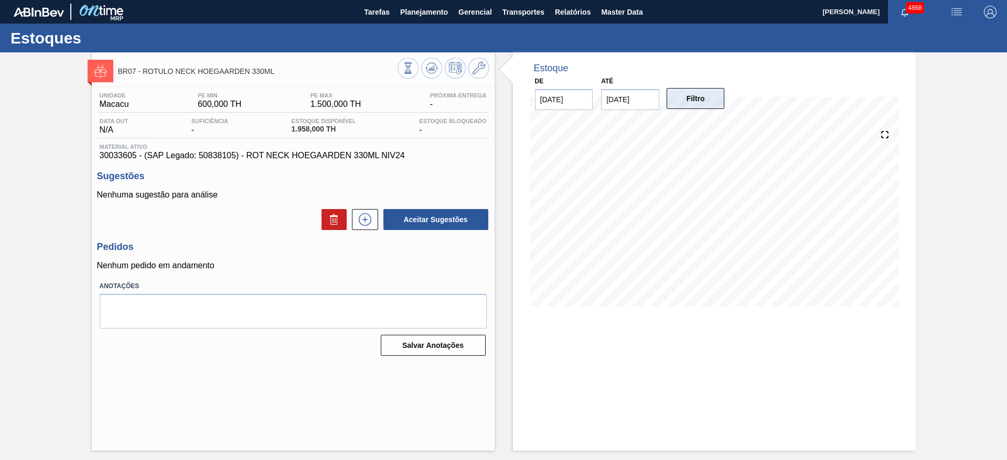
click at [684, 98] on button "Filtro" at bounding box center [695, 98] width 58 height 21
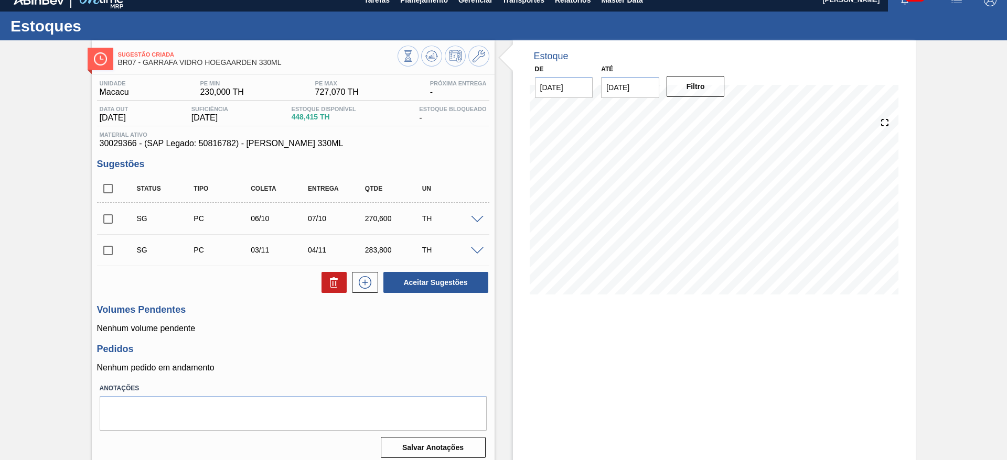
scroll to position [19, 0]
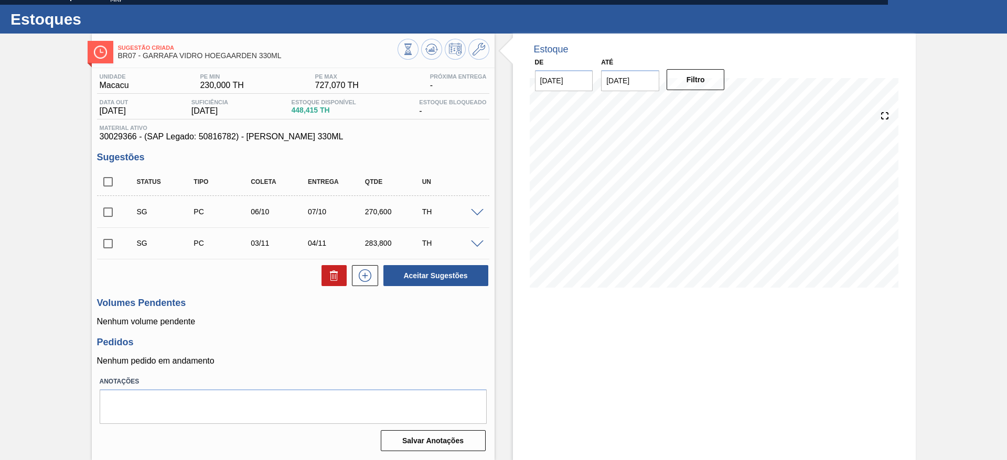
click at [473, 213] on span at bounding box center [477, 213] width 13 height 8
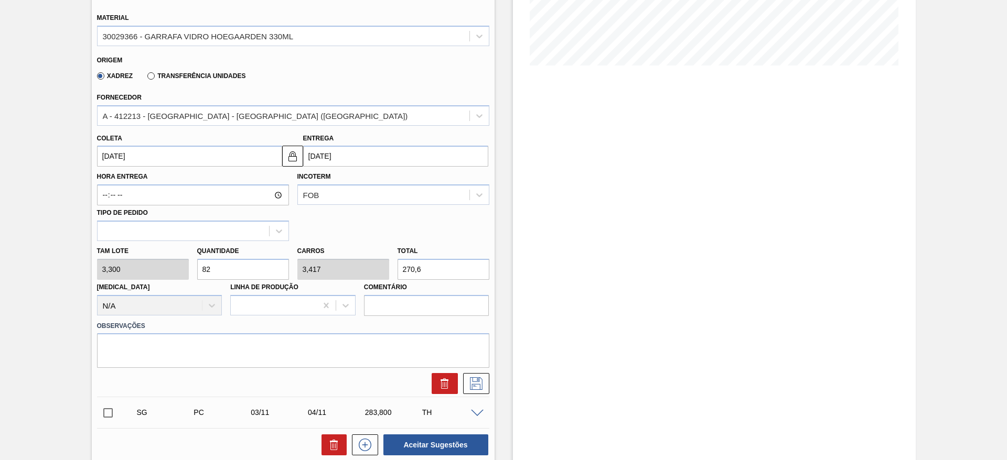
scroll to position [255, 0]
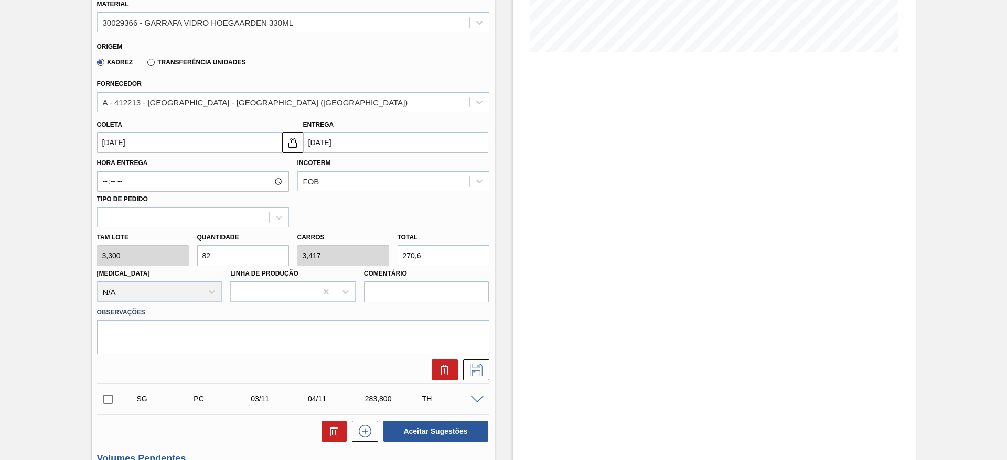
drag, startPoint x: 229, startPoint y: 257, endPoint x: 186, endPoint y: 240, distance: 46.2
click at [187, 240] on div "Tam lote 3,300 Quantidade 82 Carros 3,417 Total 270,6 [MEDICAL_DATA] N/A Linha …" at bounding box center [293, 265] width 401 height 75
type input "2"
type input "0,083"
type input "6,6"
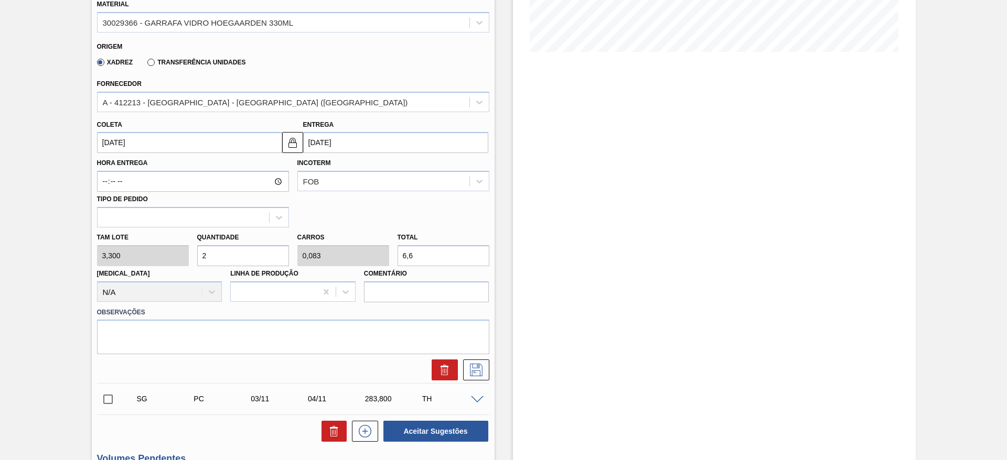
type input "28"
type input "1,167"
type input "92,4"
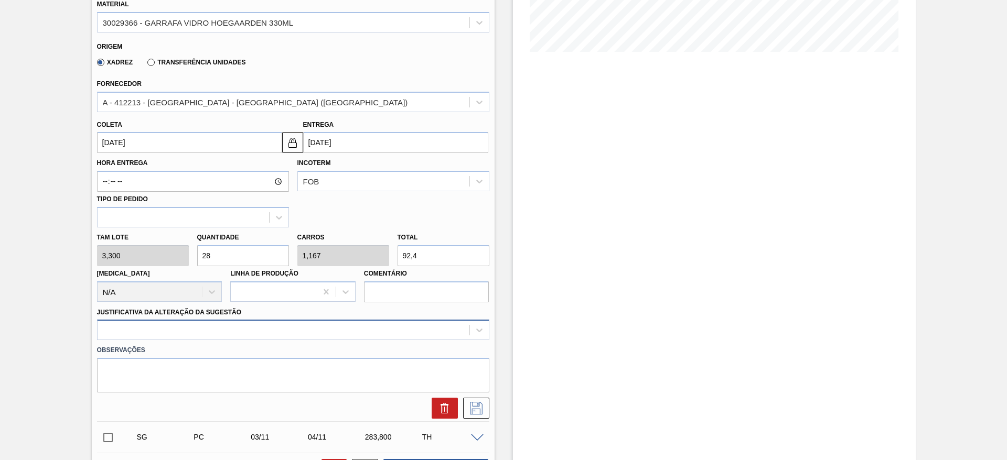
type input "28"
click at [244, 329] on div at bounding box center [293, 330] width 392 height 20
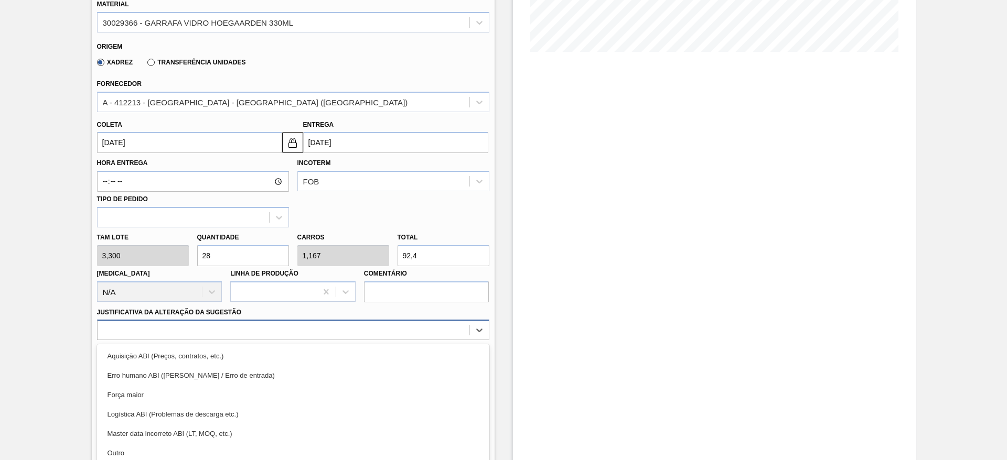
scroll to position [300, 0]
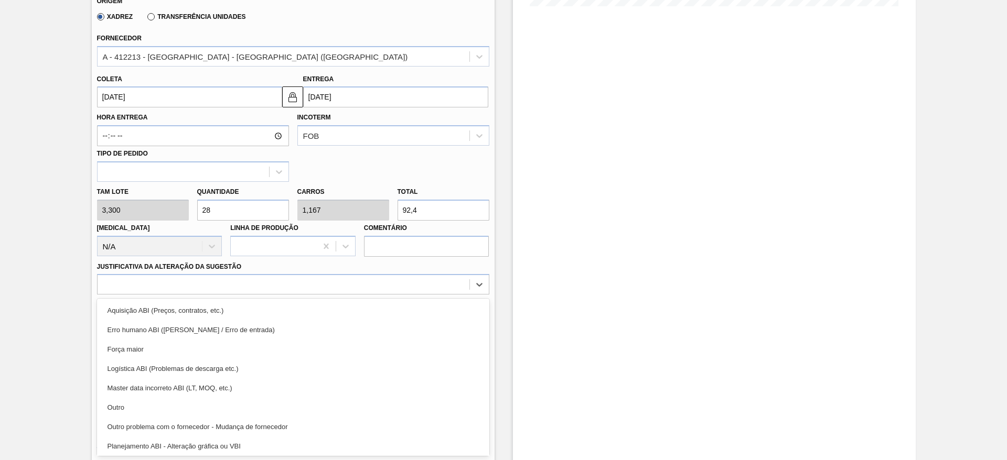
drag, startPoint x: 218, startPoint y: 406, endPoint x: 230, endPoint y: 402, distance: 12.3
click at [217, 406] on div "Outro" at bounding box center [293, 407] width 392 height 19
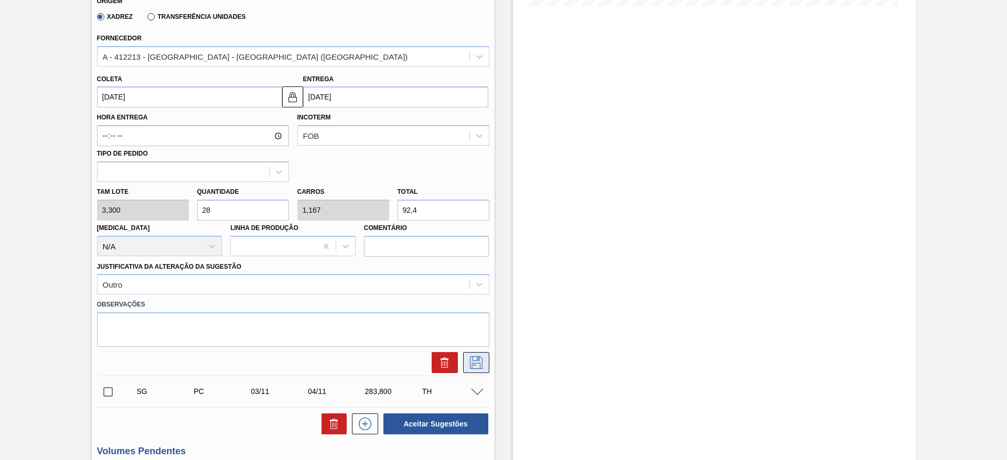
click at [474, 364] on icon at bounding box center [476, 363] width 17 height 13
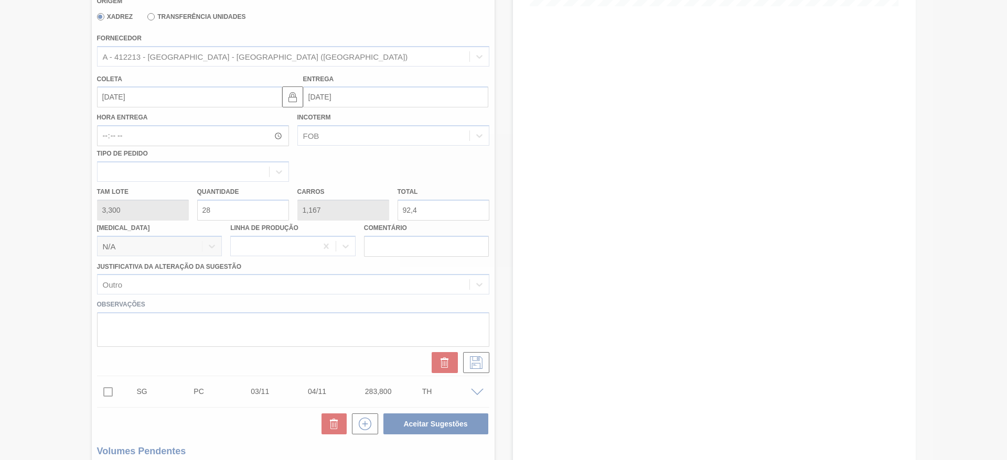
scroll to position [19, 0]
